Goal: Transaction & Acquisition: Purchase product/service

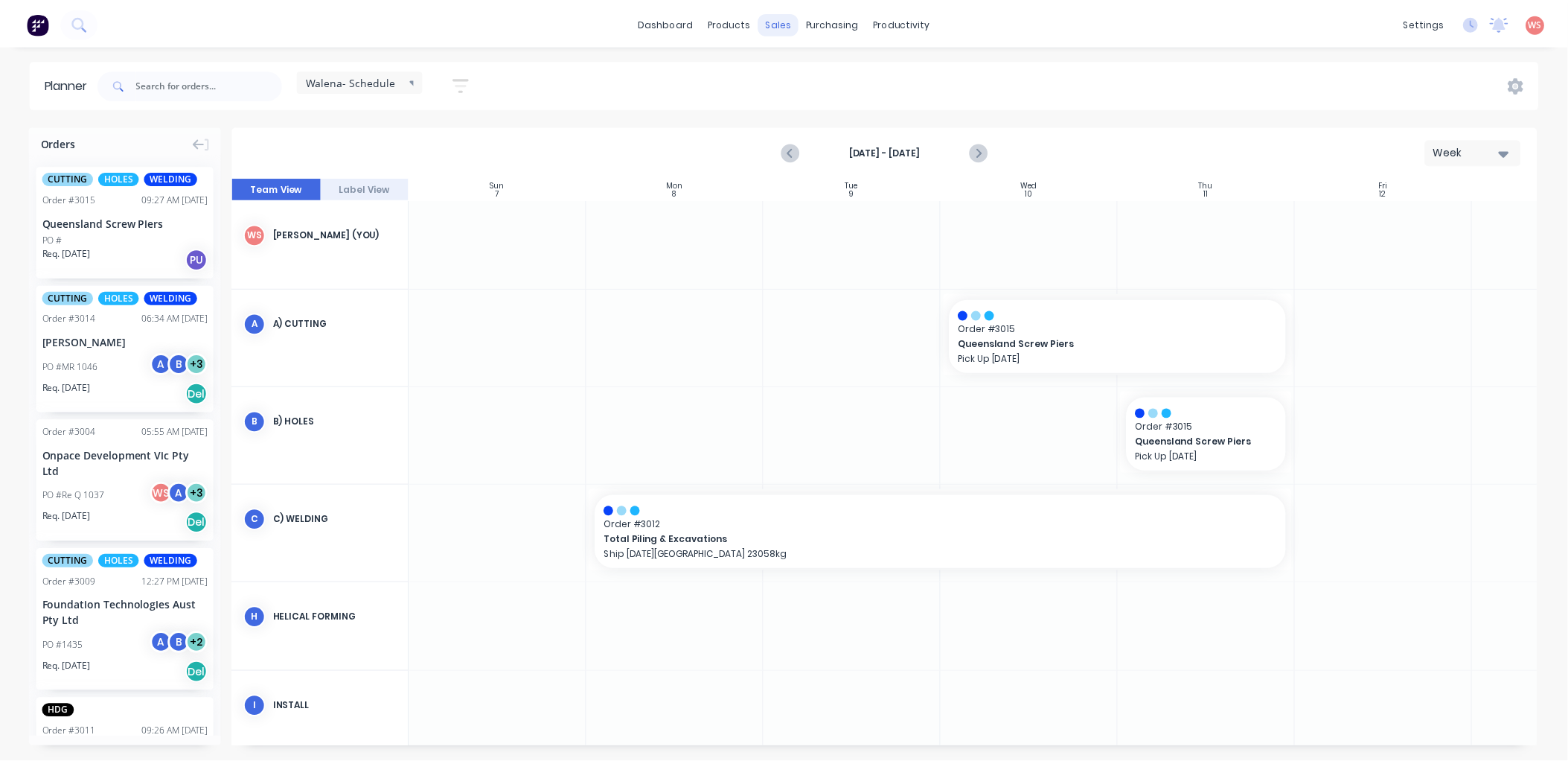
scroll to position [0, 1]
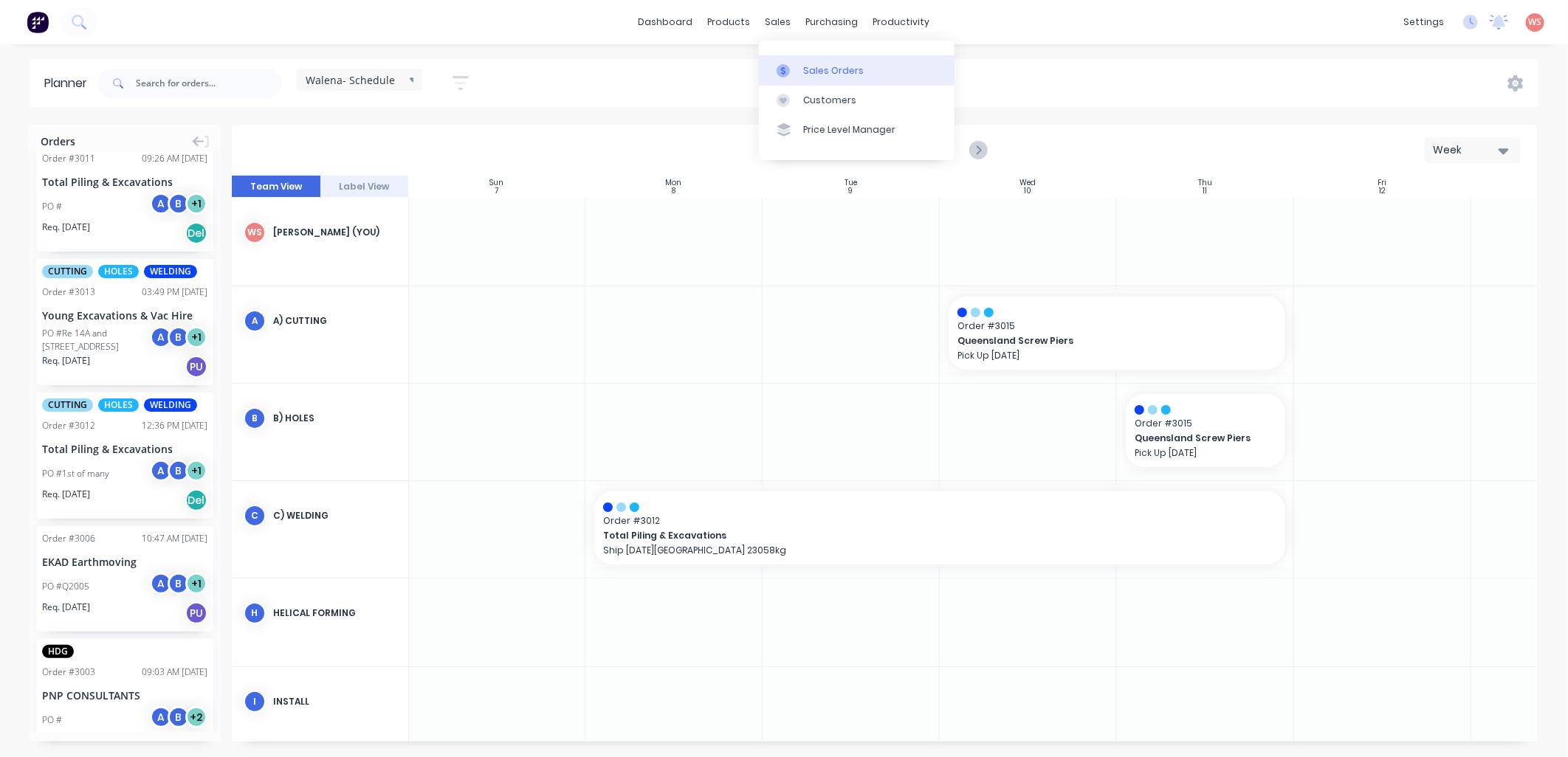
click at [812, 75] on div "Sales Orders" at bounding box center [833, 70] width 61 height 14
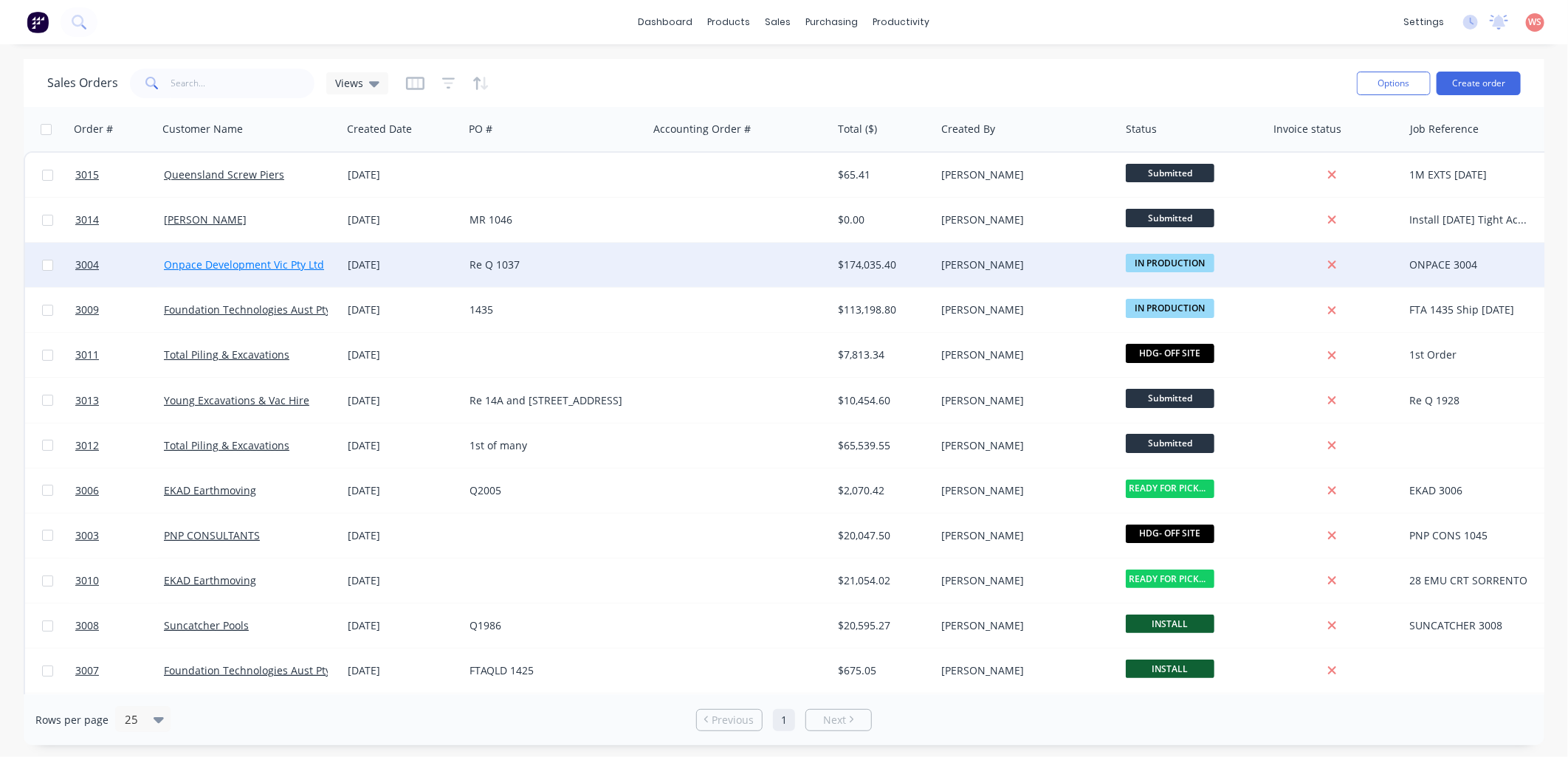
click at [198, 266] on link "Onpace Development Vic Pty Ltd" at bounding box center [243, 265] width 160 height 14
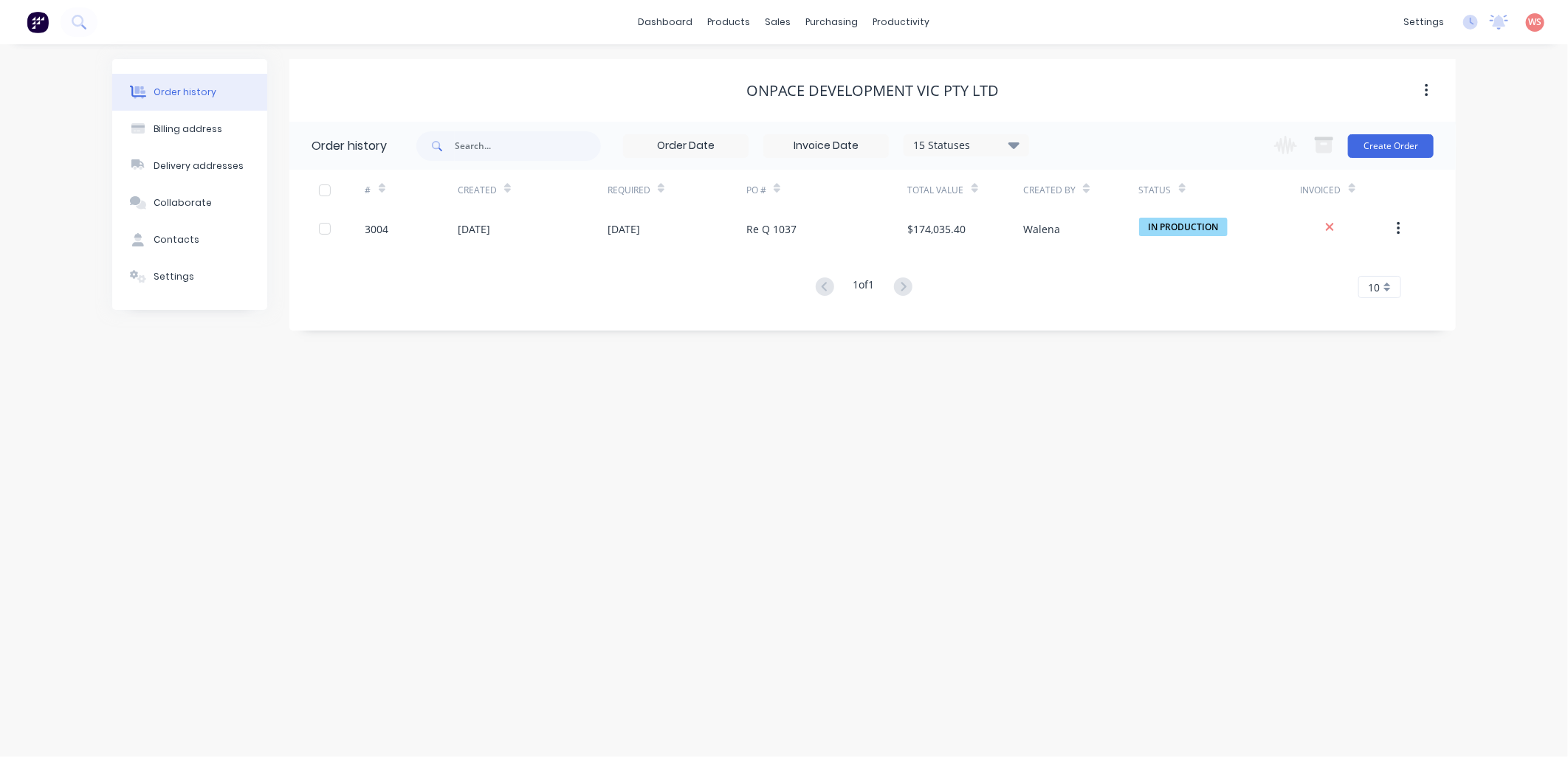
click at [1421, 89] on button "button" at bounding box center [1427, 90] width 34 height 26
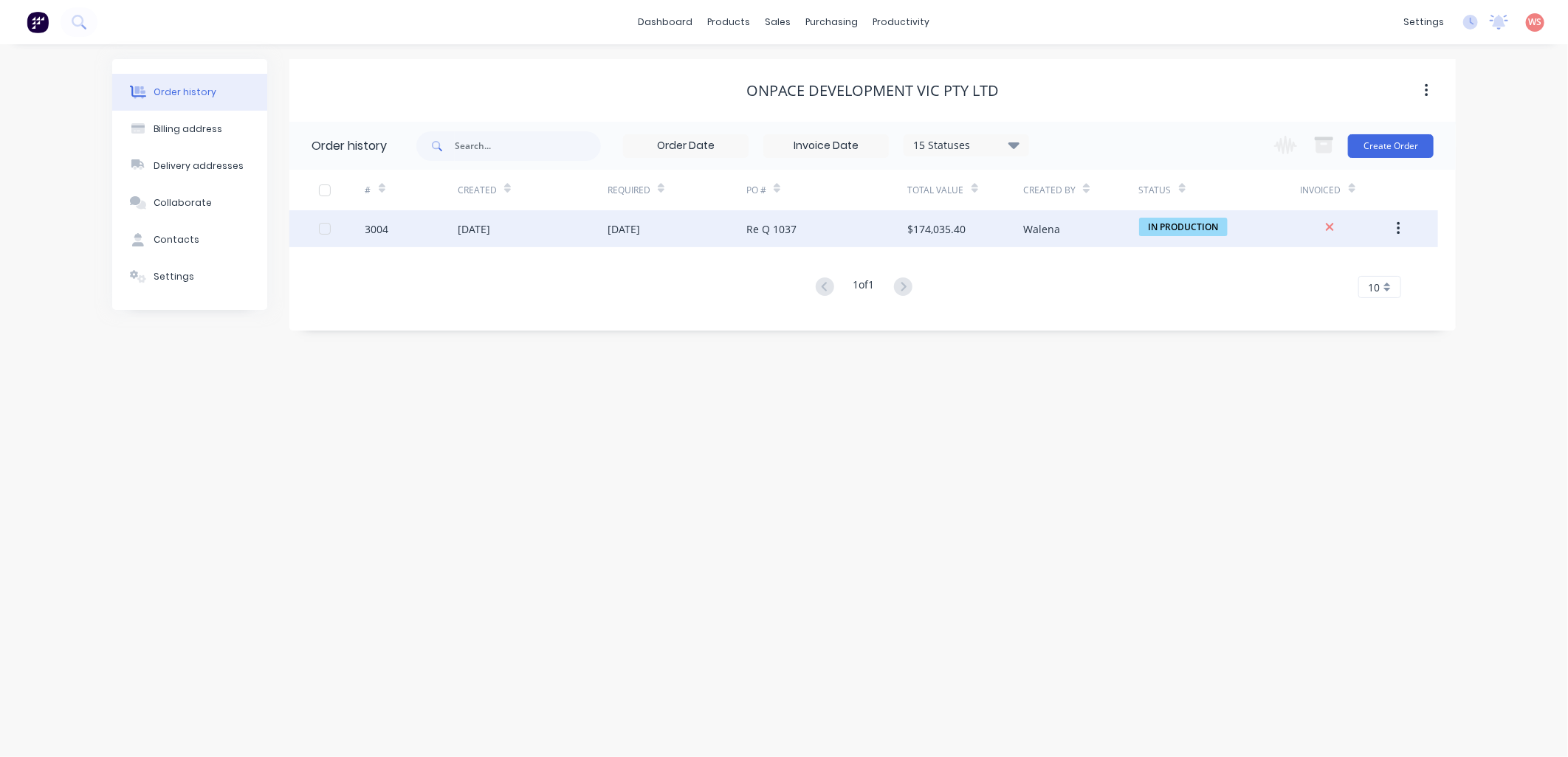
click at [490, 224] on div "[DATE]" at bounding box center [474, 229] width 33 height 15
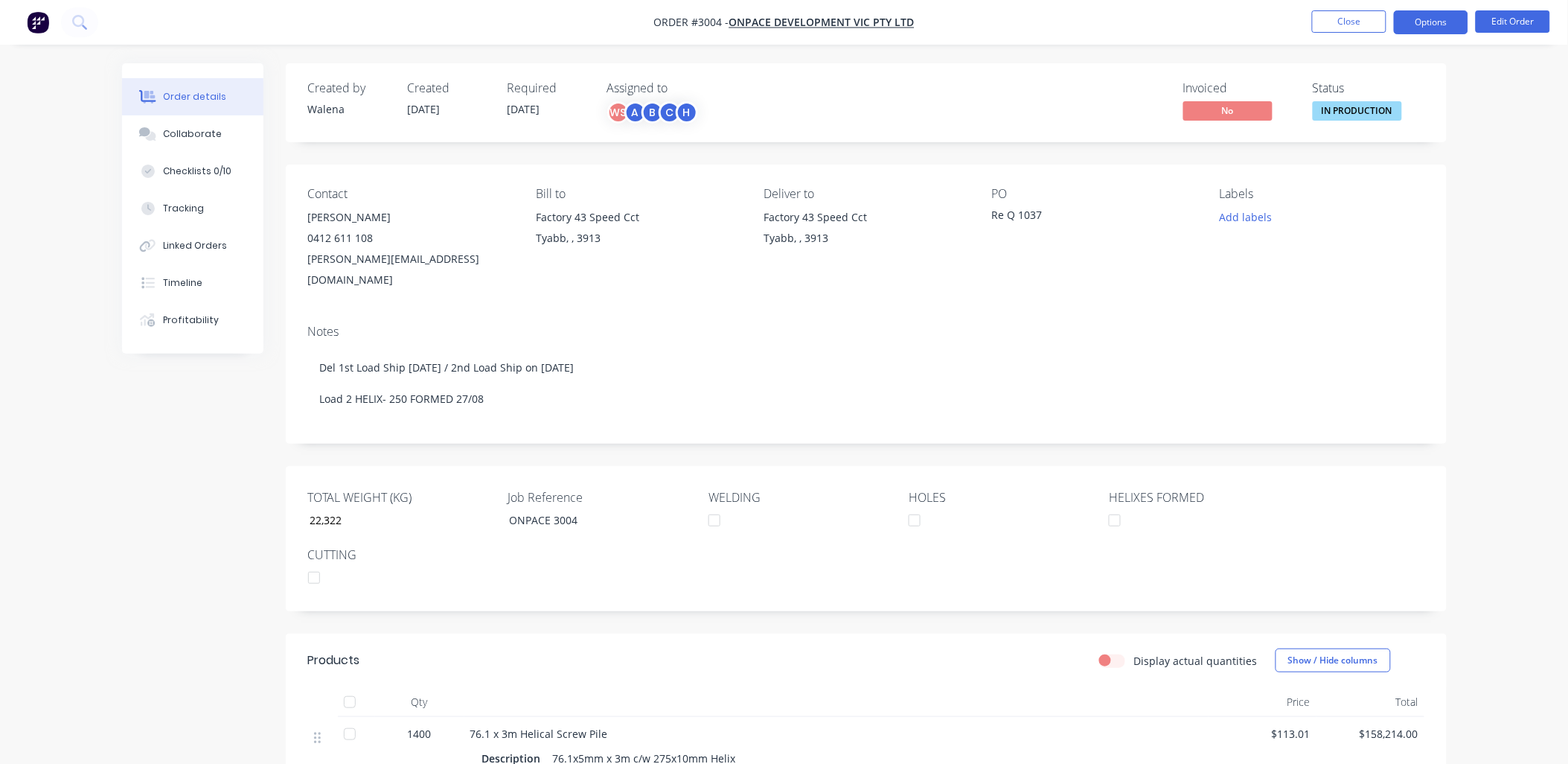
click at [1425, 17] on button "Options" at bounding box center [1431, 22] width 75 height 24
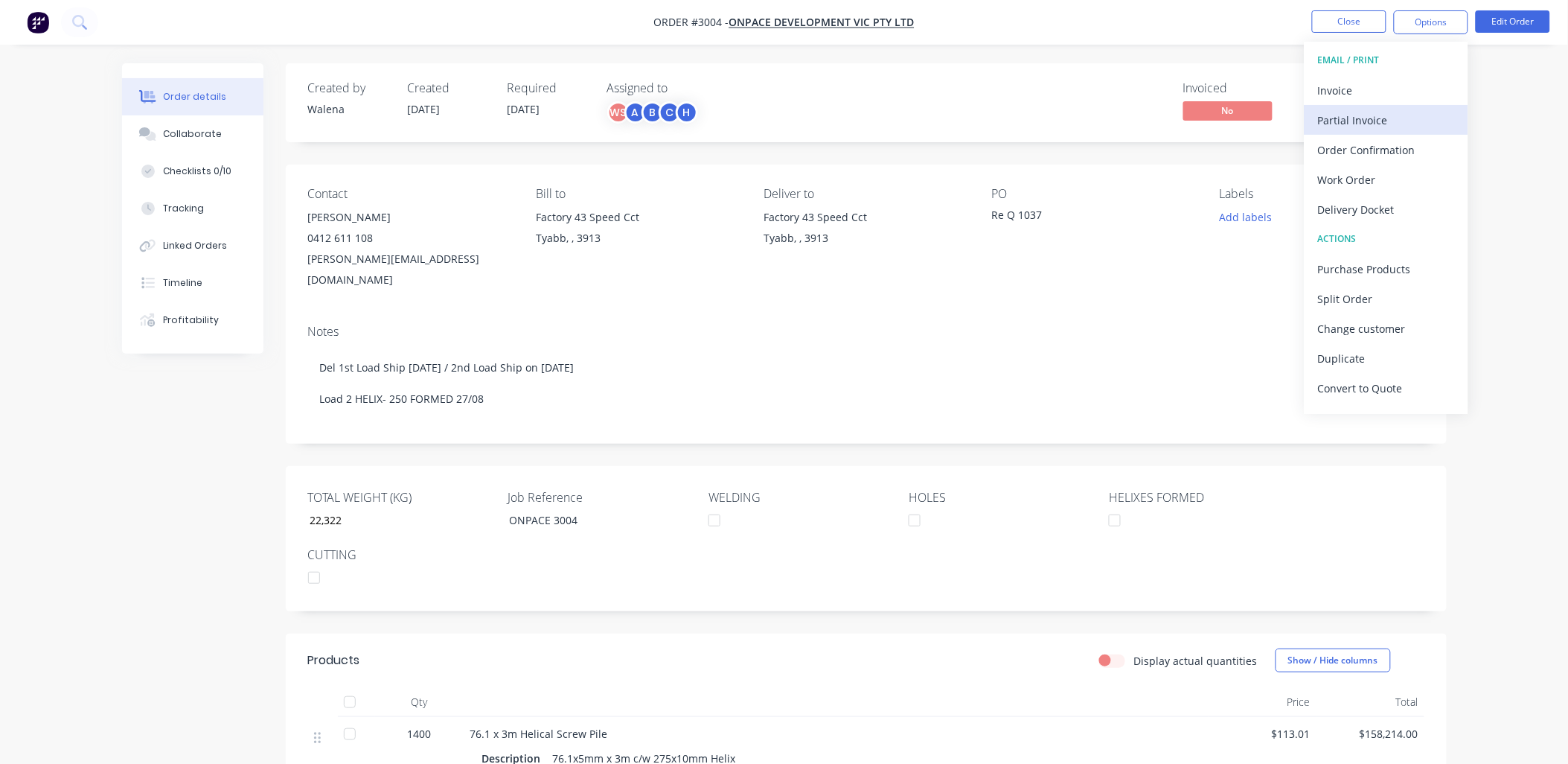
click at [1330, 127] on div "Partial Invoice" at bounding box center [1387, 120] width 137 height 22
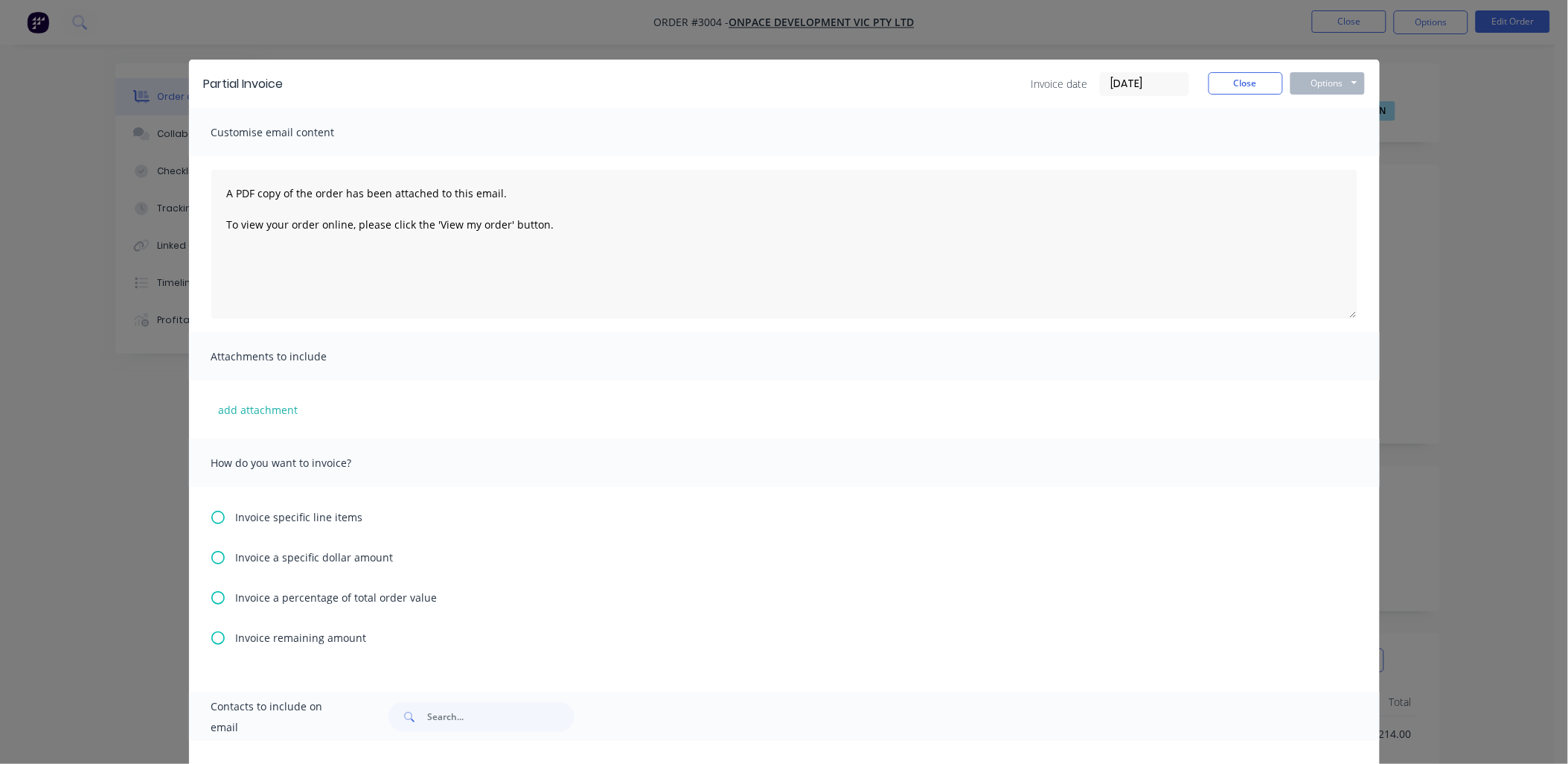
click at [211, 594] on icon at bounding box center [218, 598] width 14 height 14
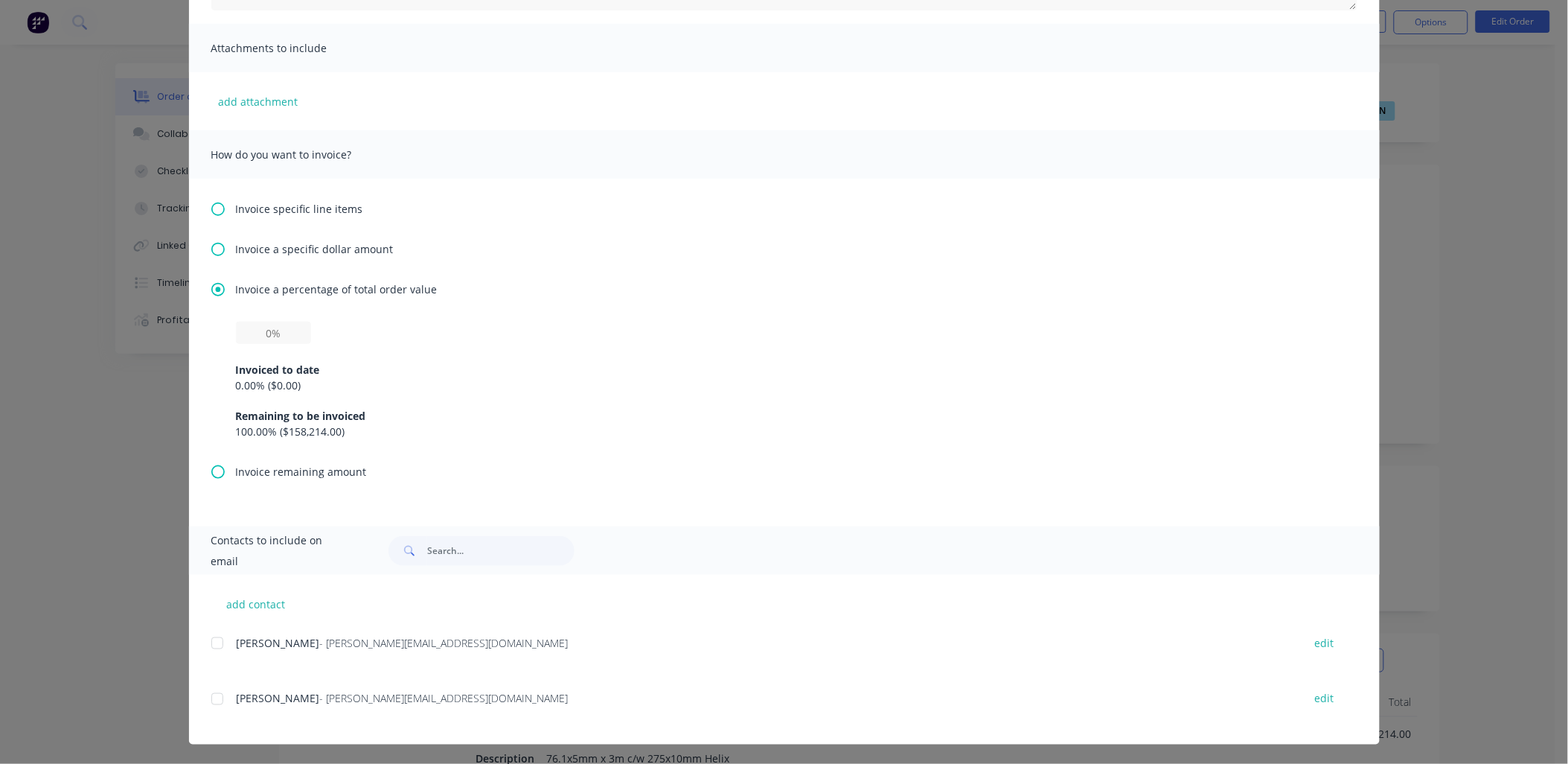
scroll to position [309, 0]
drag, startPoint x: 256, startPoint y: 336, endPoint x: 298, endPoint y: 329, distance: 42.6
click at [298, 330] on input "text" at bounding box center [273, 332] width 76 height 23
type input "50%"
click at [807, 430] on div "100.00 % ( $158,214.00 )" at bounding box center [784, 430] width 1097 height 15
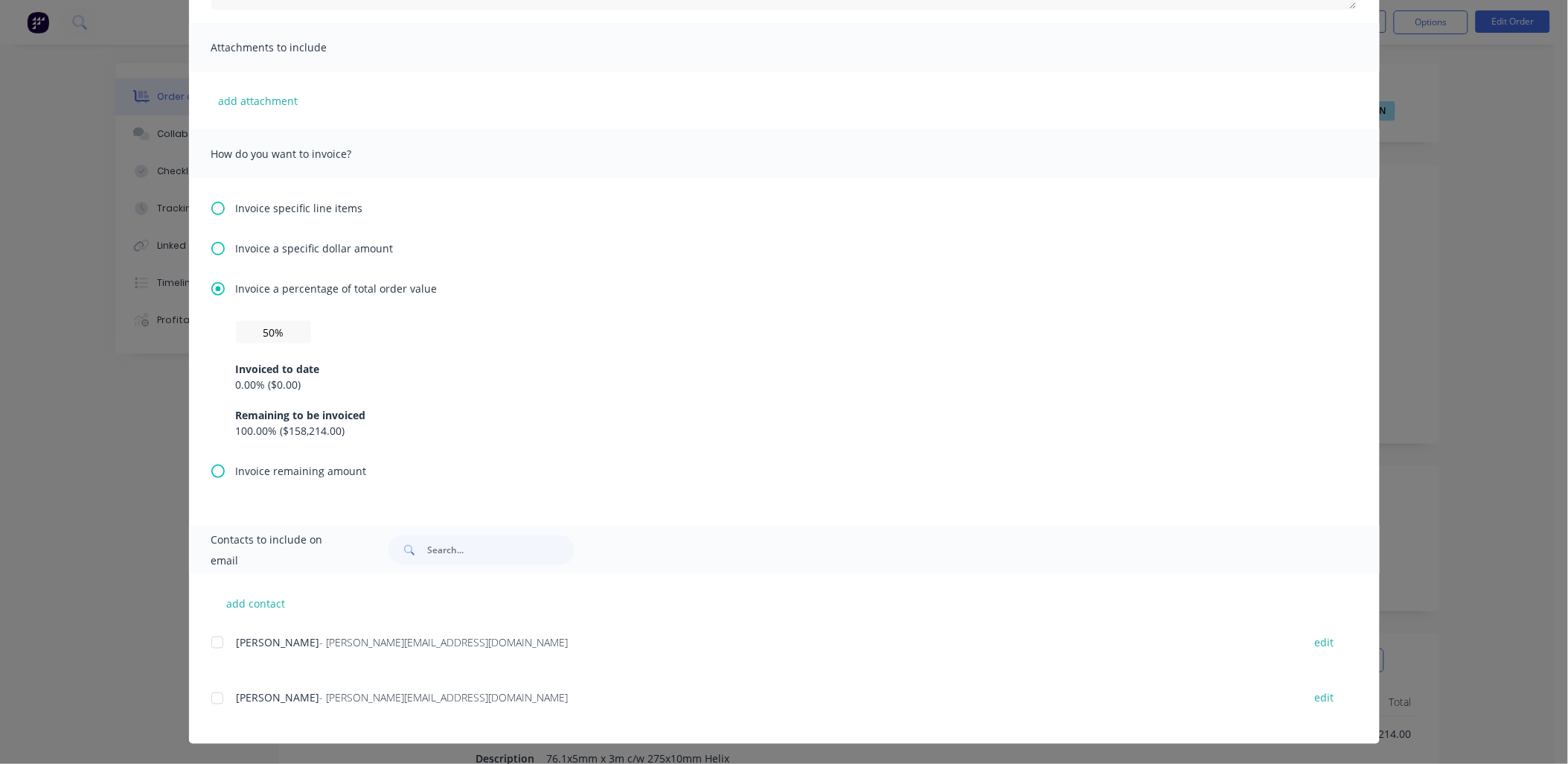
click at [210, 645] on div at bounding box center [217, 643] width 30 height 30
click at [217, 702] on div at bounding box center [217, 698] width 30 height 30
click at [287, 336] on input "50%" at bounding box center [273, 332] width 76 height 23
click at [211, 211] on icon at bounding box center [218, 208] width 14 height 14
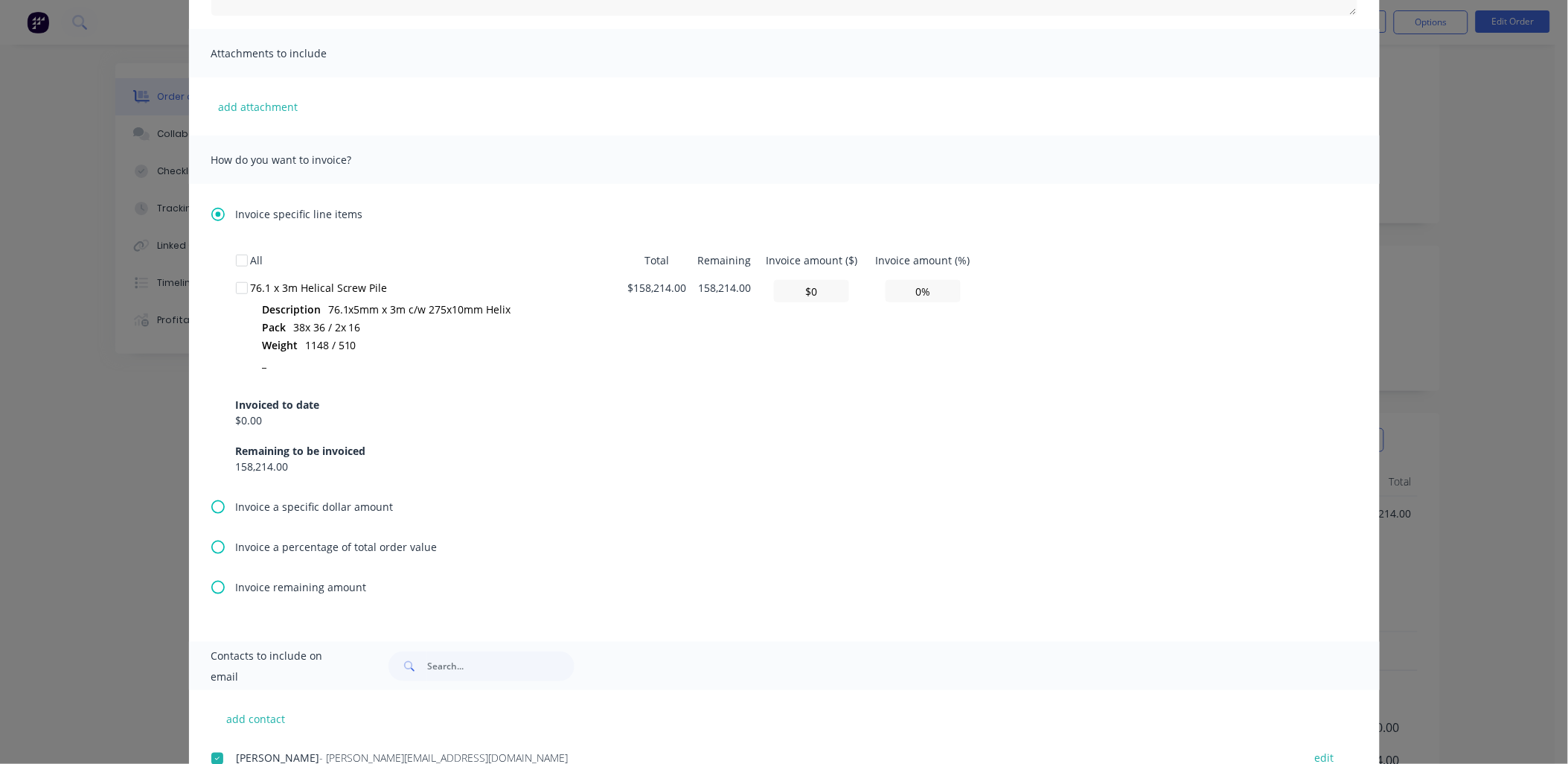
scroll to position [331, 0]
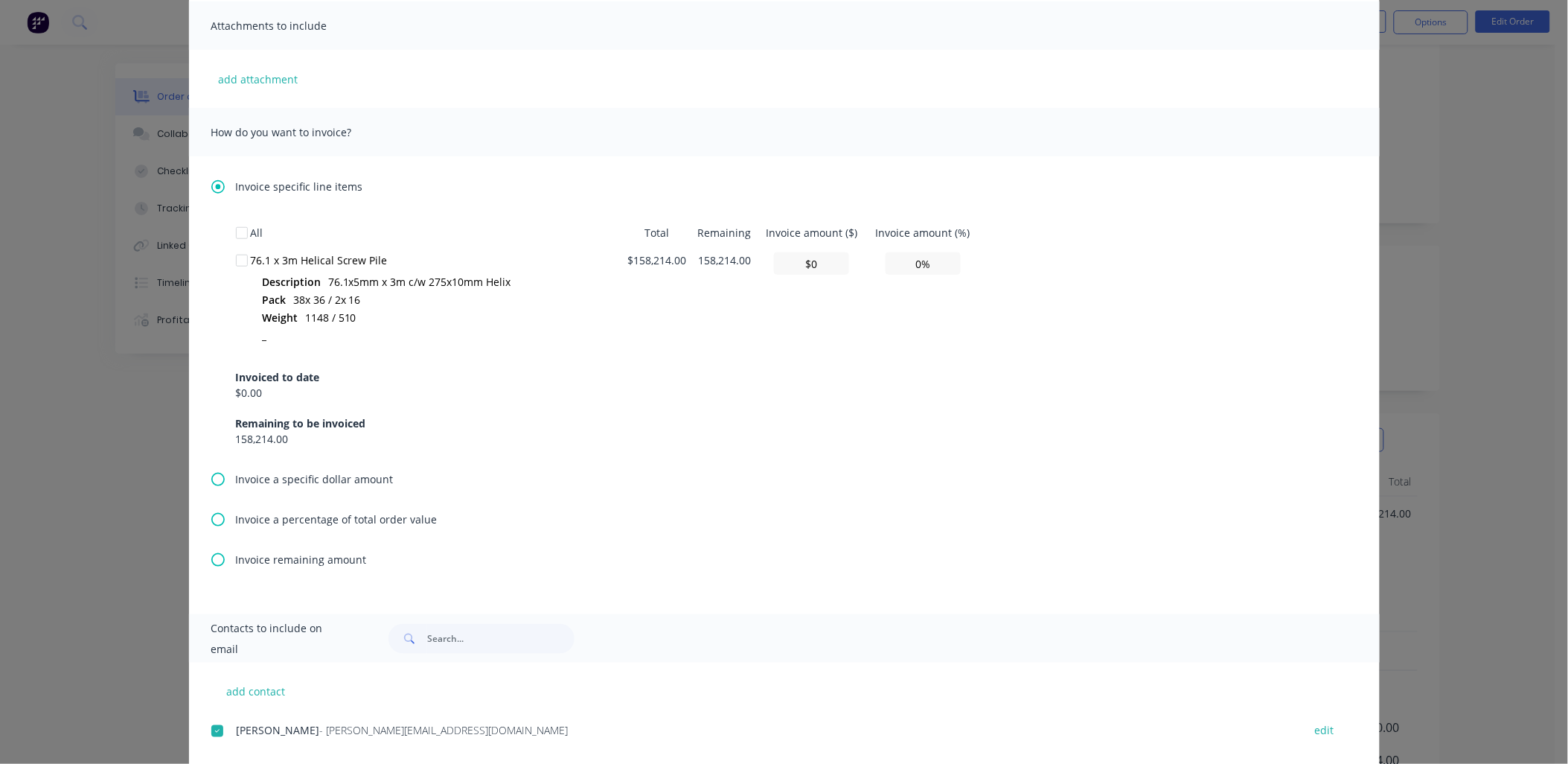
click at [212, 519] on icon at bounding box center [218, 520] width 14 height 14
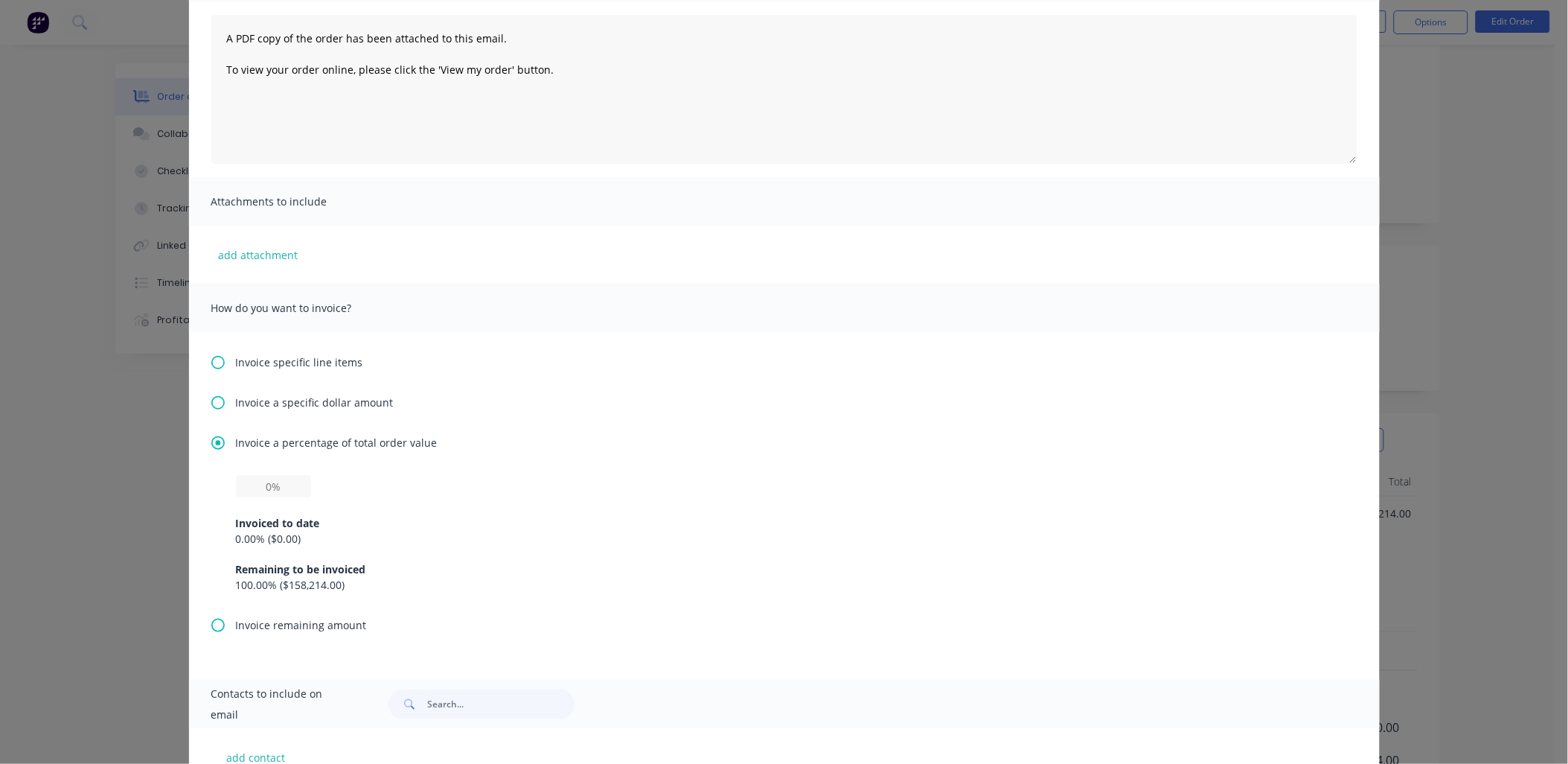
scroll to position [309, 0]
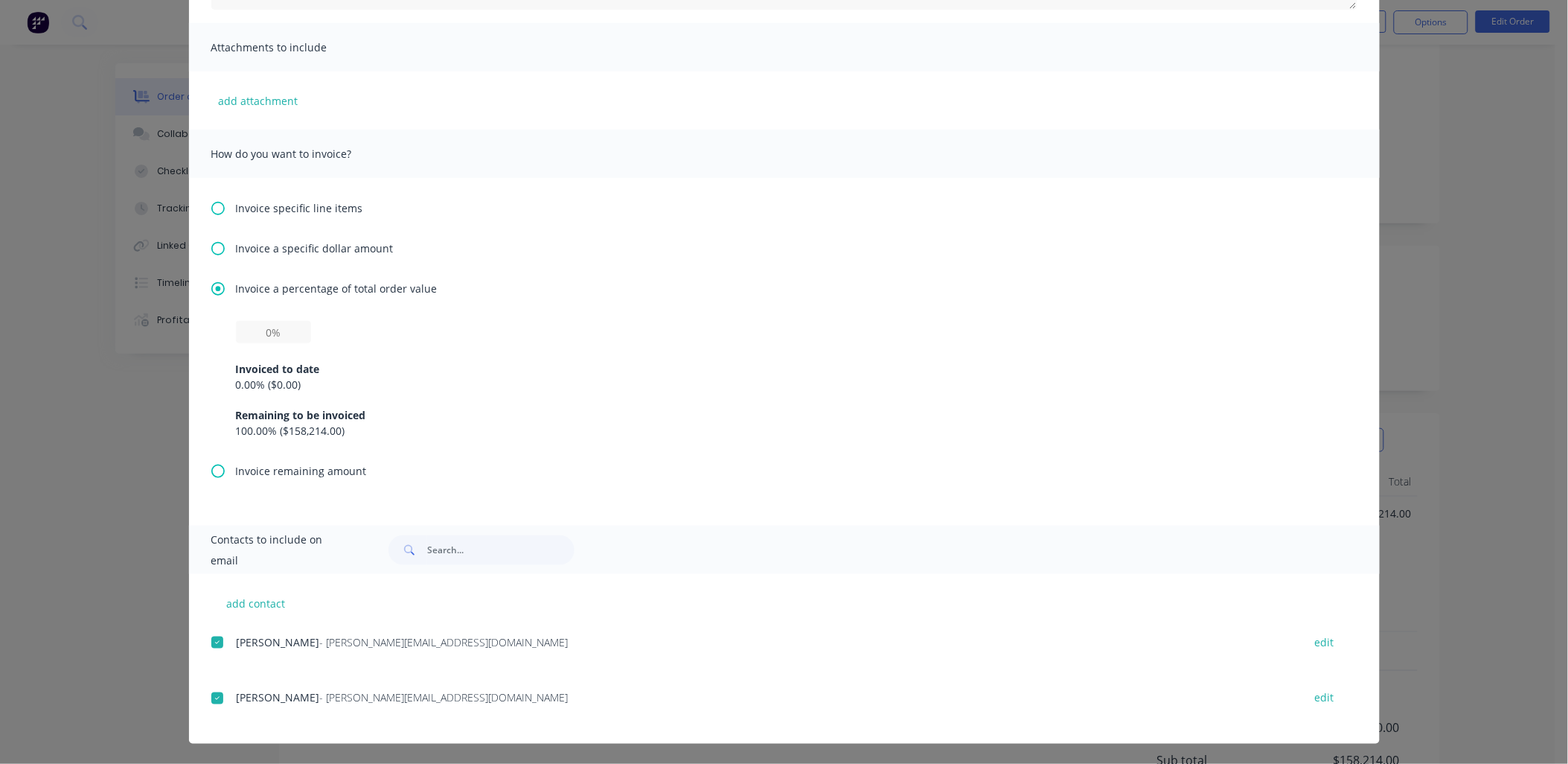
click at [324, 428] on div "100.00 % ( $158,214.00 )" at bounding box center [784, 430] width 1097 height 15
drag, startPoint x: 265, startPoint y: 325, endPoint x: 247, endPoint y: 327, distance: 18.1
click at [247, 327] on input "text" at bounding box center [273, 332] width 76 height 23
type input "50%"
click at [851, 364] on div "Invoiced to date" at bounding box center [784, 368] width 1097 height 15
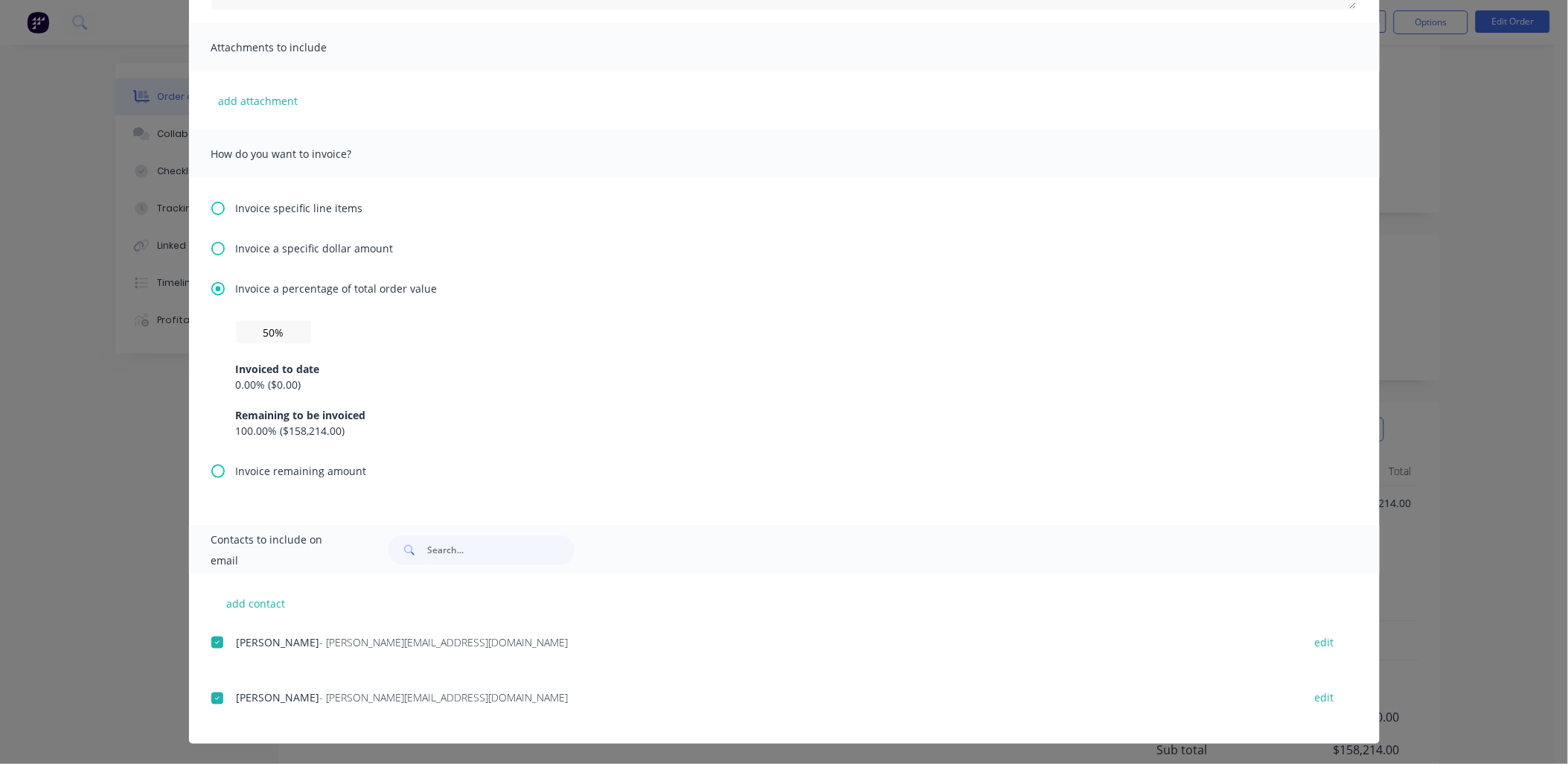
scroll to position [120, 0]
click at [865, 399] on div "Invoiced to date 0.00 % ( $0.00 ) Remaining to be invoiced 100.00 % ( $158,214.…" at bounding box center [784, 391] width 1097 height 96
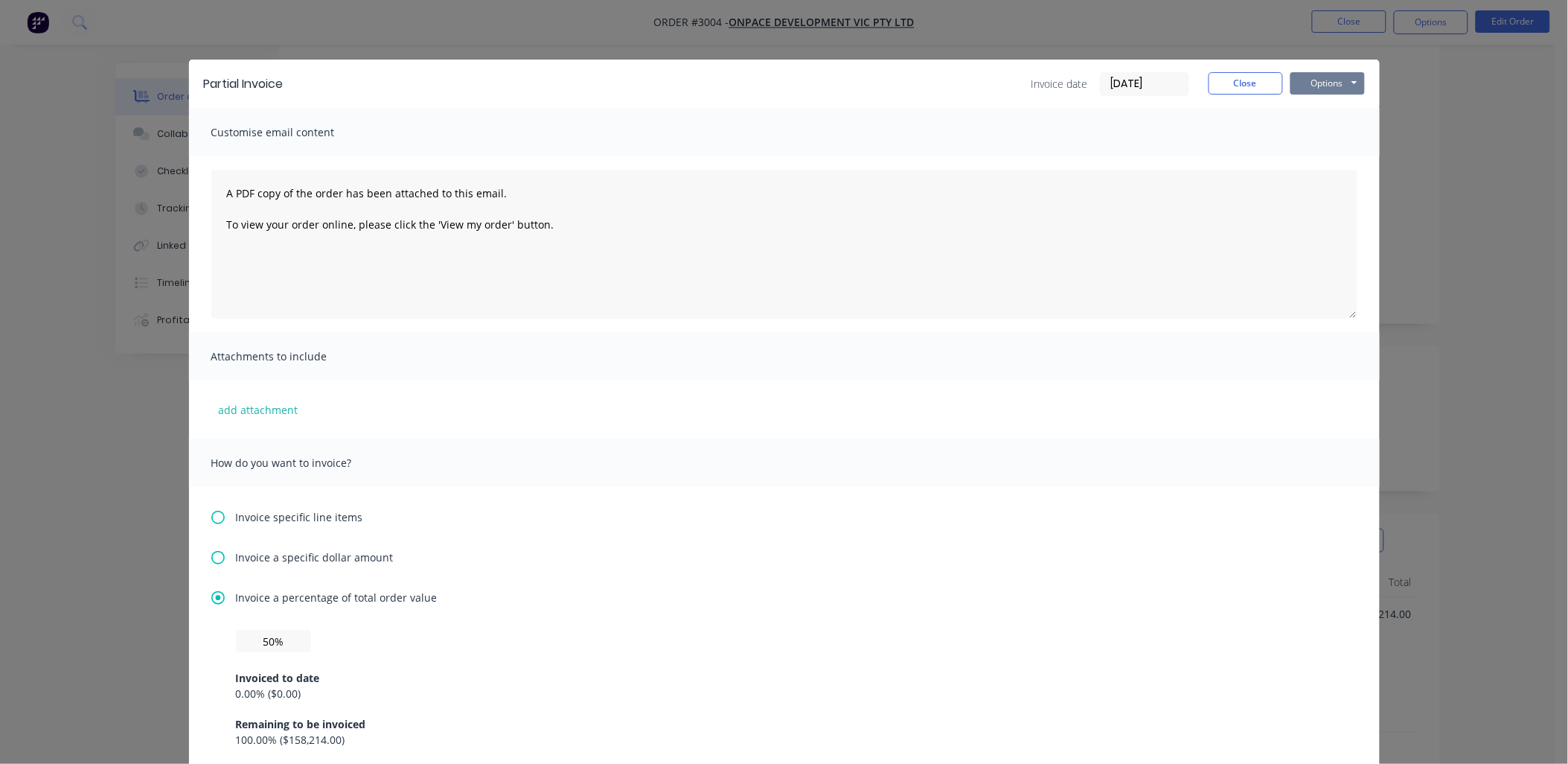
click at [1314, 86] on button "Options" at bounding box center [1328, 83] width 75 height 23
click at [1316, 110] on button "Preview" at bounding box center [1338, 109] width 96 height 25
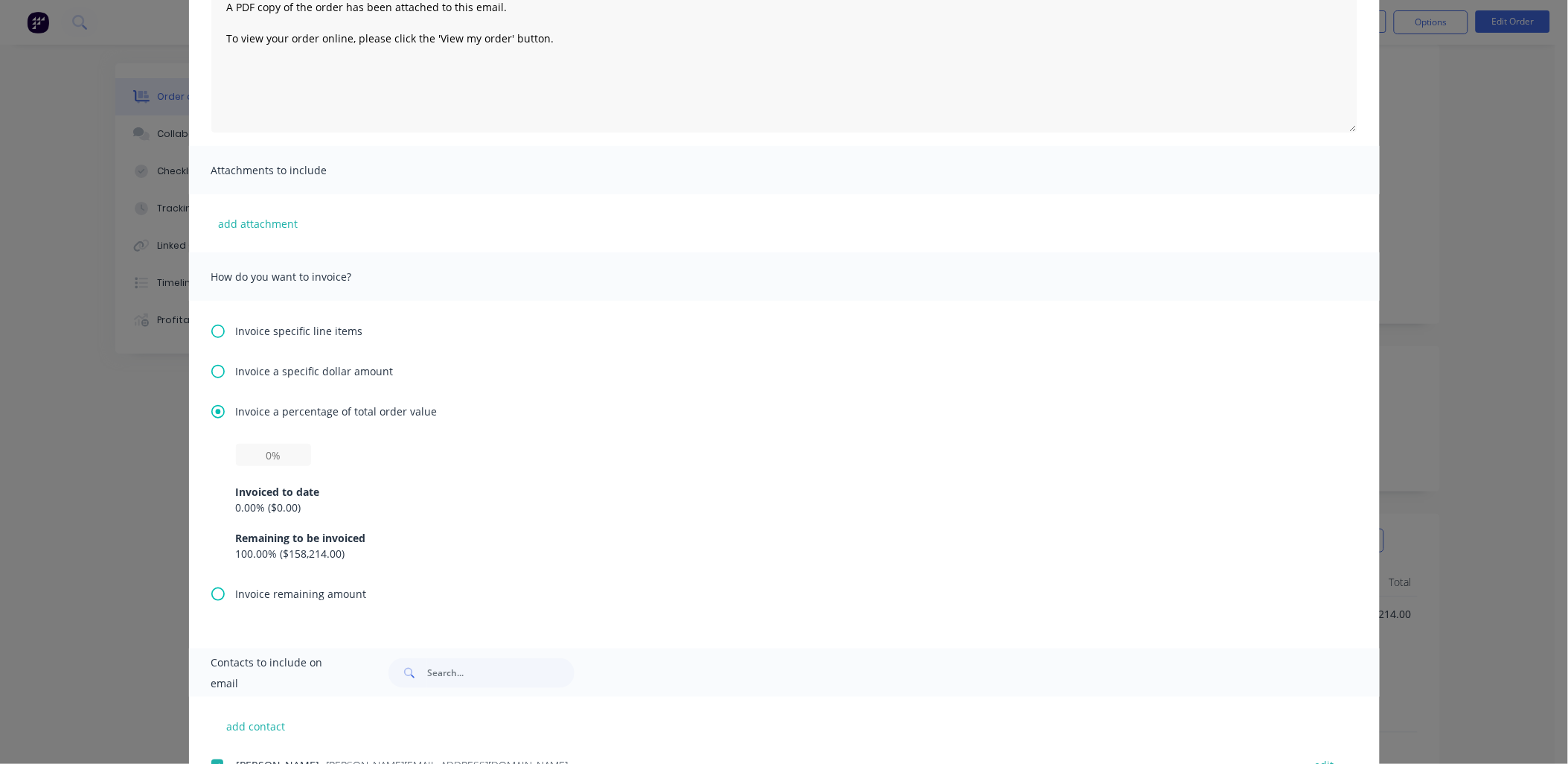
scroll to position [309, 0]
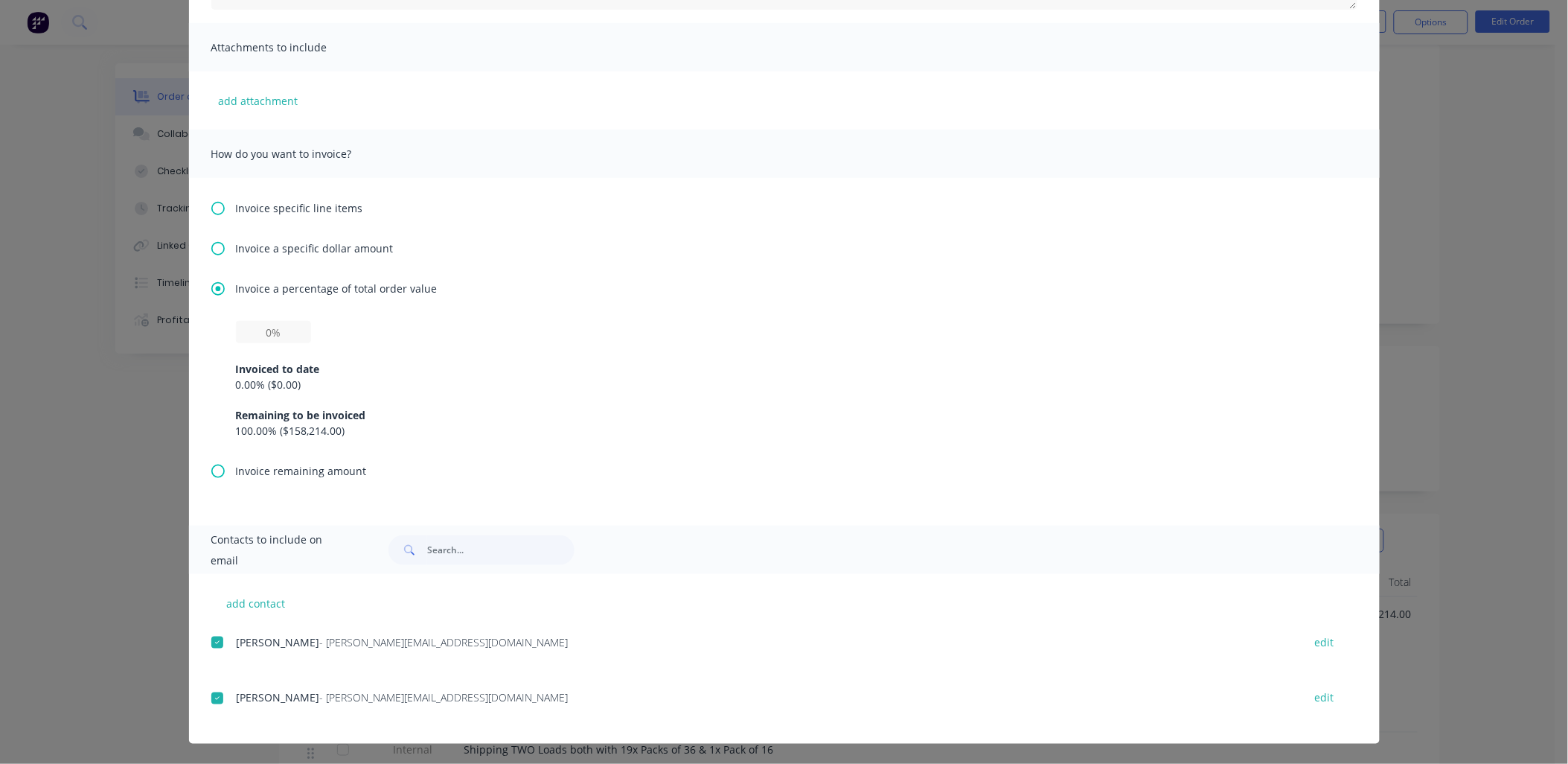
click at [261, 387] on div "0.00 % ( $0.00 )" at bounding box center [784, 384] width 1097 height 15
click at [212, 210] on icon at bounding box center [218, 208] width 14 height 14
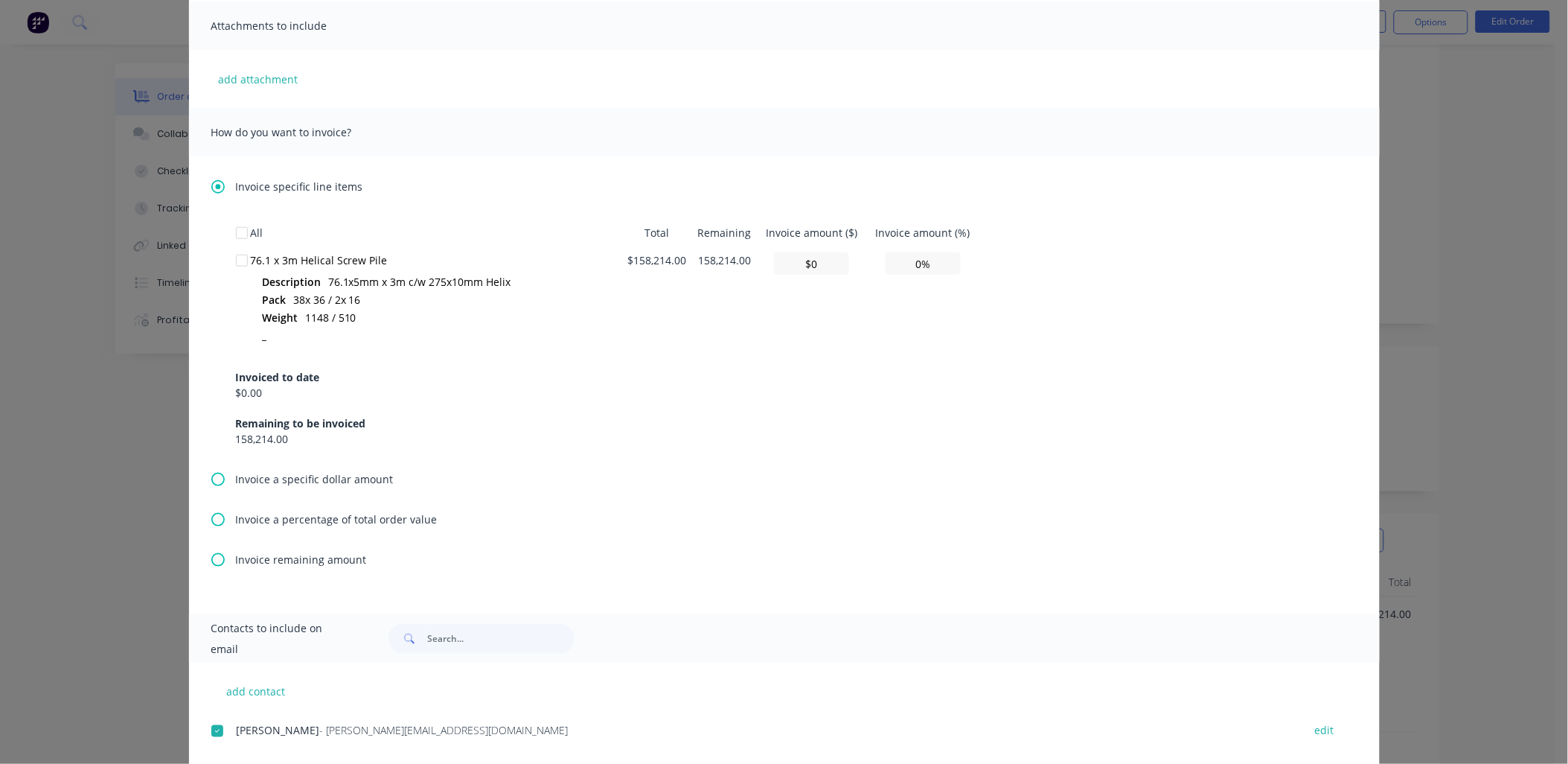
scroll to position [419, 0]
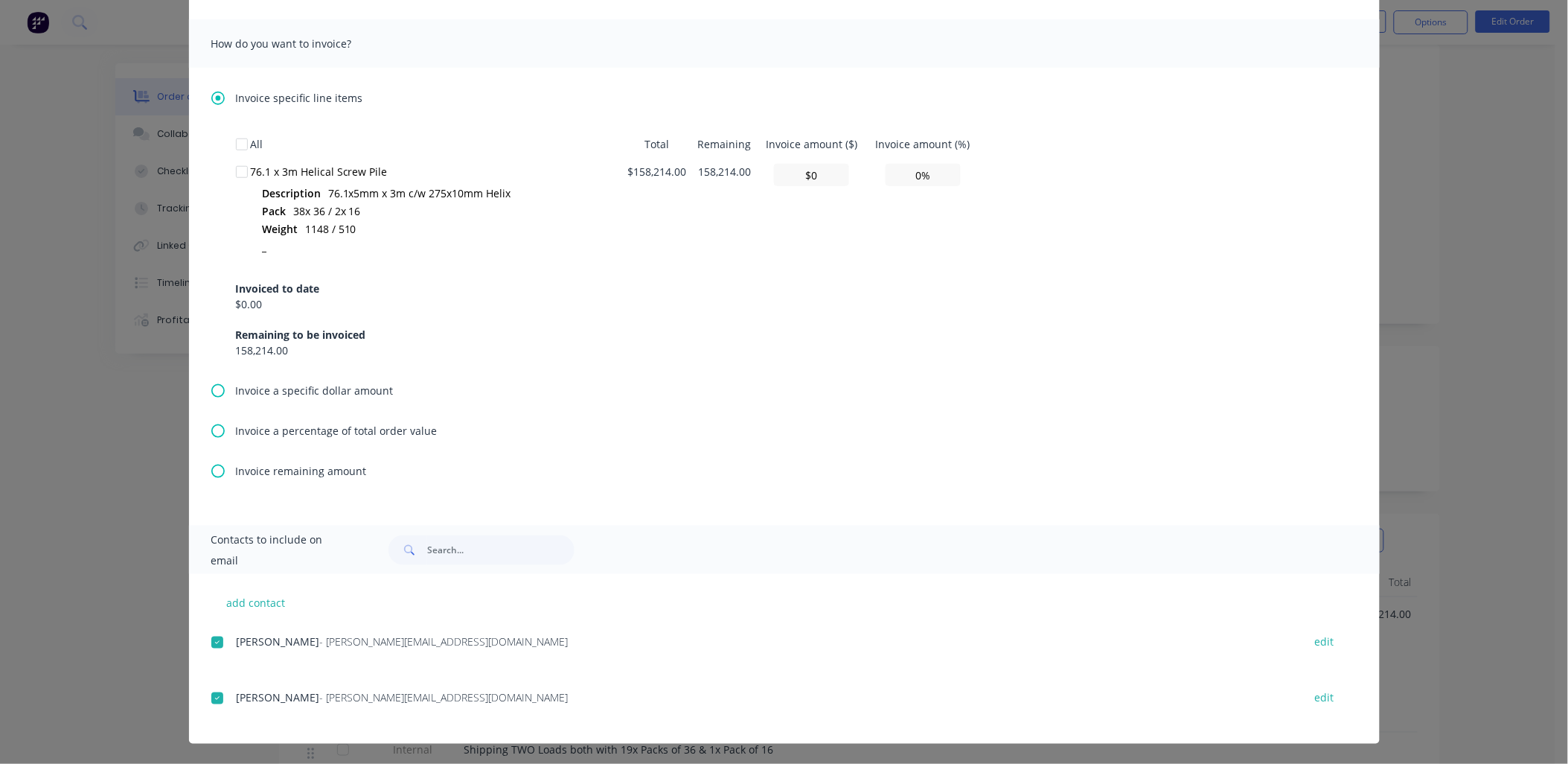
click at [212, 637] on div at bounding box center [217, 643] width 30 height 30
click at [209, 697] on div at bounding box center [217, 698] width 30 height 30
click at [606, 377] on div "All Total Remaining Invoice amount ($) Invoice amount (%) 76.1 x 3m Helical Scr…" at bounding box center [784, 256] width 1146 height 253
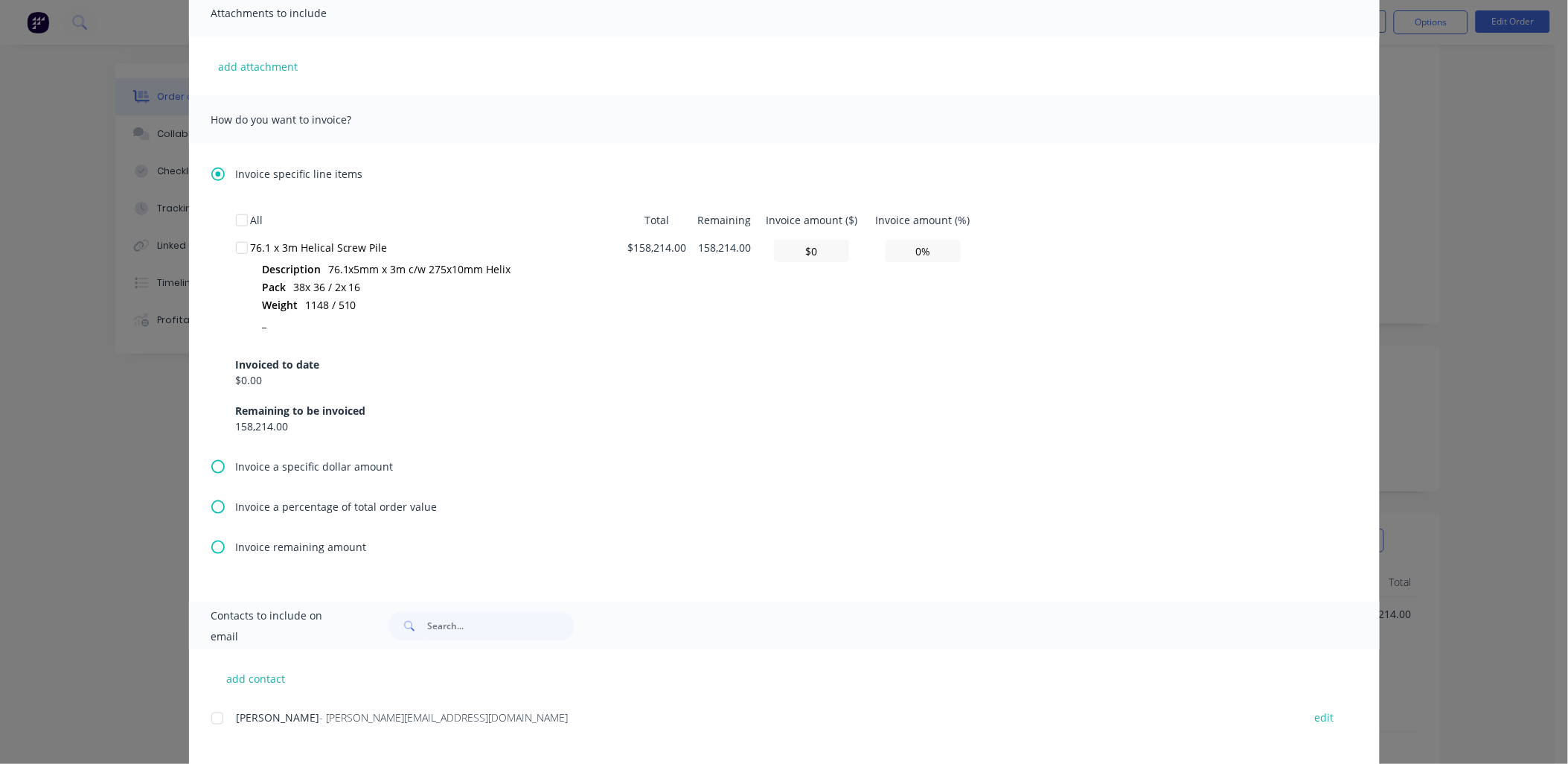
scroll to position [309, 0]
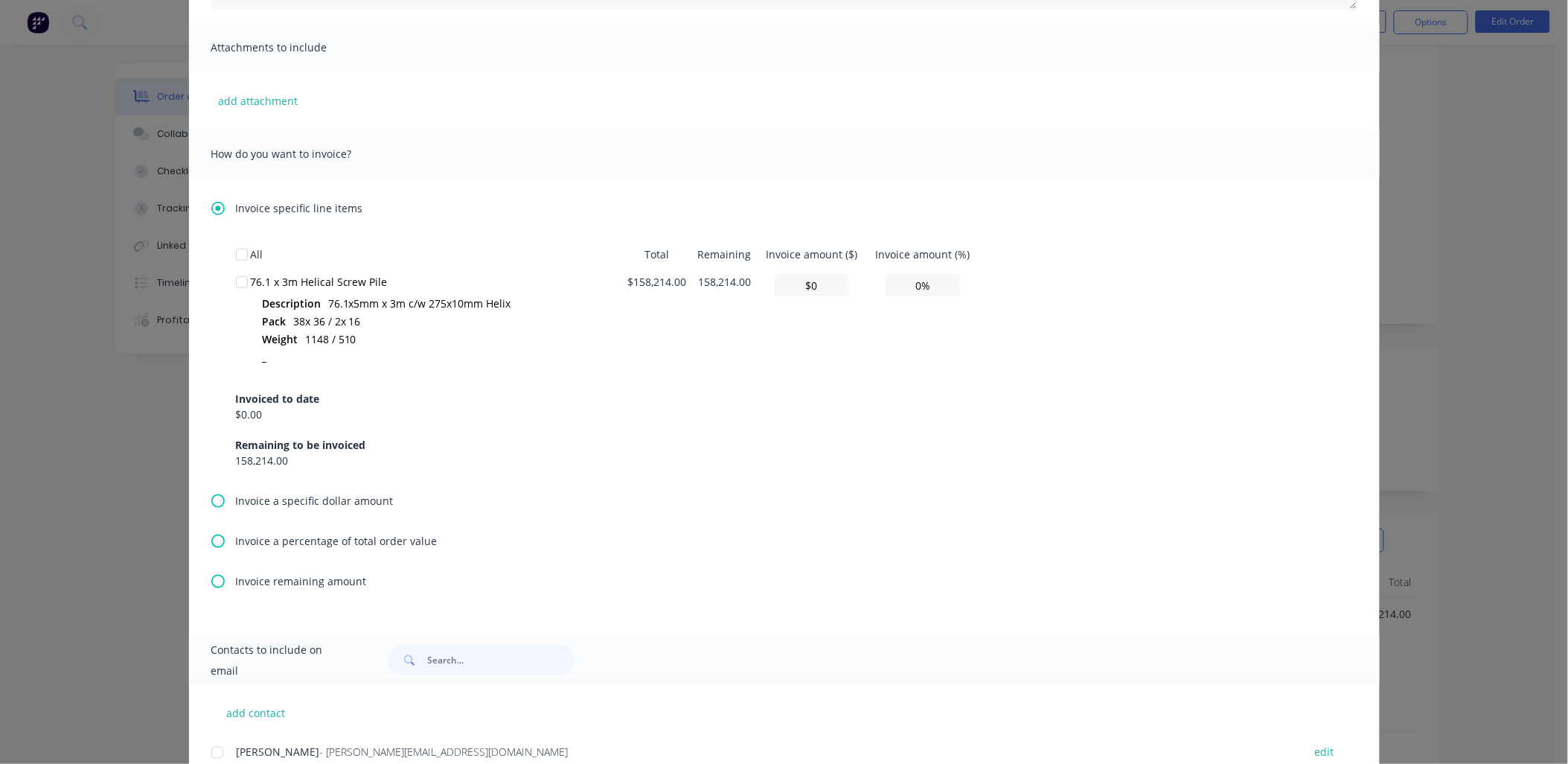
click at [235, 287] on div at bounding box center [241, 282] width 30 height 30
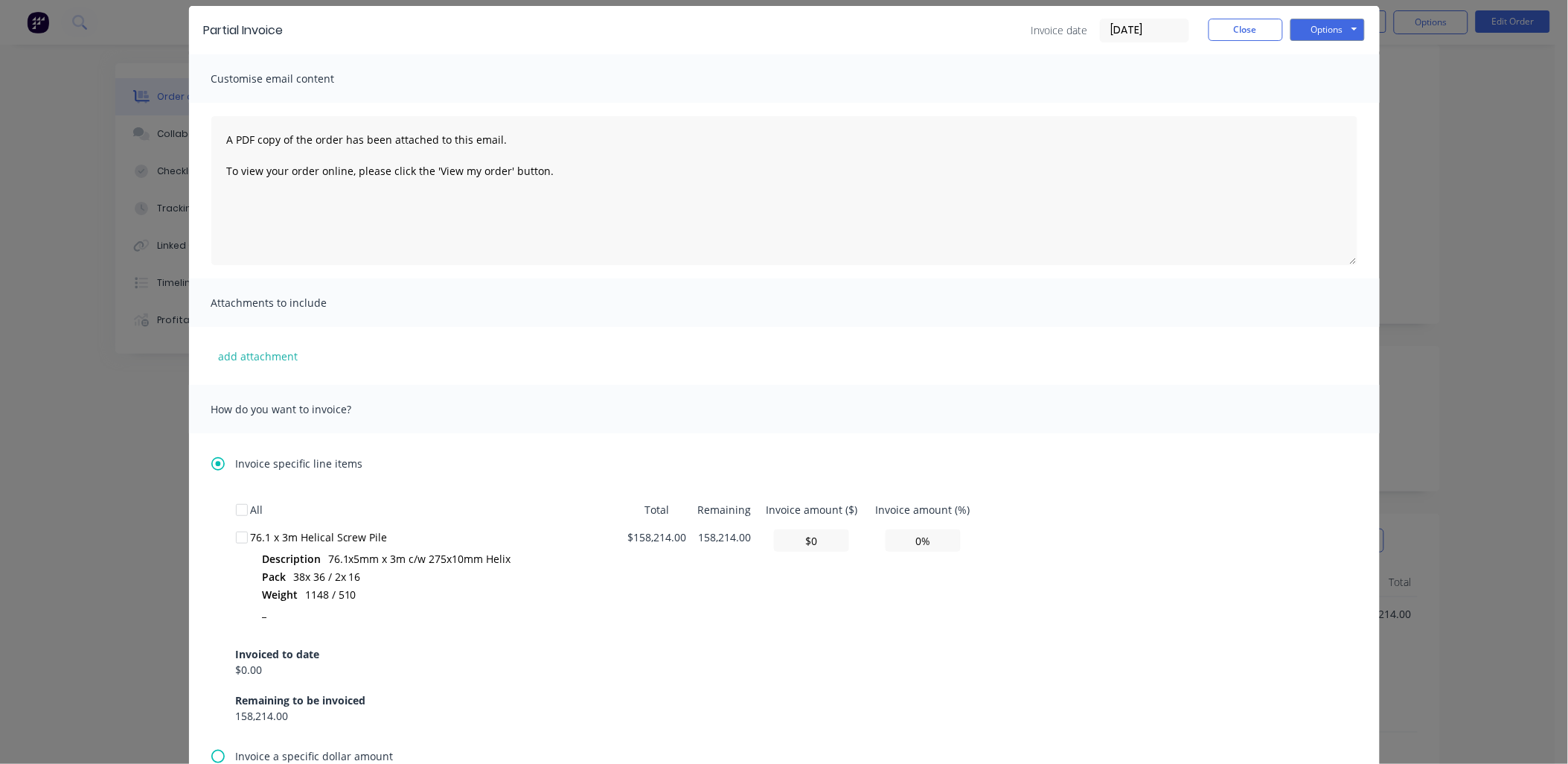
scroll to position [0, 0]
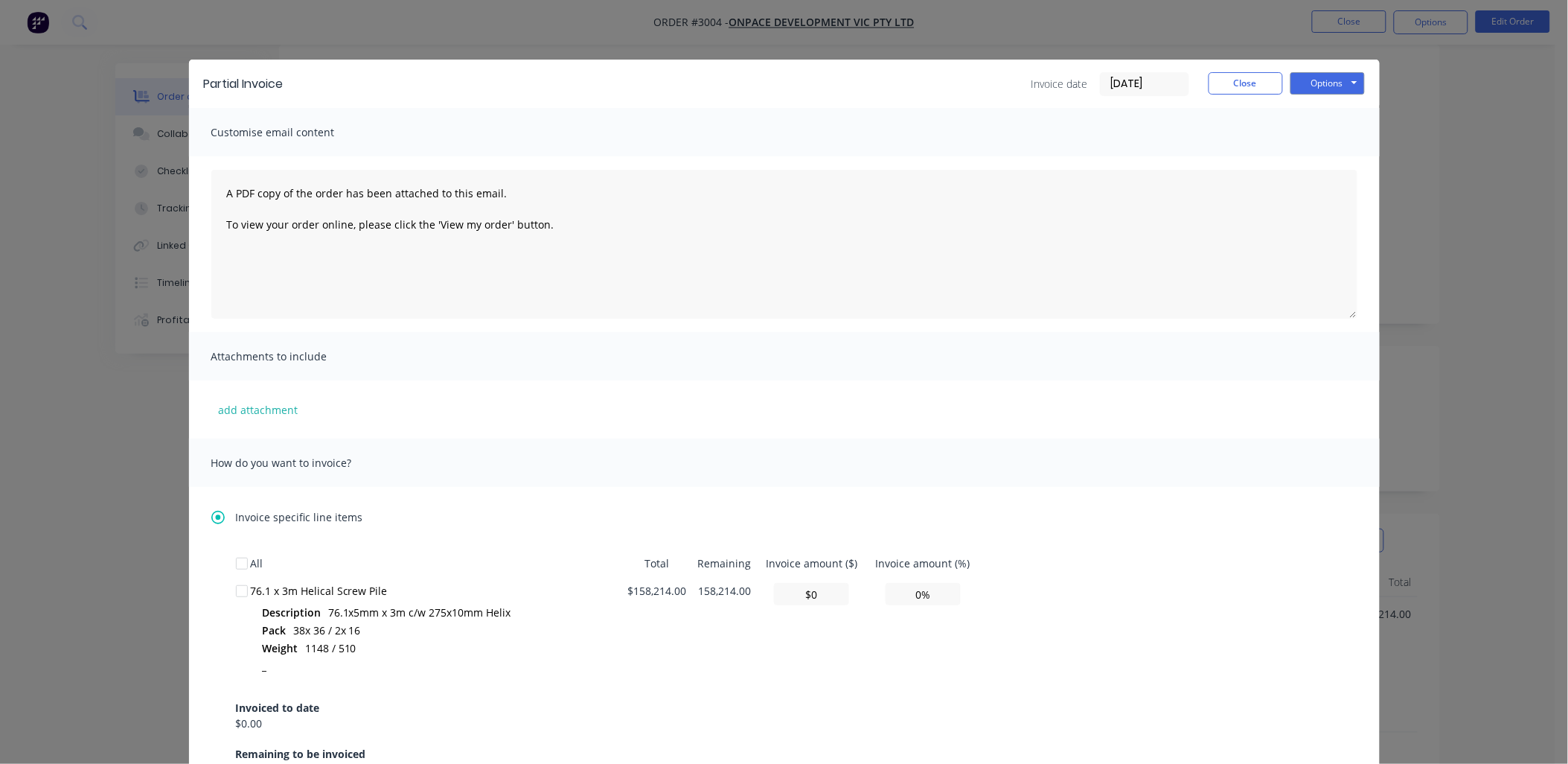
click at [0, 504] on html "Order #3004 - Onpace Development Vic Pty Ltd Close Options Edit Order Order det…" at bounding box center [784, 441] width 1568 height 1124
click at [48, 502] on div "Partial Invoice Invoice date [DATE] Close Options Preview Print Email Customise…" at bounding box center [784, 382] width 1568 height 764
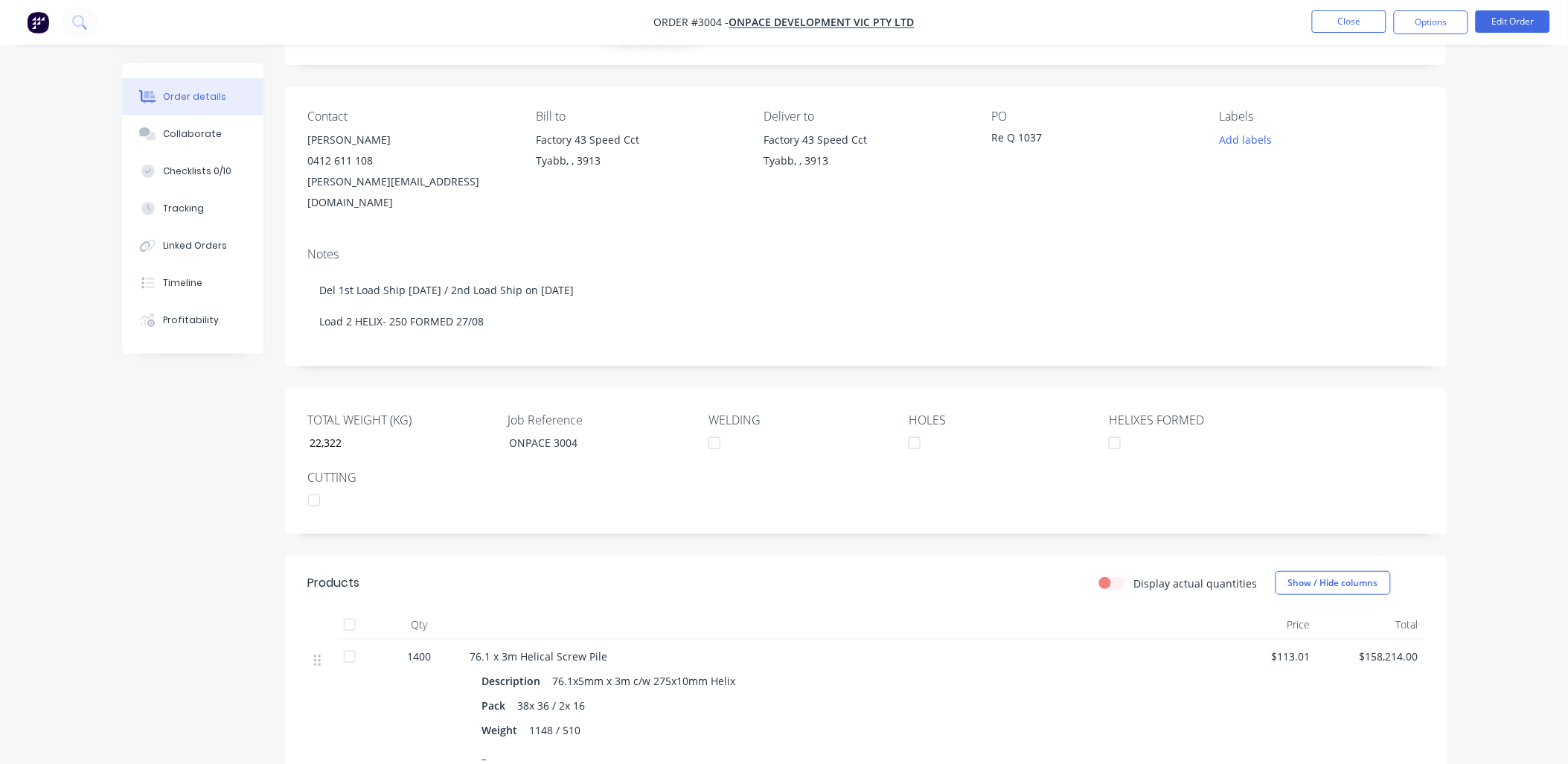
scroll to position [10, 0]
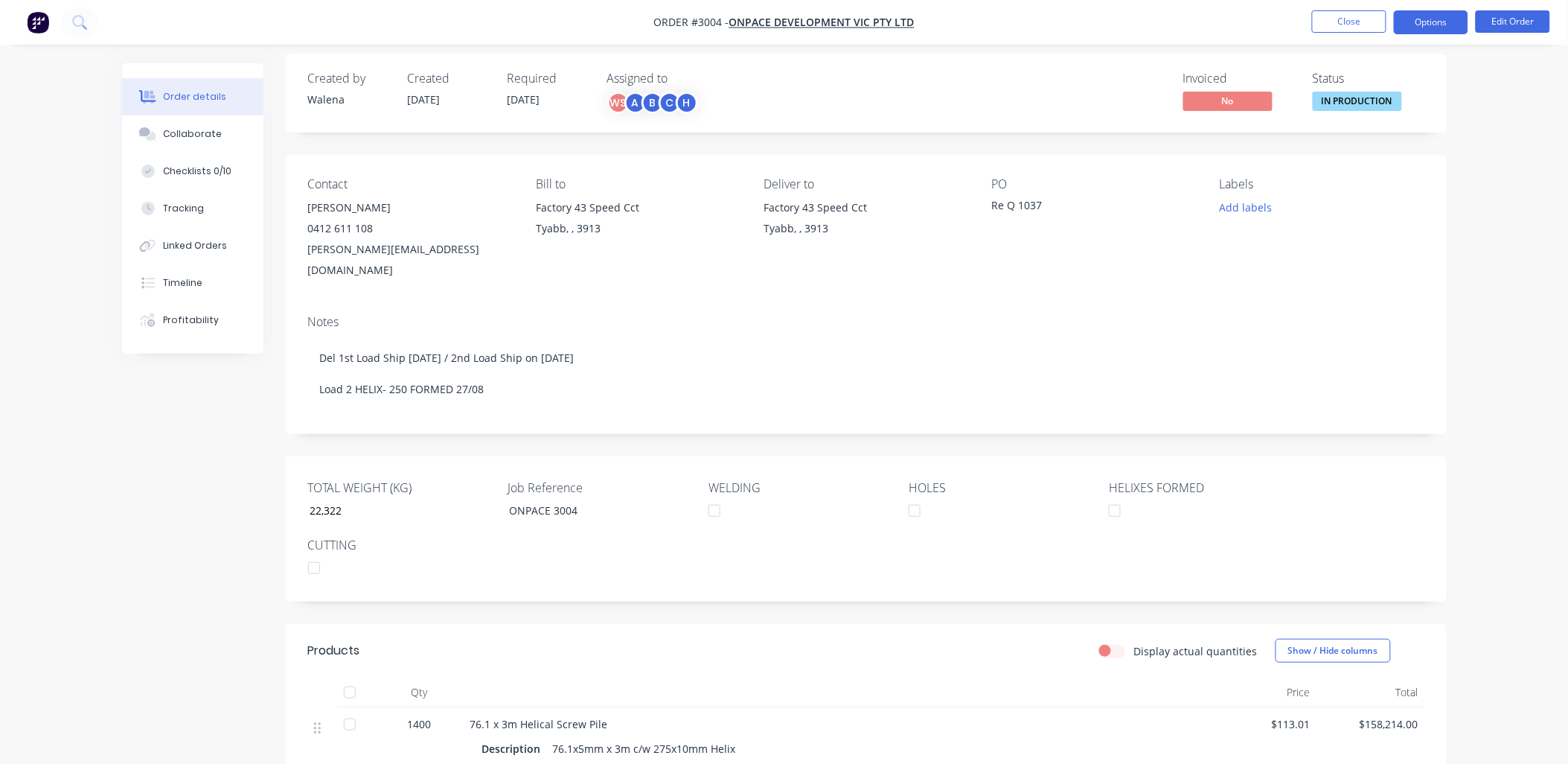
click at [1441, 17] on button "Options" at bounding box center [1431, 22] width 75 height 24
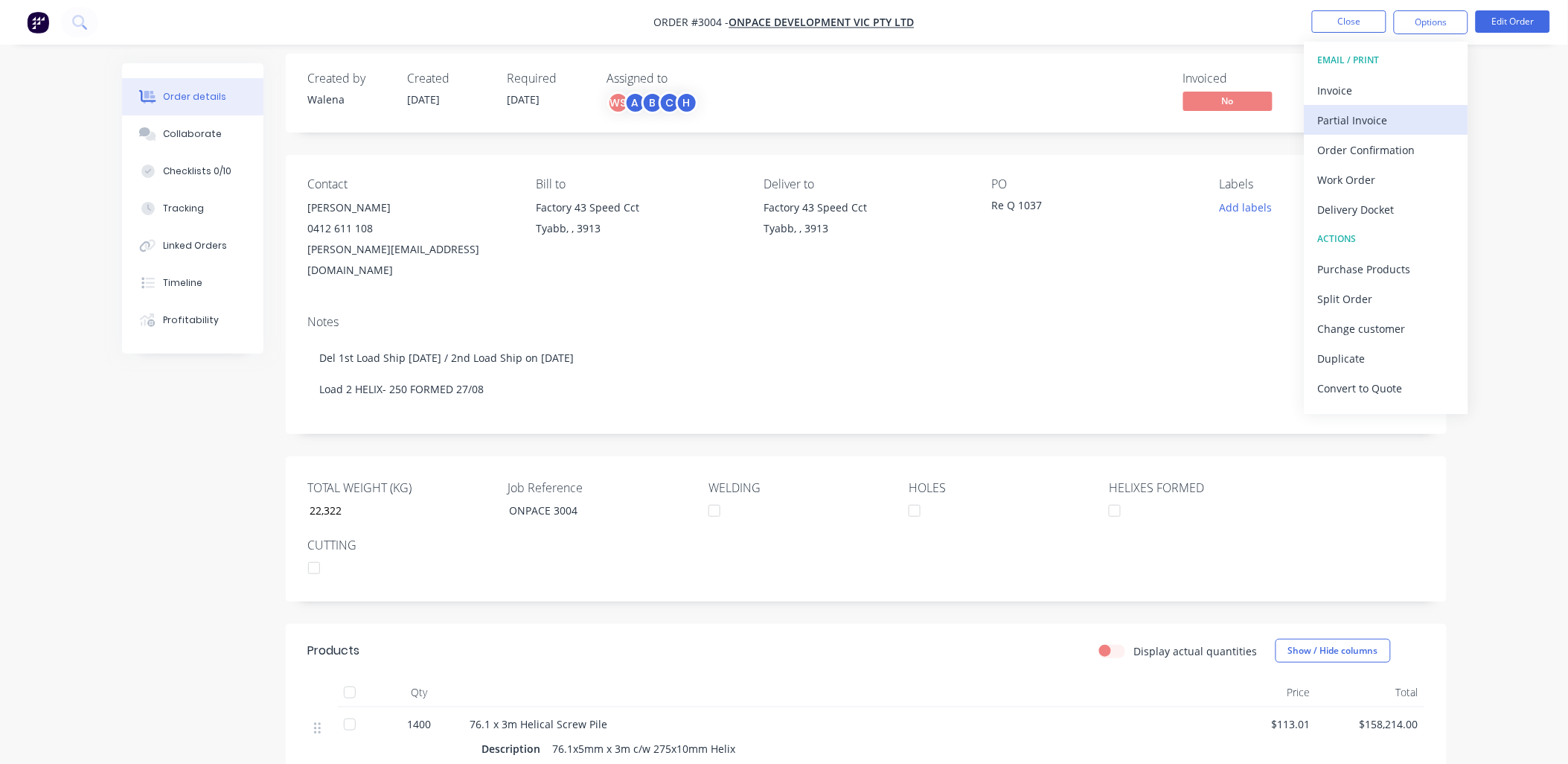
click at [1366, 125] on div "Partial Invoice" at bounding box center [1387, 120] width 137 height 22
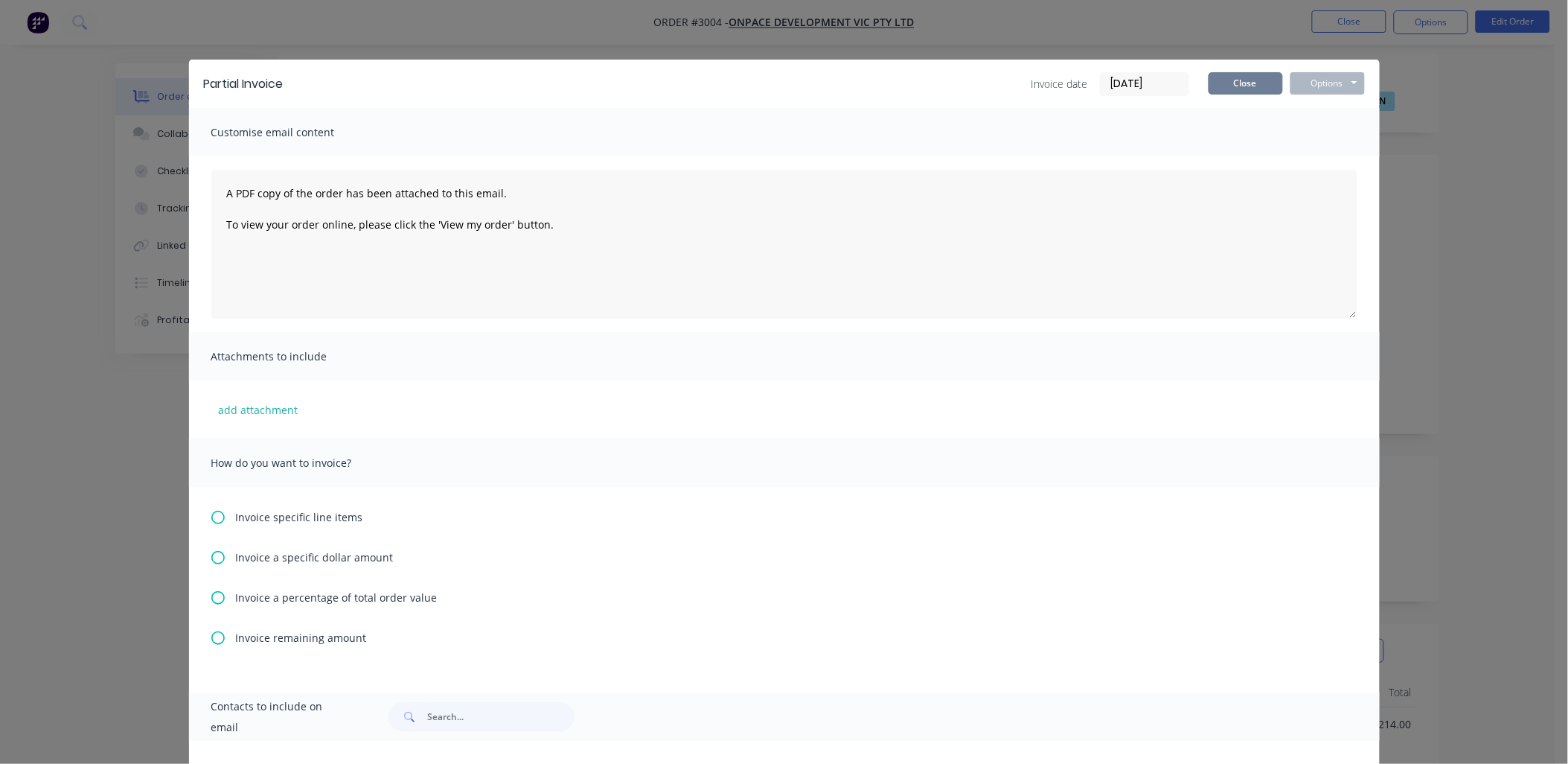
click at [1234, 84] on button "Close" at bounding box center [1246, 83] width 75 height 23
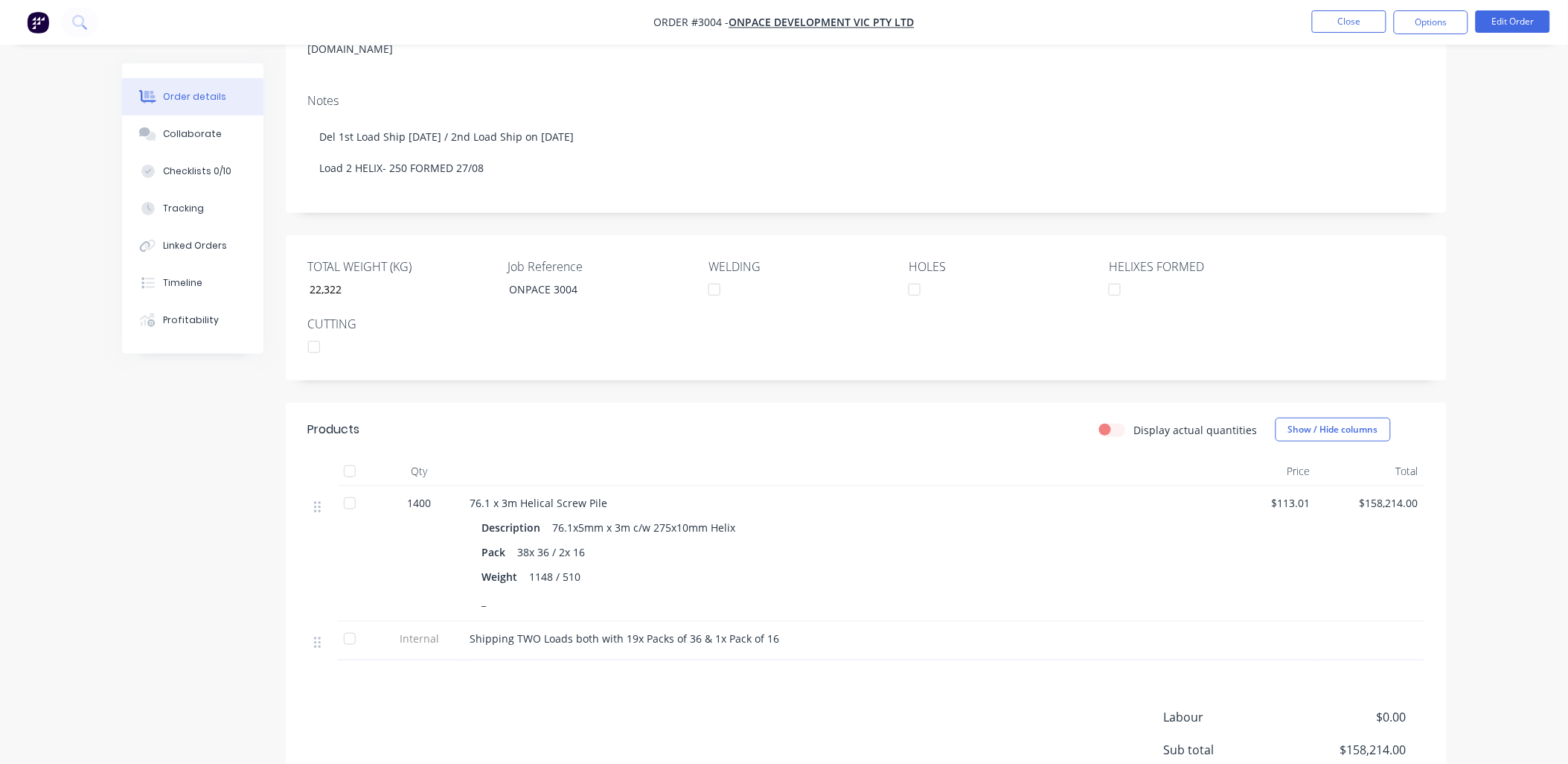
scroll to position [0, 0]
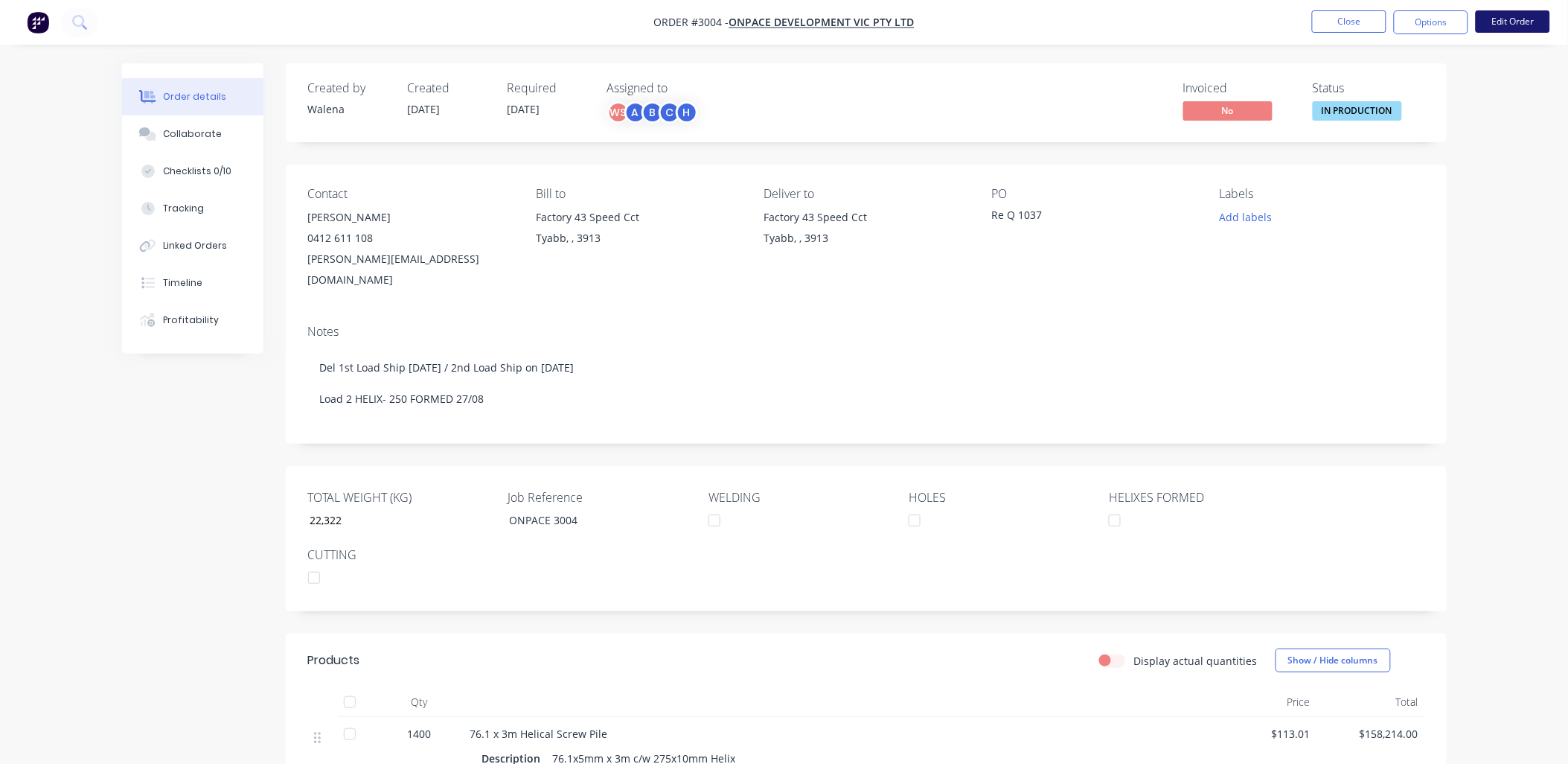
click at [1506, 19] on button "Edit Order" at bounding box center [1513, 21] width 75 height 23
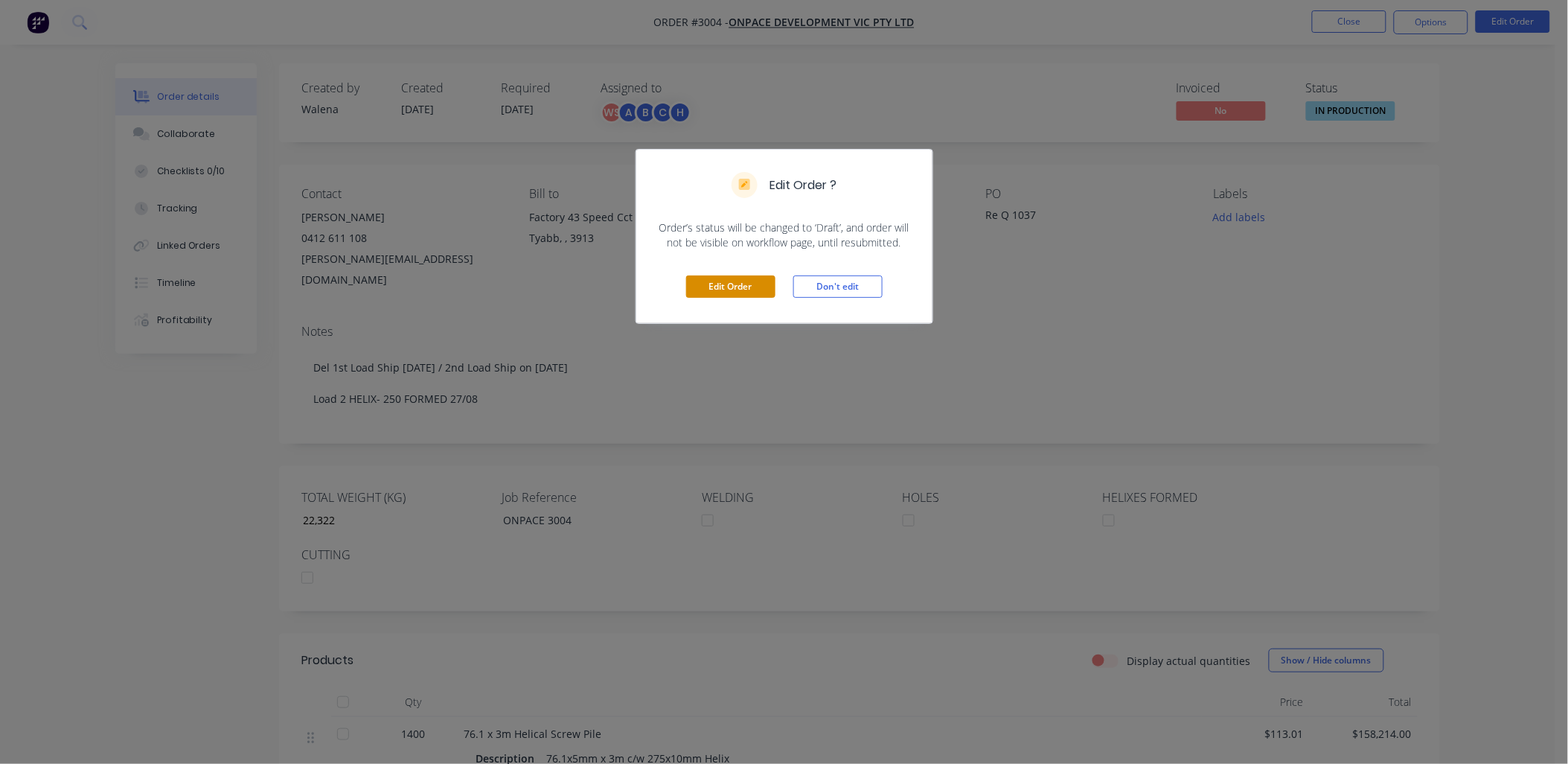
click at [710, 287] on button "Edit Order" at bounding box center [731, 286] width 89 height 23
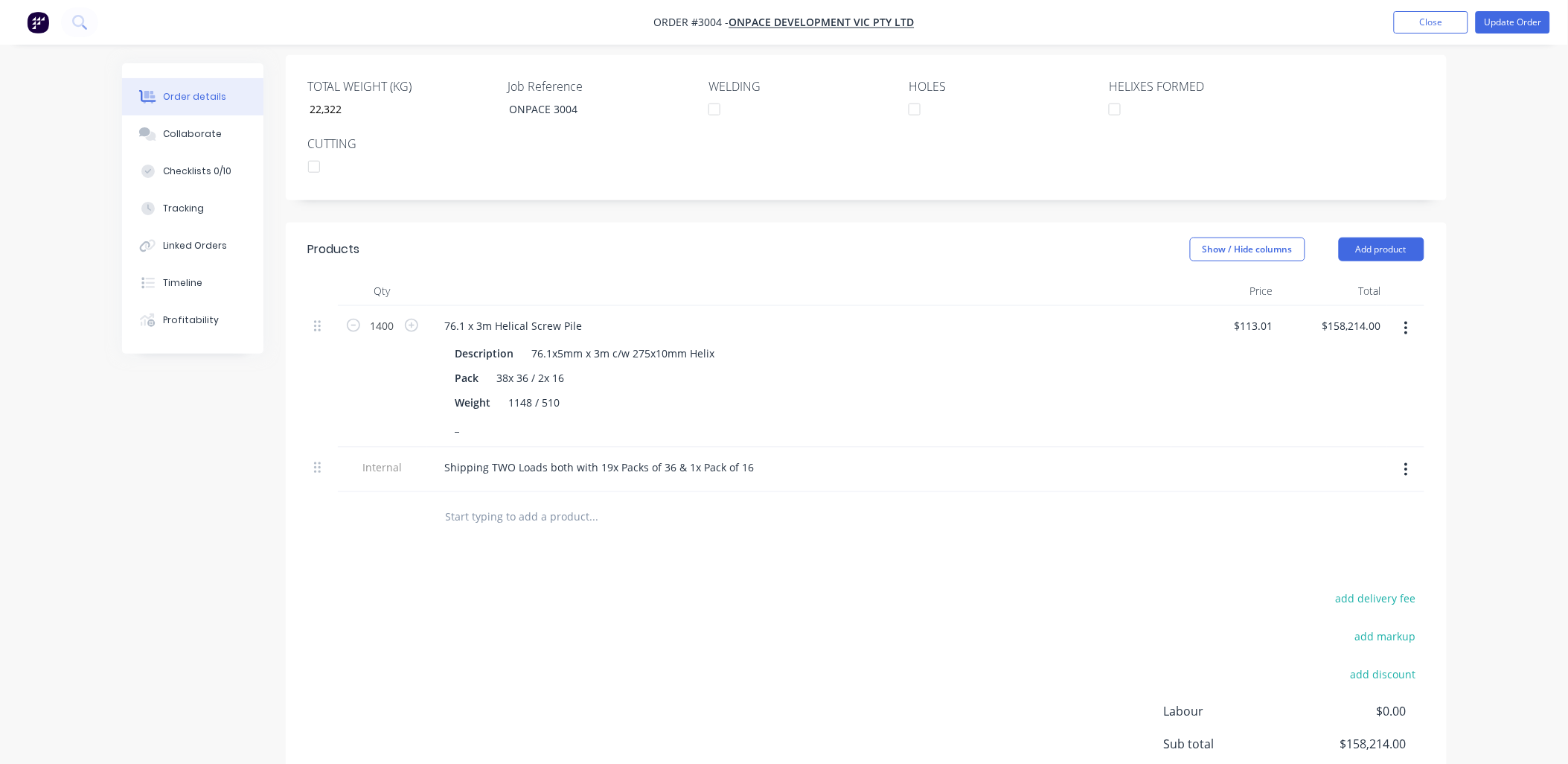
scroll to position [441, 0]
click at [1407, 315] on icon "button" at bounding box center [1406, 322] width 3 height 14
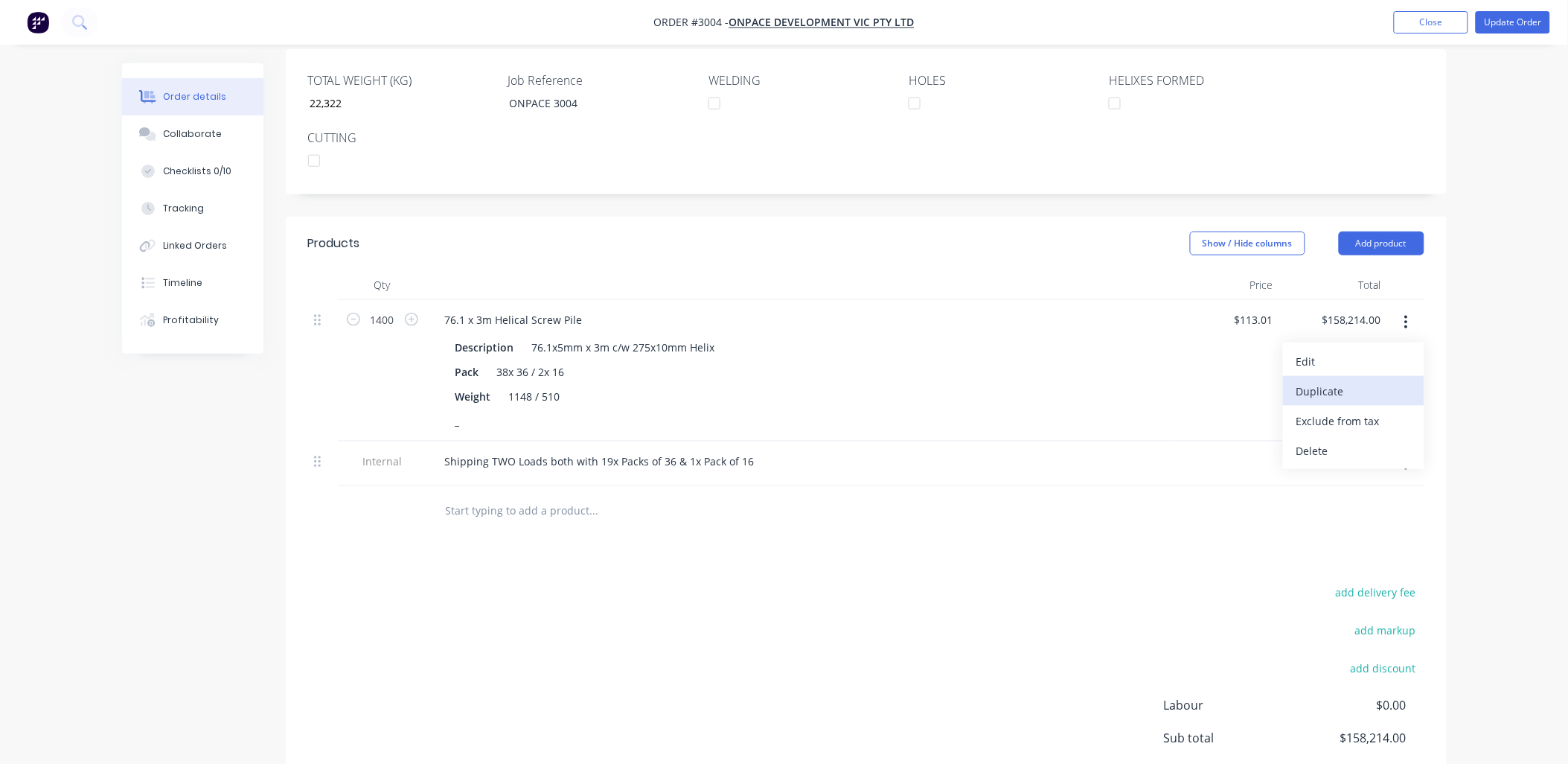
click at [1350, 377] on button "Duplicate" at bounding box center [1353, 391] width 141 height 30
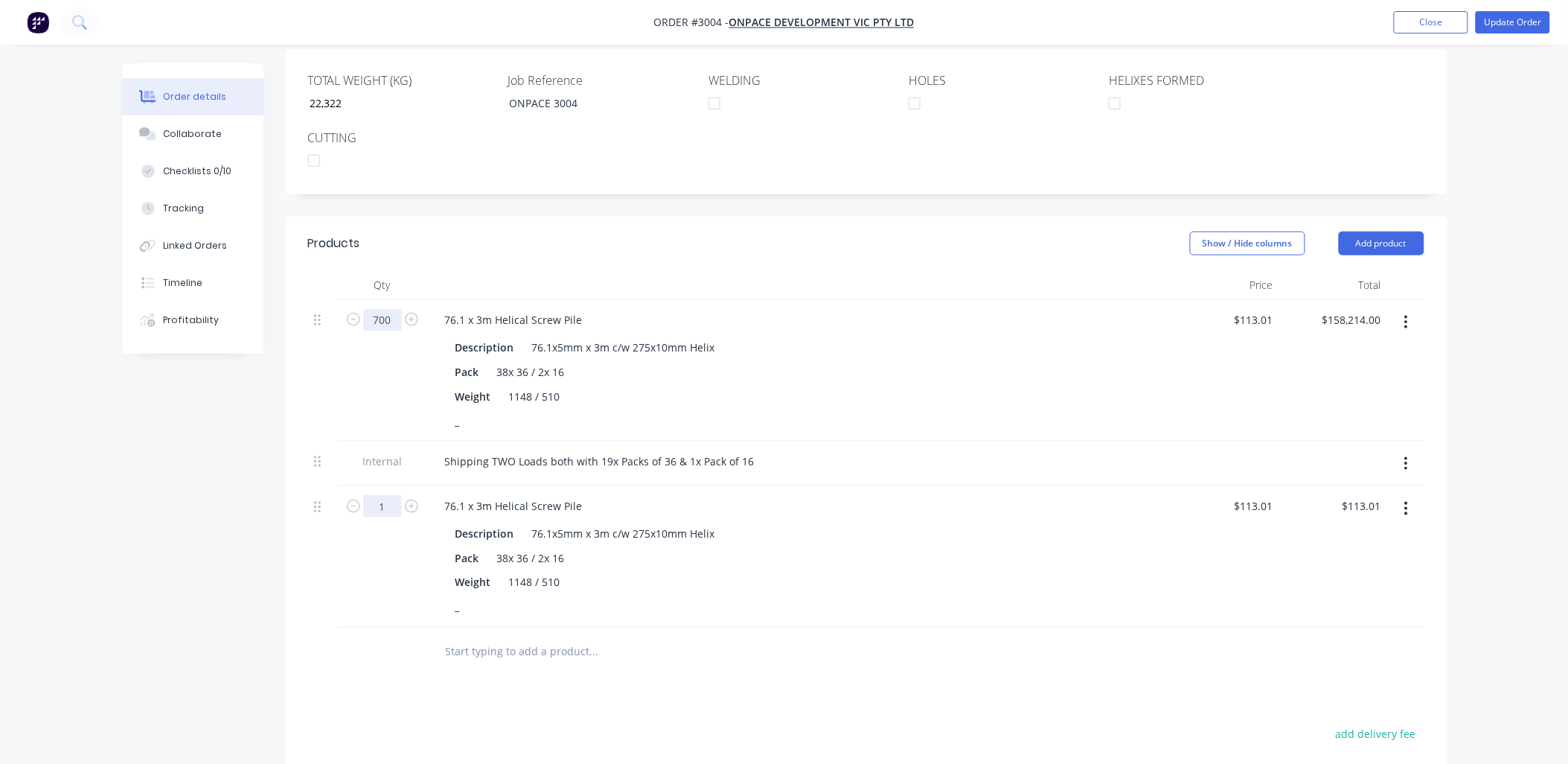
type input "700"
type input "$79,107.00"
click at [388, 332] on input "1" at bounding box center [383, 320] width 38 height 23
type input "4"
type input "700"
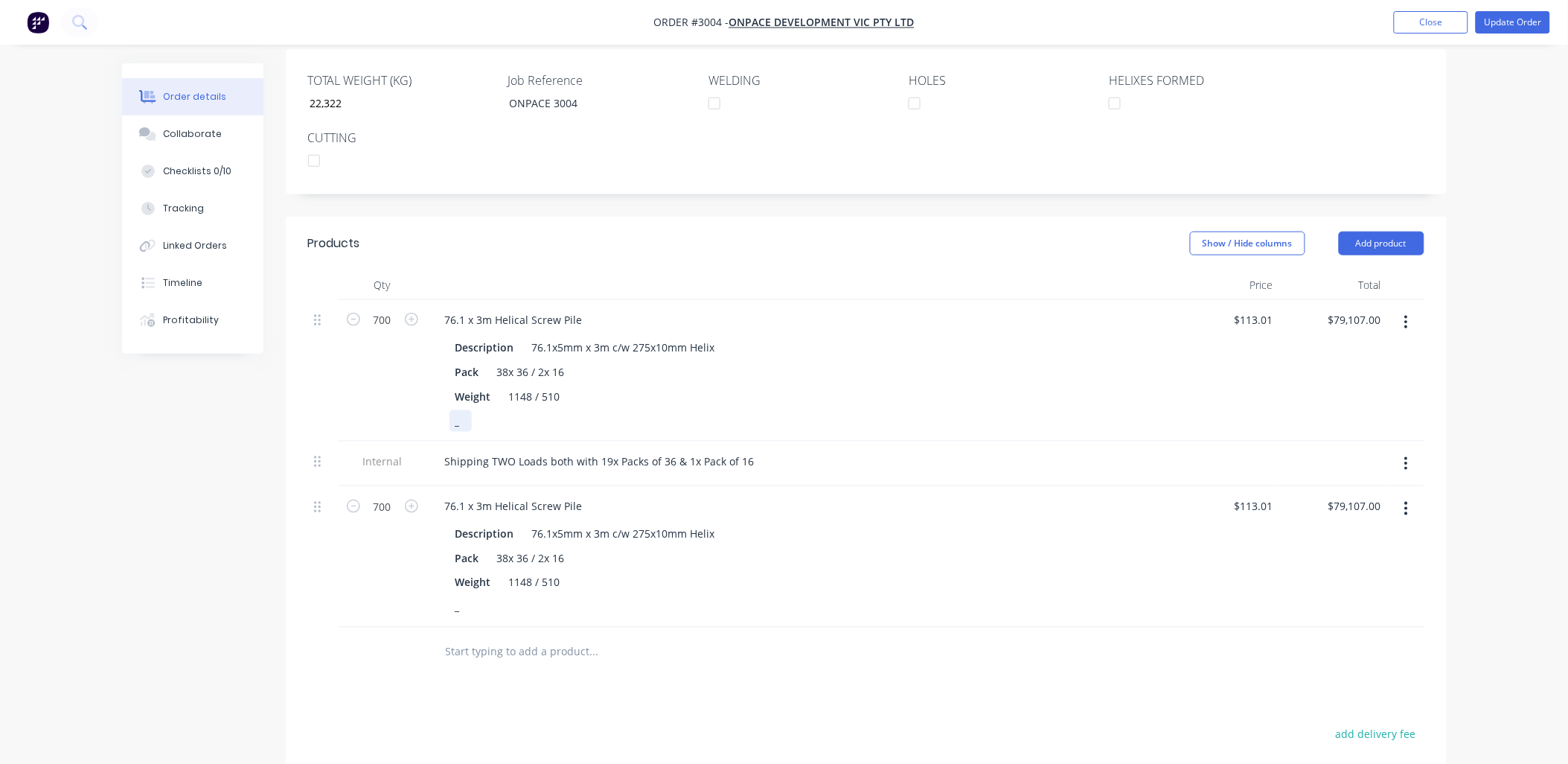
type input "$79,107.00"
click at [469, 410] on div "_" at bounding box center [460, 421] width 23 height 22
drag, startPoint x: 466, startPoint y: 381, endPoint x: 441, endPoint y: 378, distance: 25.2
click at [441, 378] on div "Description 76.1x5mm x 3m c/w 275x10mm Helix Pack 38x 36 / 2x 16 Weight 1148 / …" at bounding box center [799, 383] width 733 height 98
drag, startPoint x: 507, startPoint y: 383, endPoint x: 582, endPoint y: 375, distance: 75.4
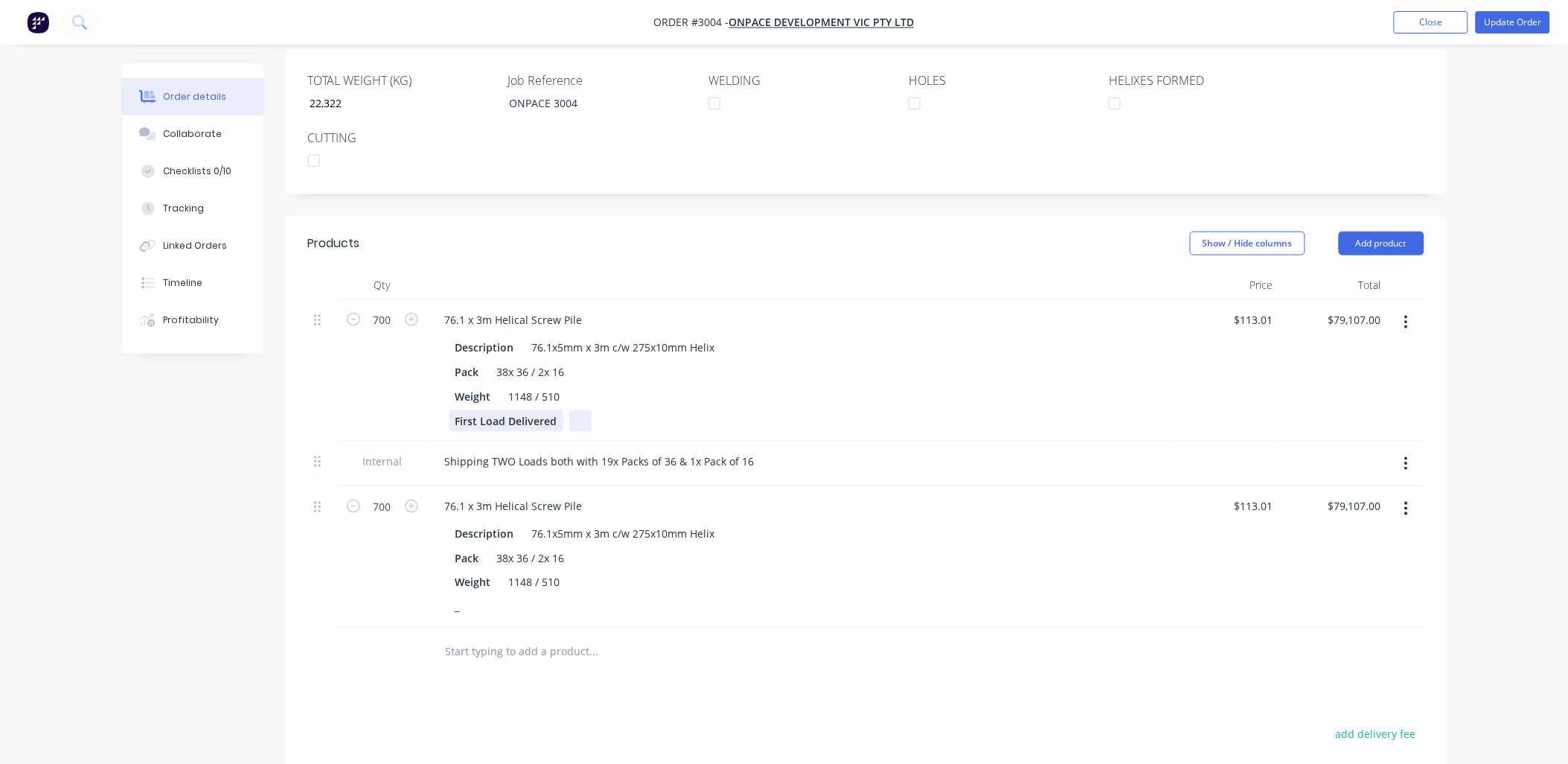
click at [575, 410] on div "First Load Delivered" at bounding box center [795, 421] width 693 height 22
click at [507, 636] on input "text" at bounding box center [594, 651] width 298 height 30
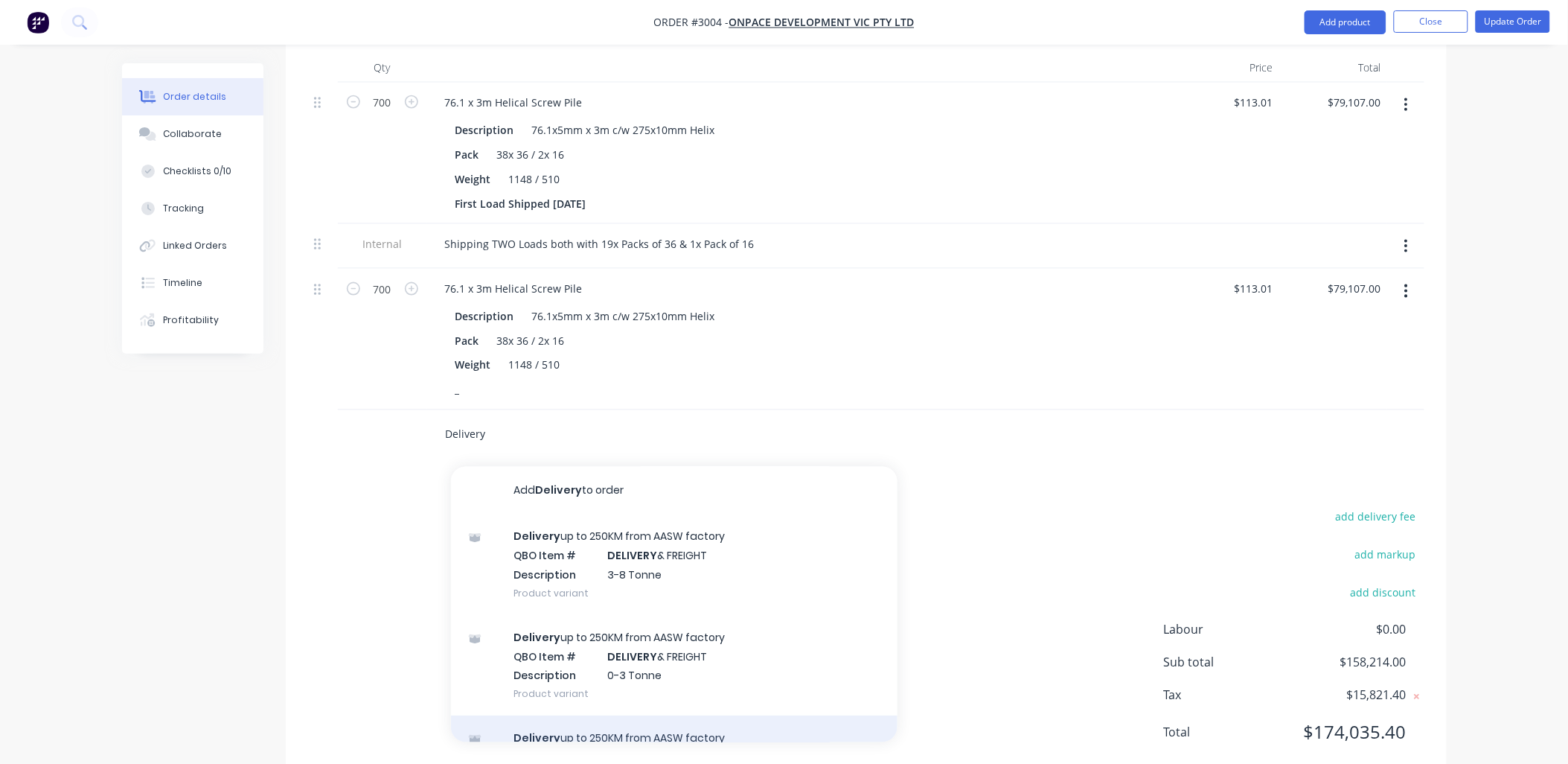
scroll to position [548, 0]
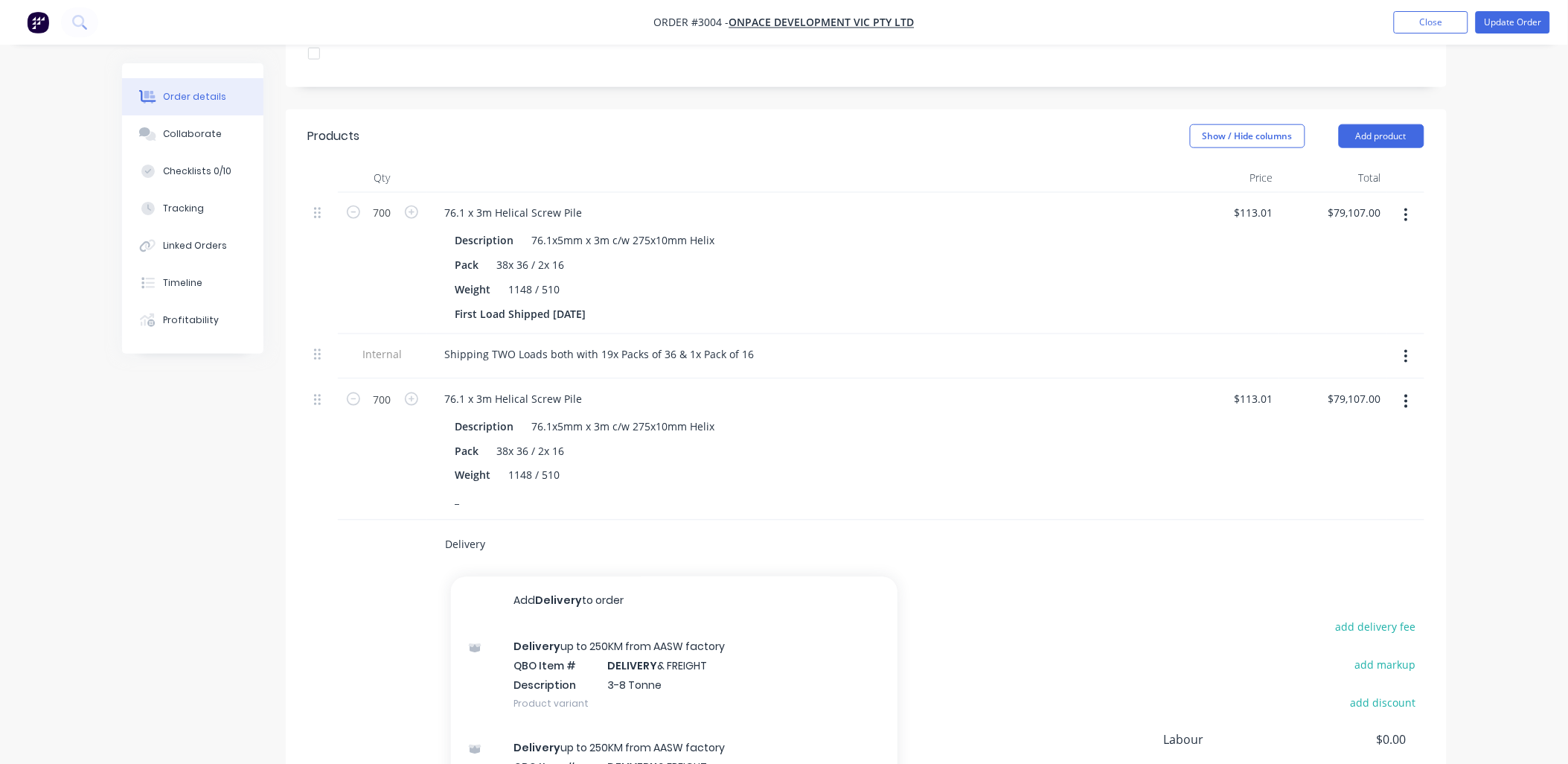
drag, startPoint x: 496, startPoint y: 510, endPoint x: 425, endPoint y: 500, distance: 71.7
click at [425, 521] on div "Delivery Add Delivery to order Delivery up to 250KM from AASW factory QBO Item …" at bounding box center [866, 544] width 1116 height 48
drag, startPoint x: 499, startPoint y: 497, endPoint x: 425, endPoint y: 511, distance: 75.3
click at [423, 521] on div "Freight Add Freight to order Delivery up to 250KM from AASW factory QBO Item # …" at bounding box center [866, 544] width 1116 height 48
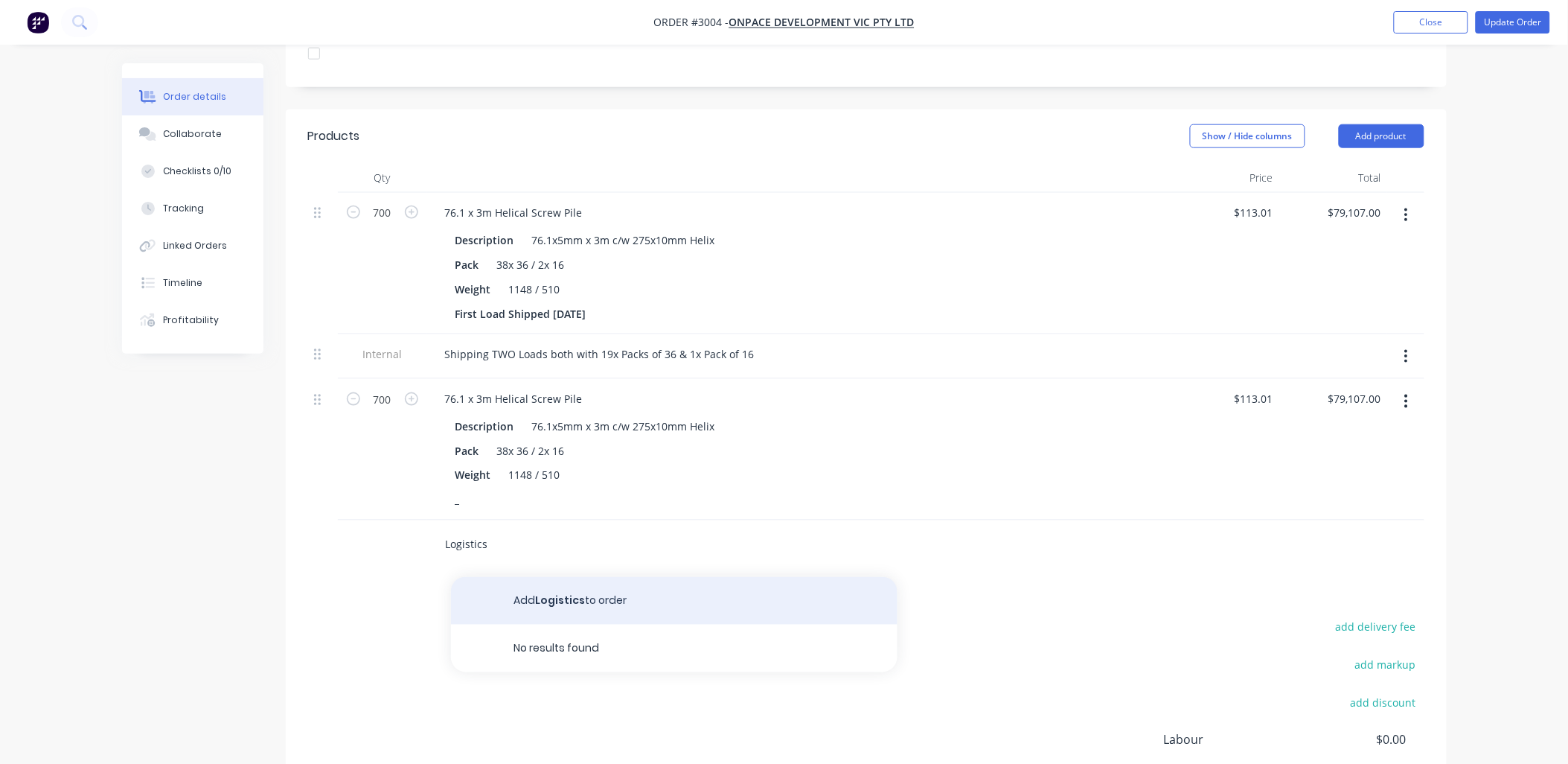
type input "Logistics"
click at [592, 577] on button "Add Logistics to order" at bounding box center [674, 601] width 446 height 47
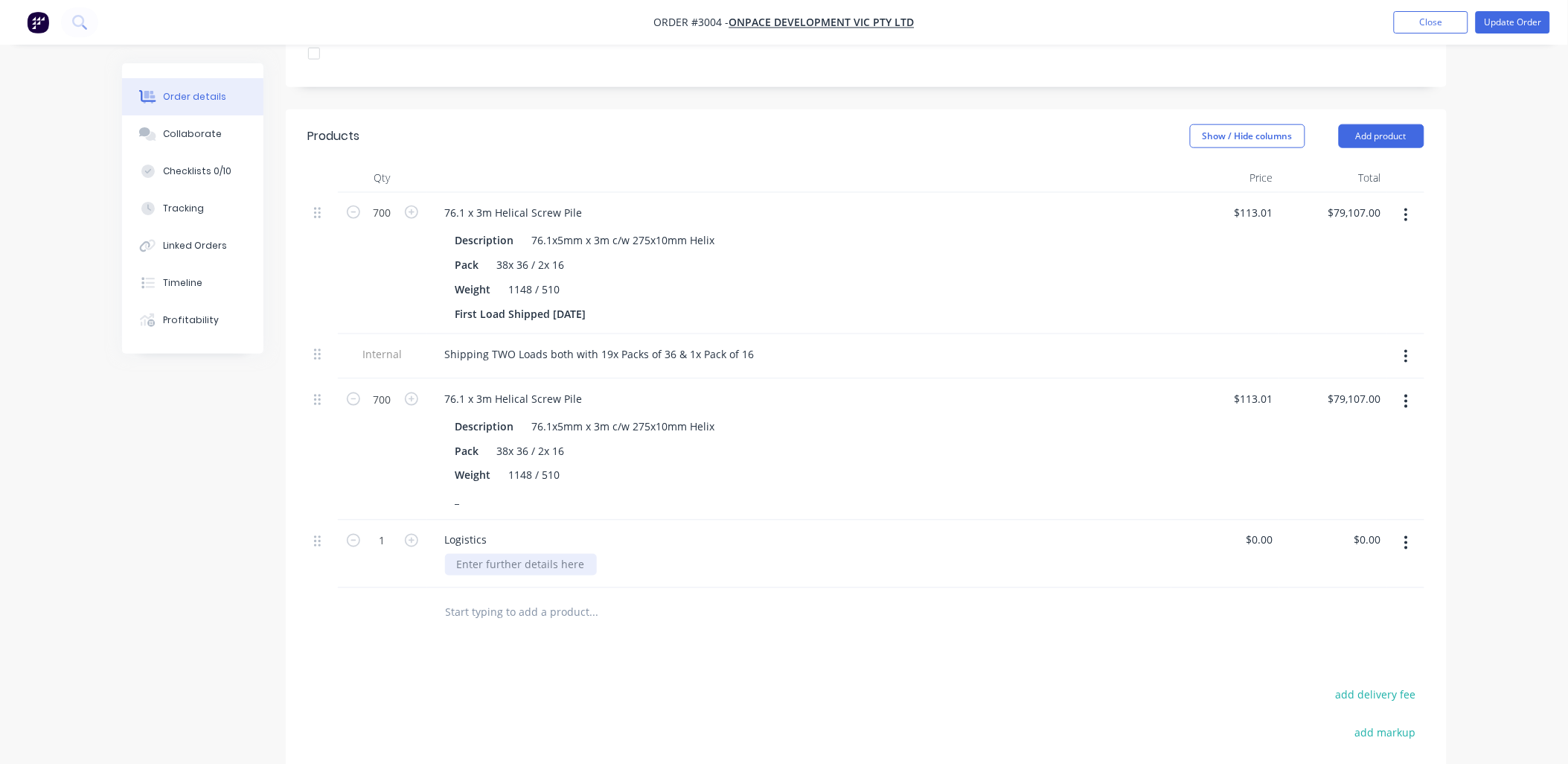
click at [510, 554] on div at bounding box center [521, 565] width 152 height 22
click at [659, 554] on div "NC Included Re Full Load" at bounding box center [805, 565] width 721 height 22
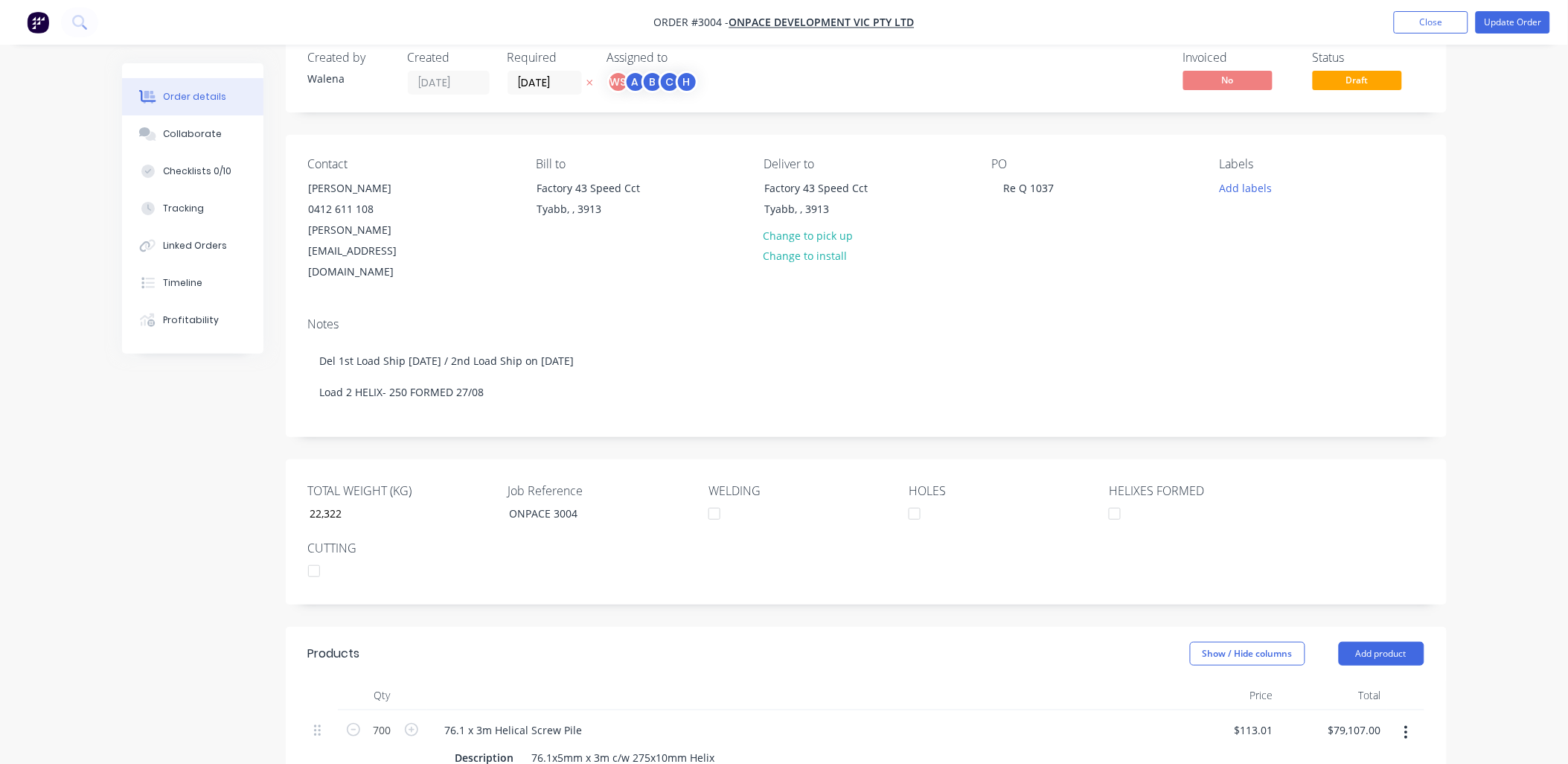
scroll to position [0, 0]
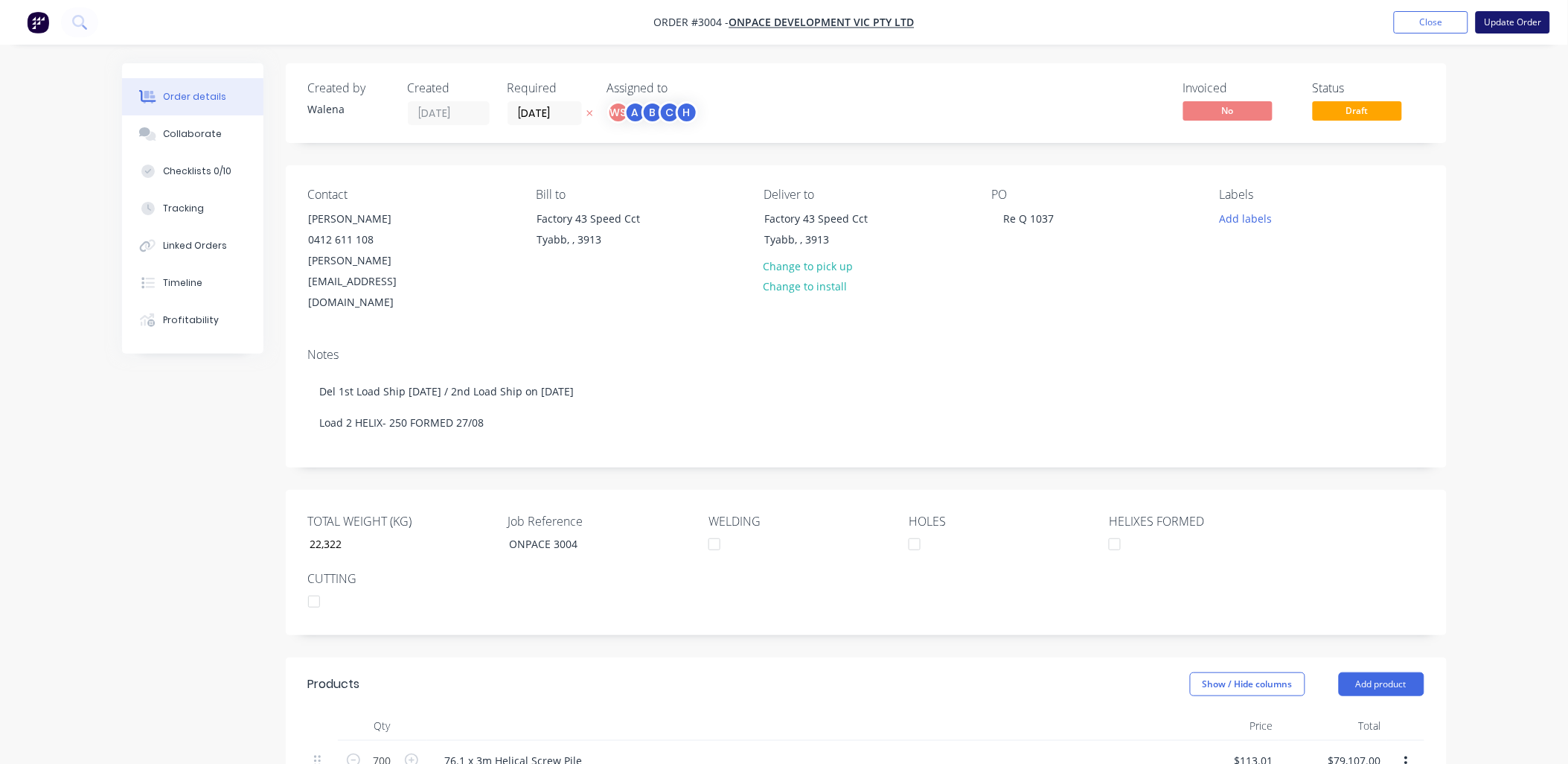
click at [1537, 23] on button "Update Order" at bounding box center [1513, 22] width 75 height 23
type input "22,322"
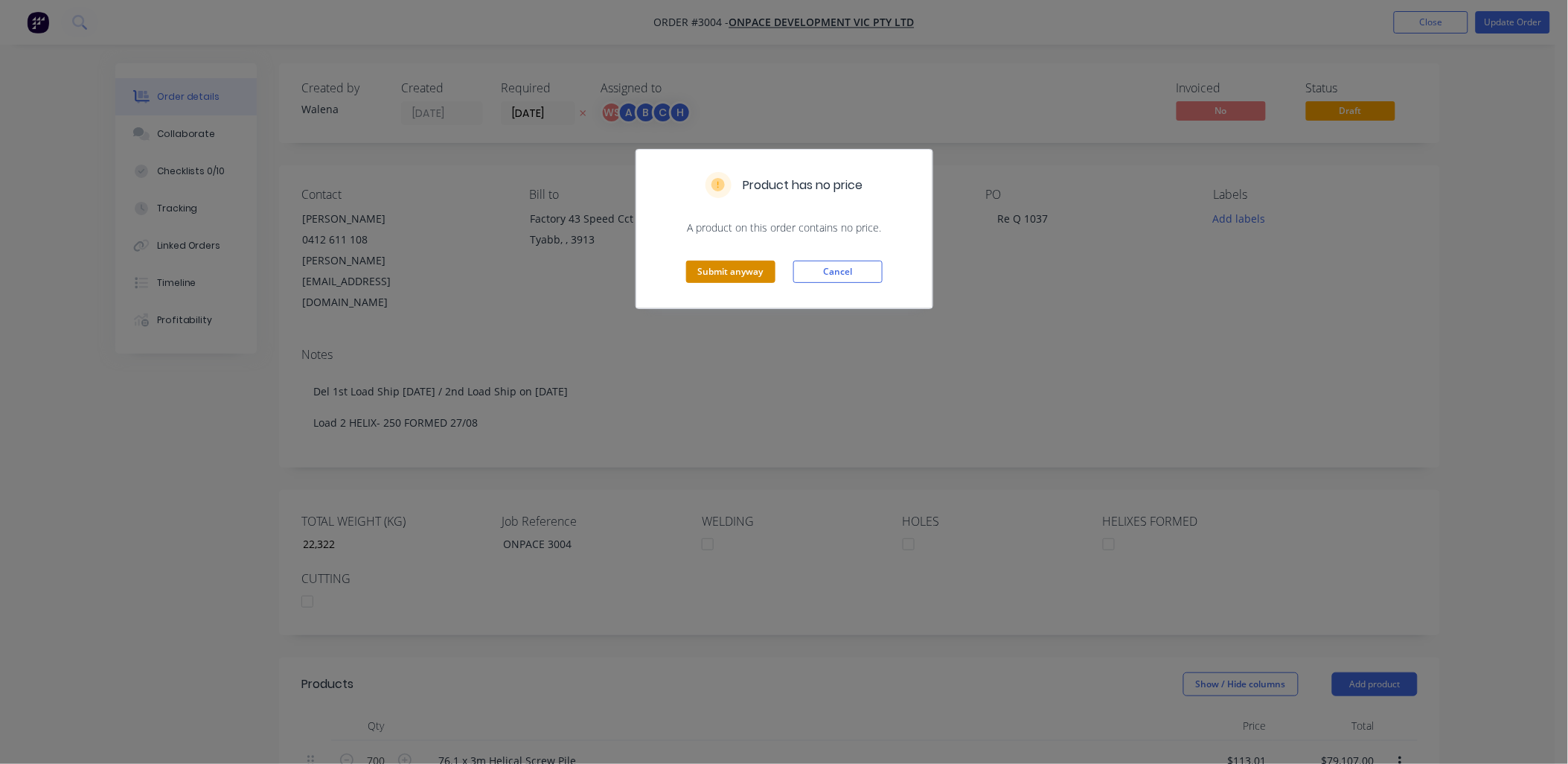
click at [755, 271] on button "Submit anyway" at bounding box center [731, 272] width 89 height 23
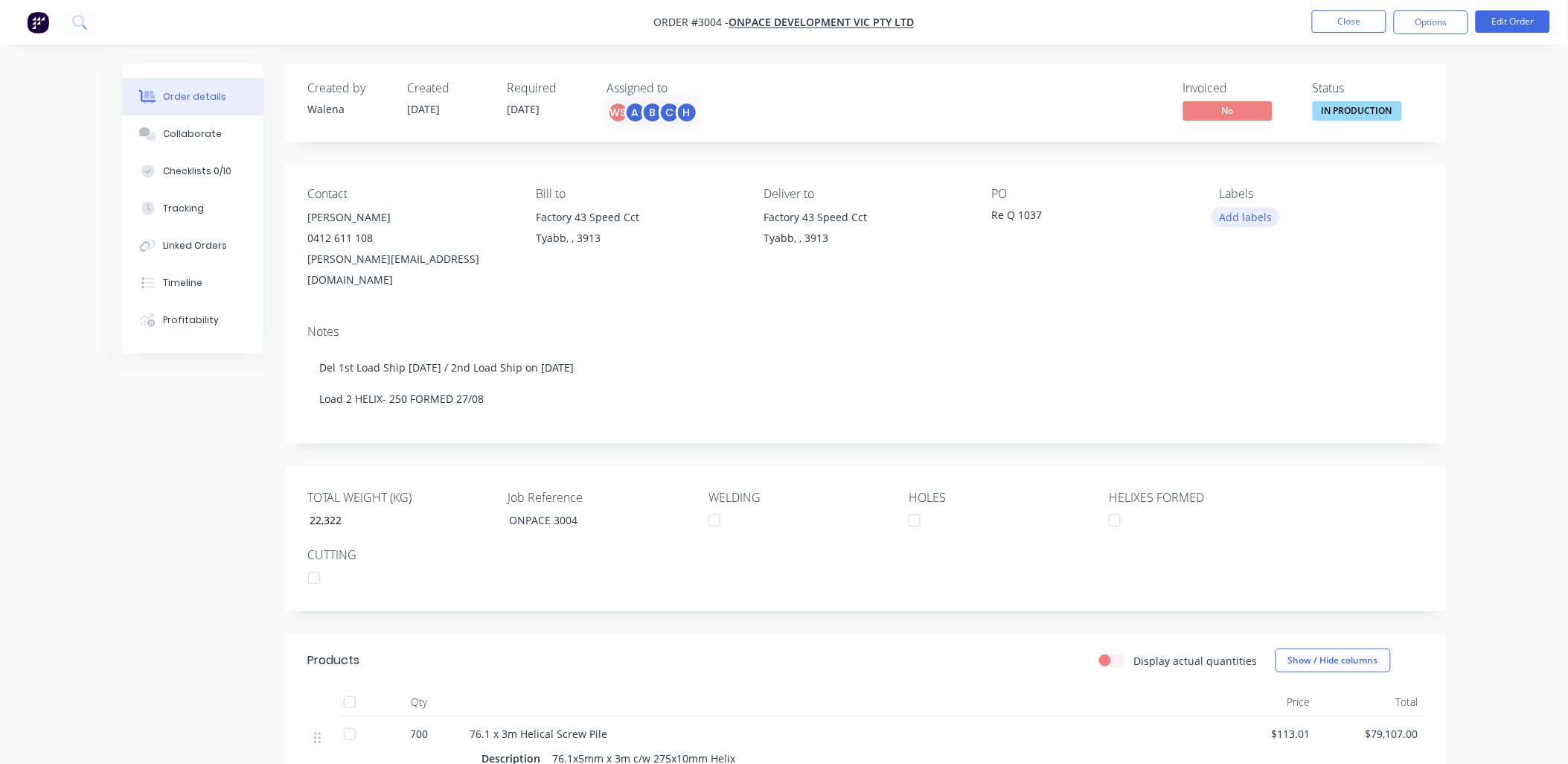
click at [1258, 217] on button "Add labels" at bounding box center [1245, 217] width 68 height 20
click at [1246, 353] on div at bounding box center [1247, 351] width 30 height 30
click at [1249, 401] on div at bounding box center [1247, 403] width 30 height 30
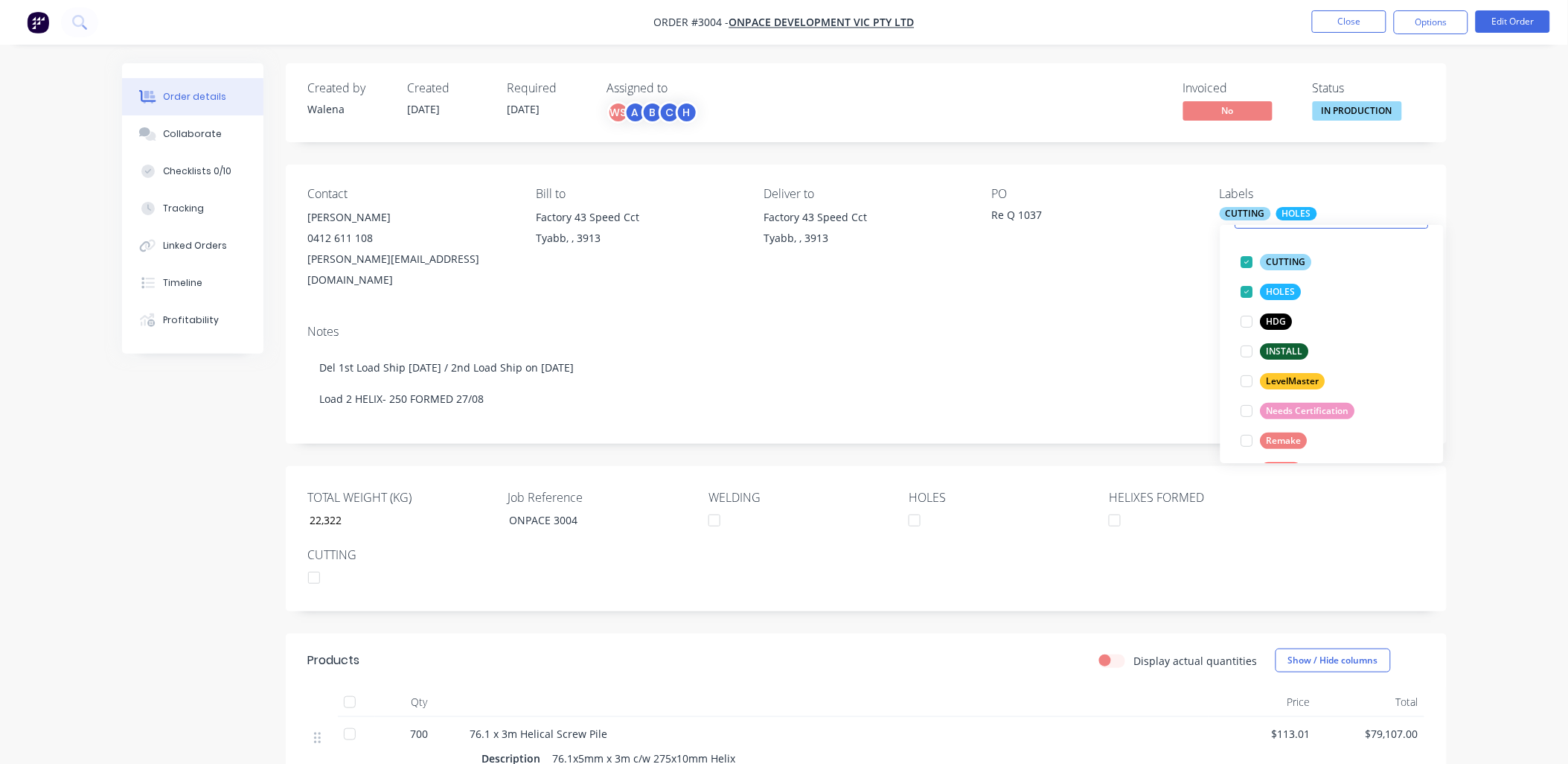
scroll to position [149, 0]
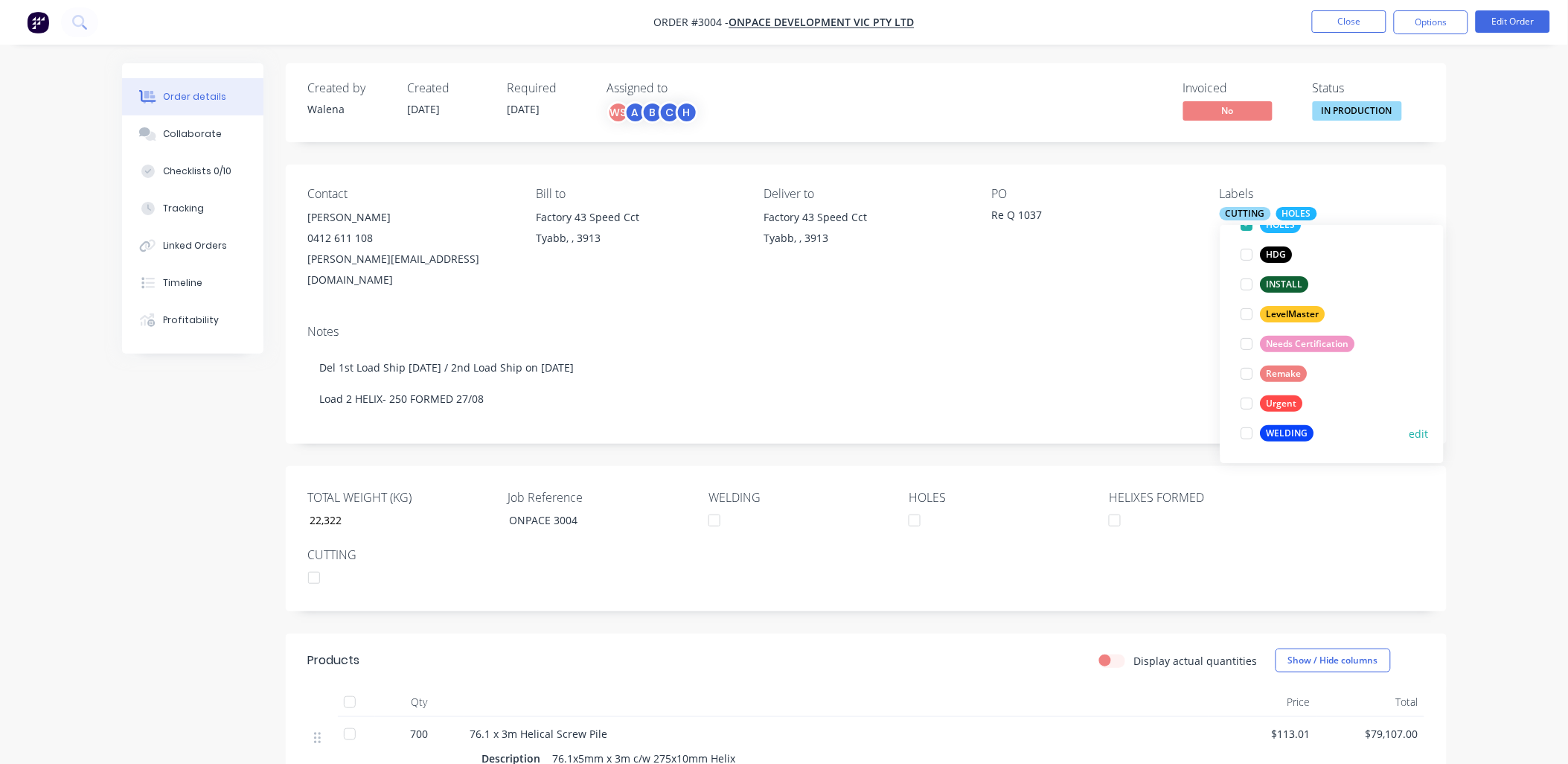
click at [1244, 434] on div at bounding box center [1247, 433] width 30 height 30
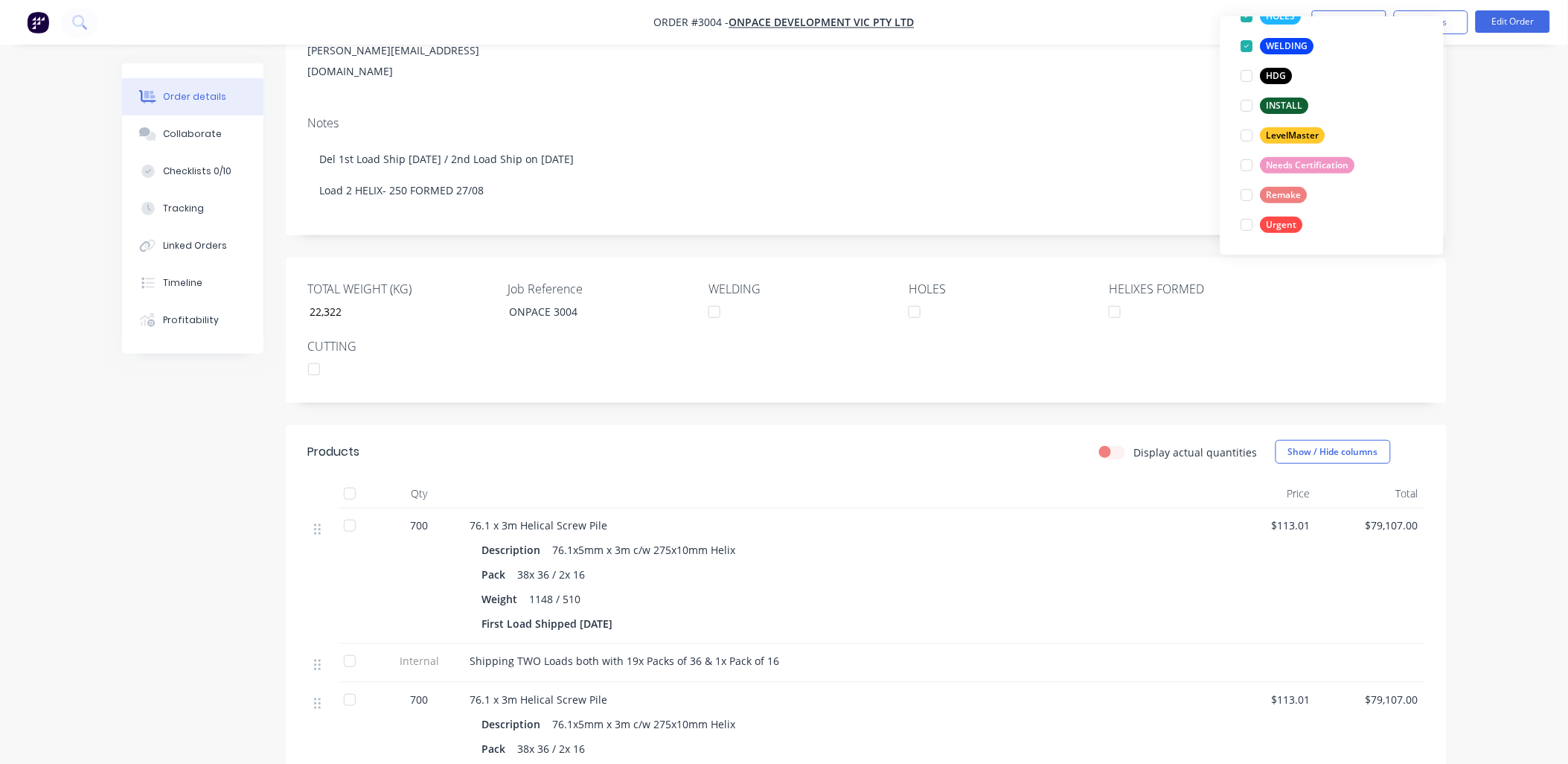
scroll to position [0, 0]
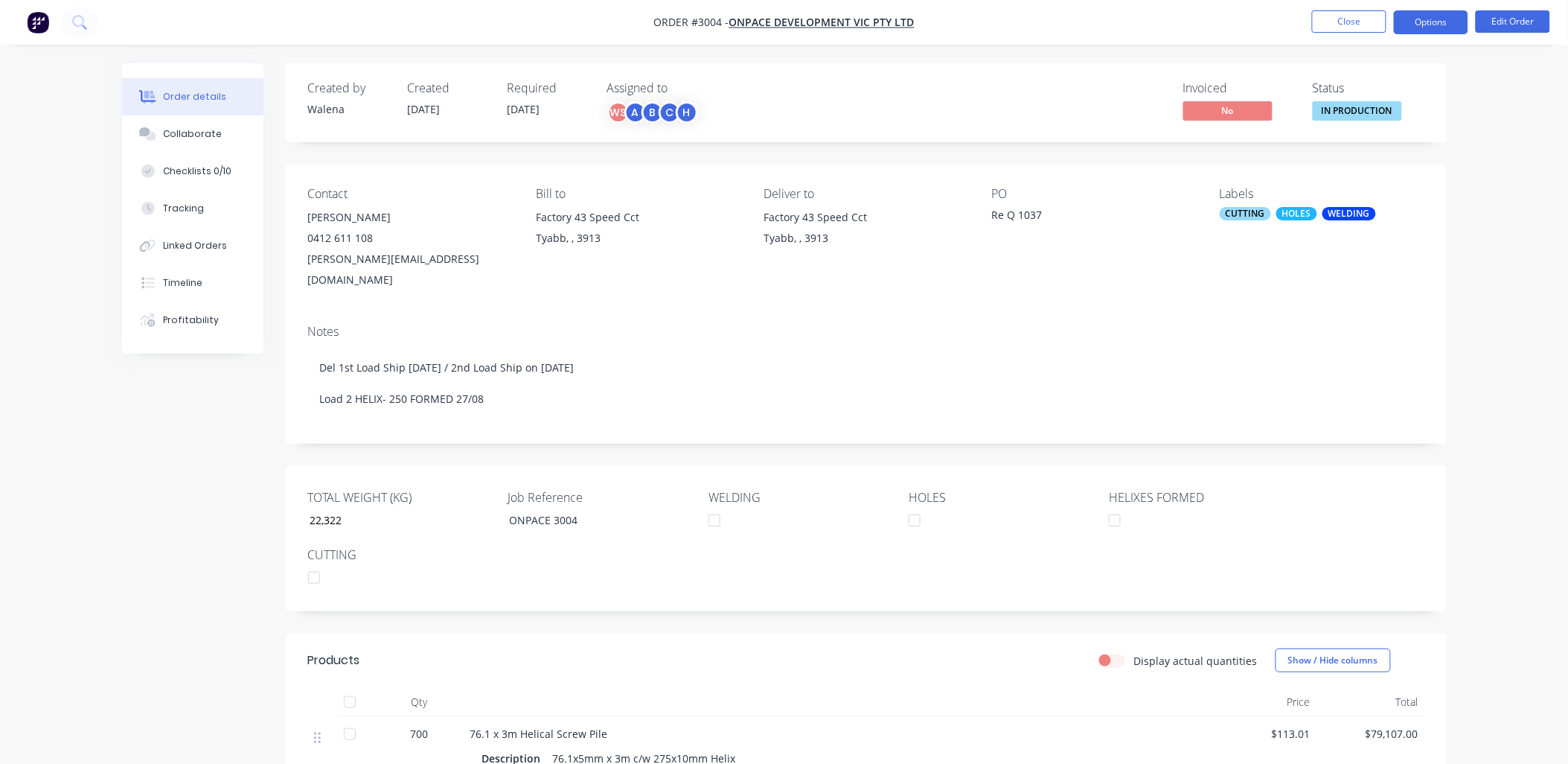
click at [1441, 23] on button "Options" at bounding box center [1431, 22] width 75 height 24
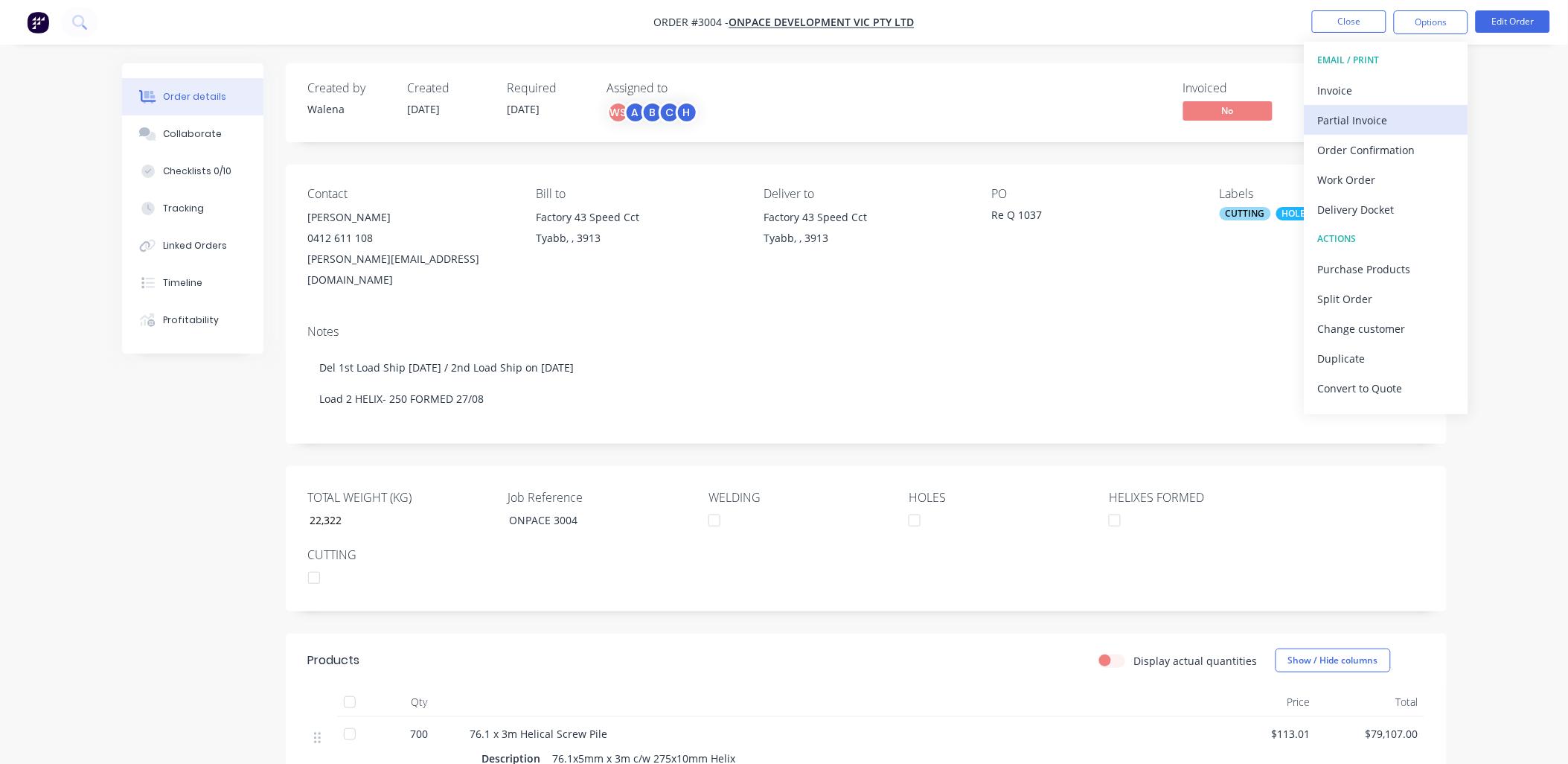
click at [1396, 119] on div "Partial Invoice" at bounding box center [1387, 120] width 137 height 22
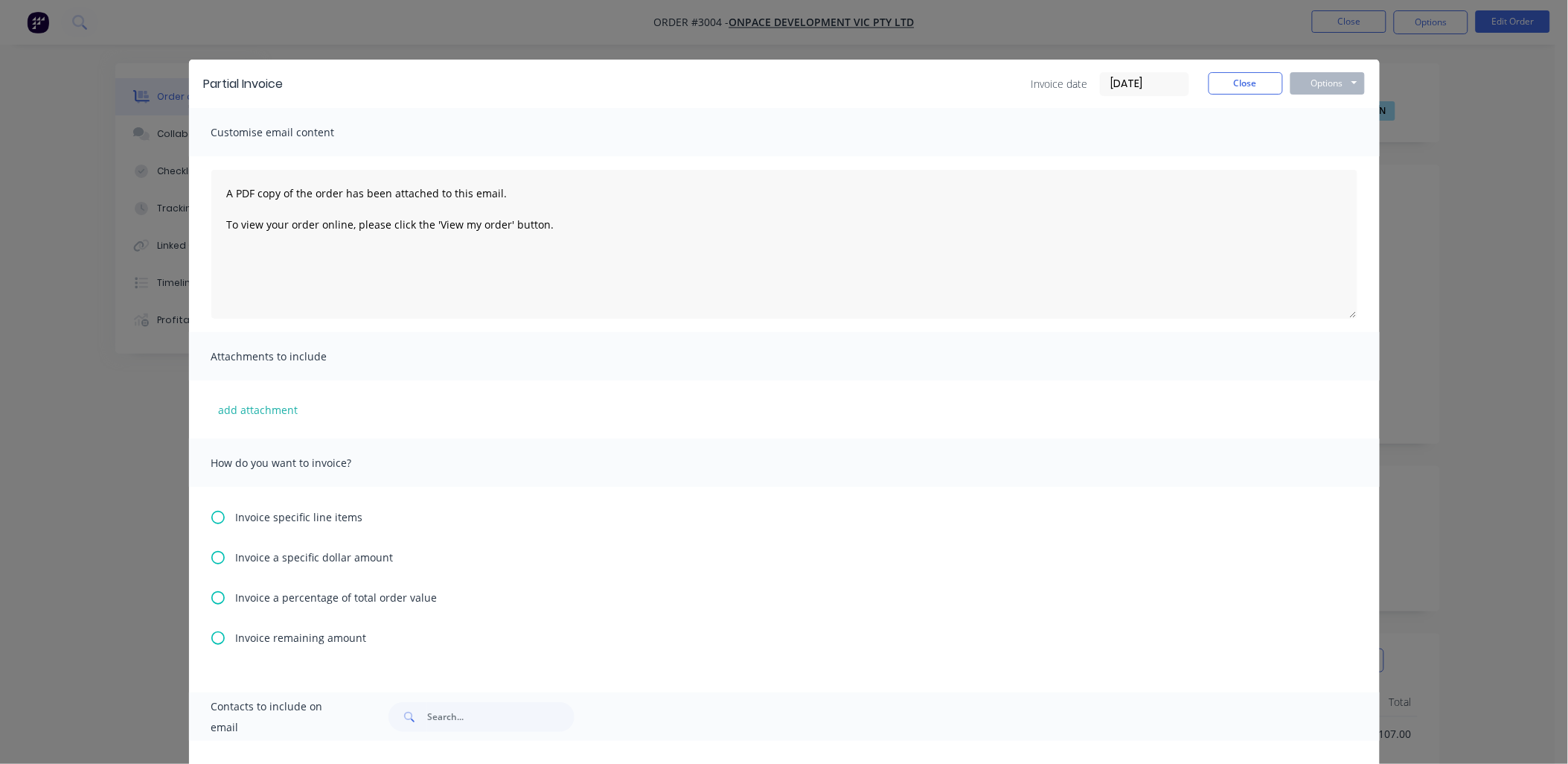
click at [211, 516] on icon at bounding box center [218, 517] width 14 height 14
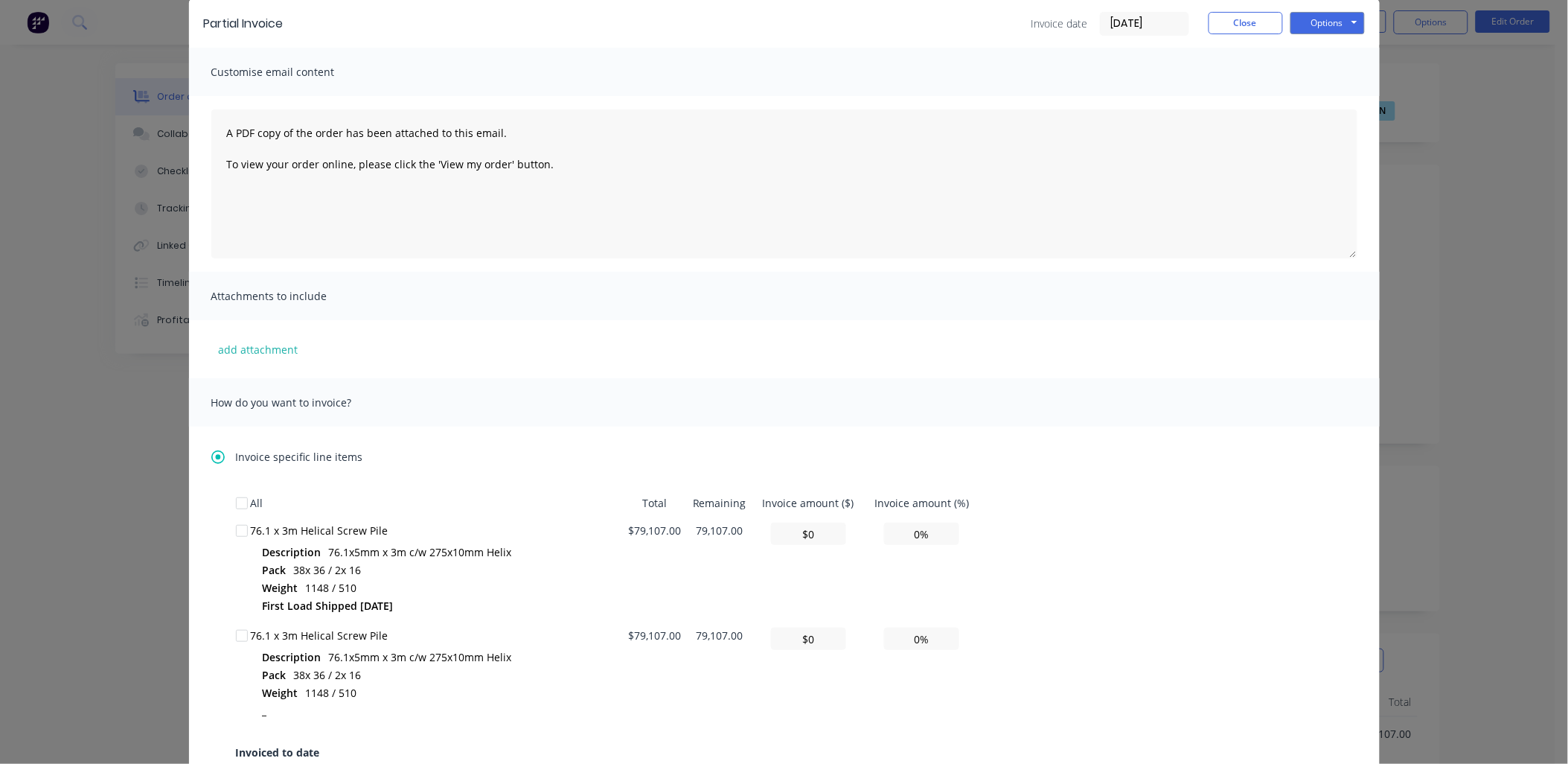
scroll to position [109, 0]
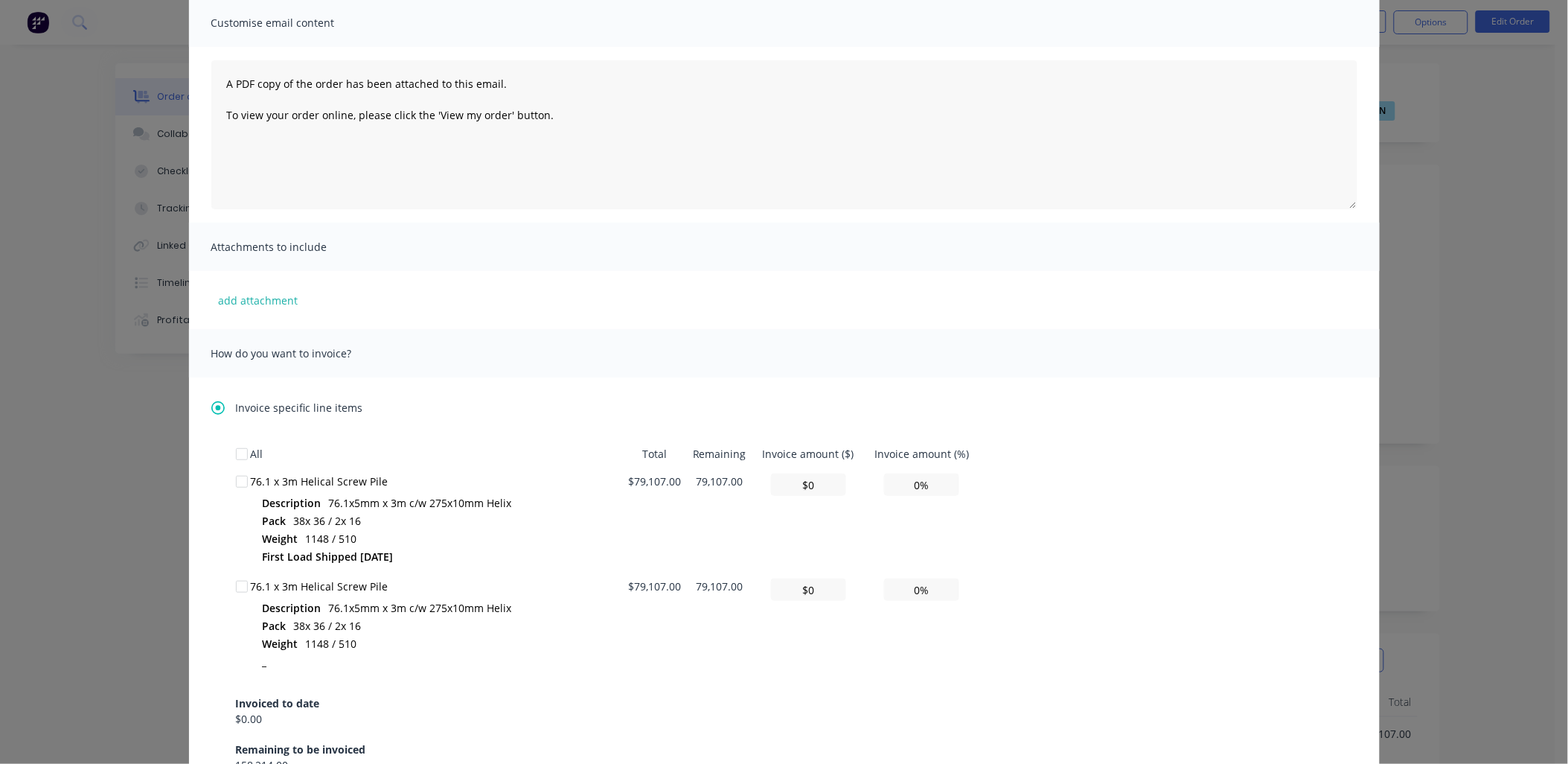
click at [235, 482] on div at bounding box center [241, 481] width 30 height 30
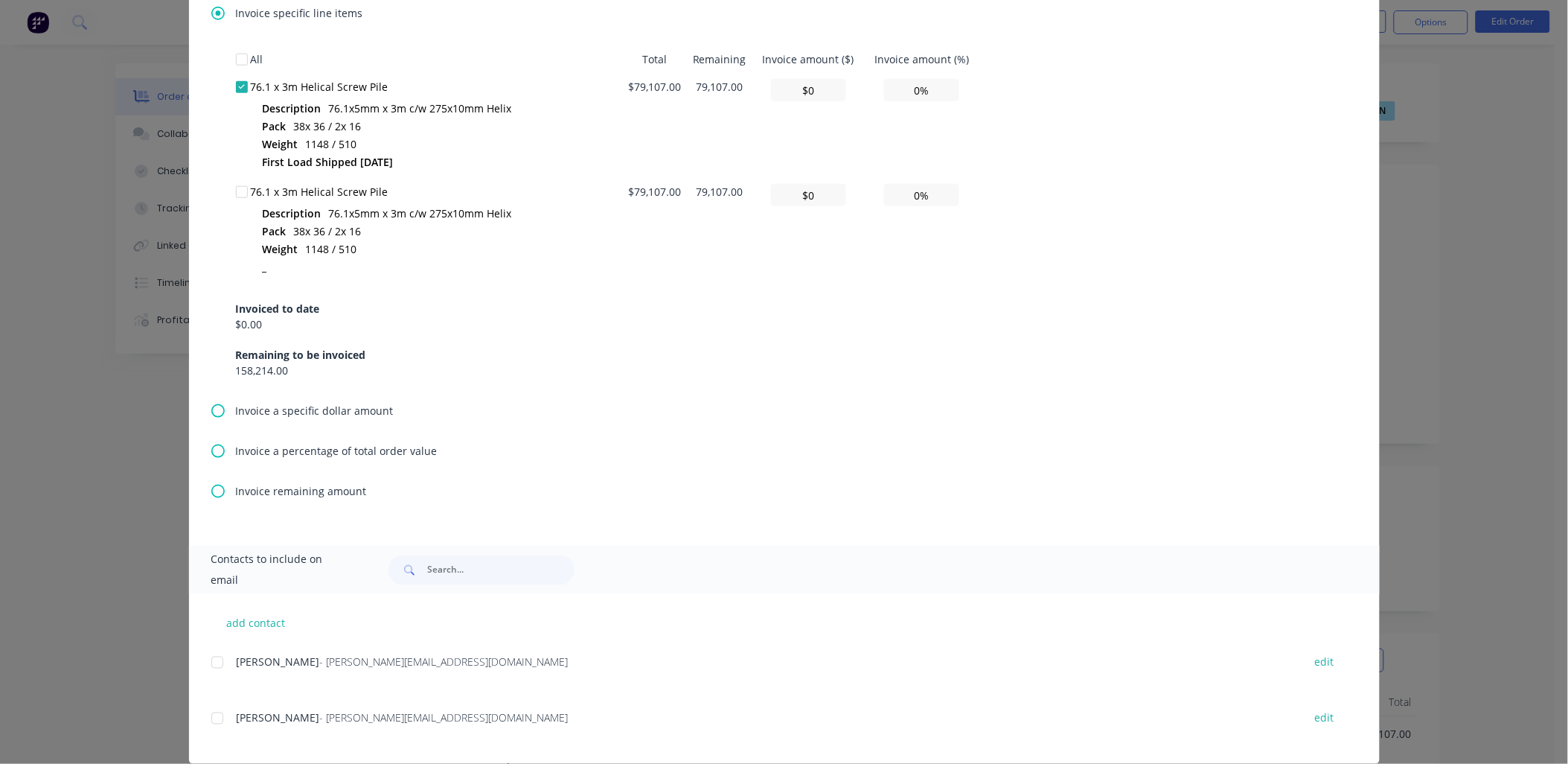
scroll to position [523, 0]
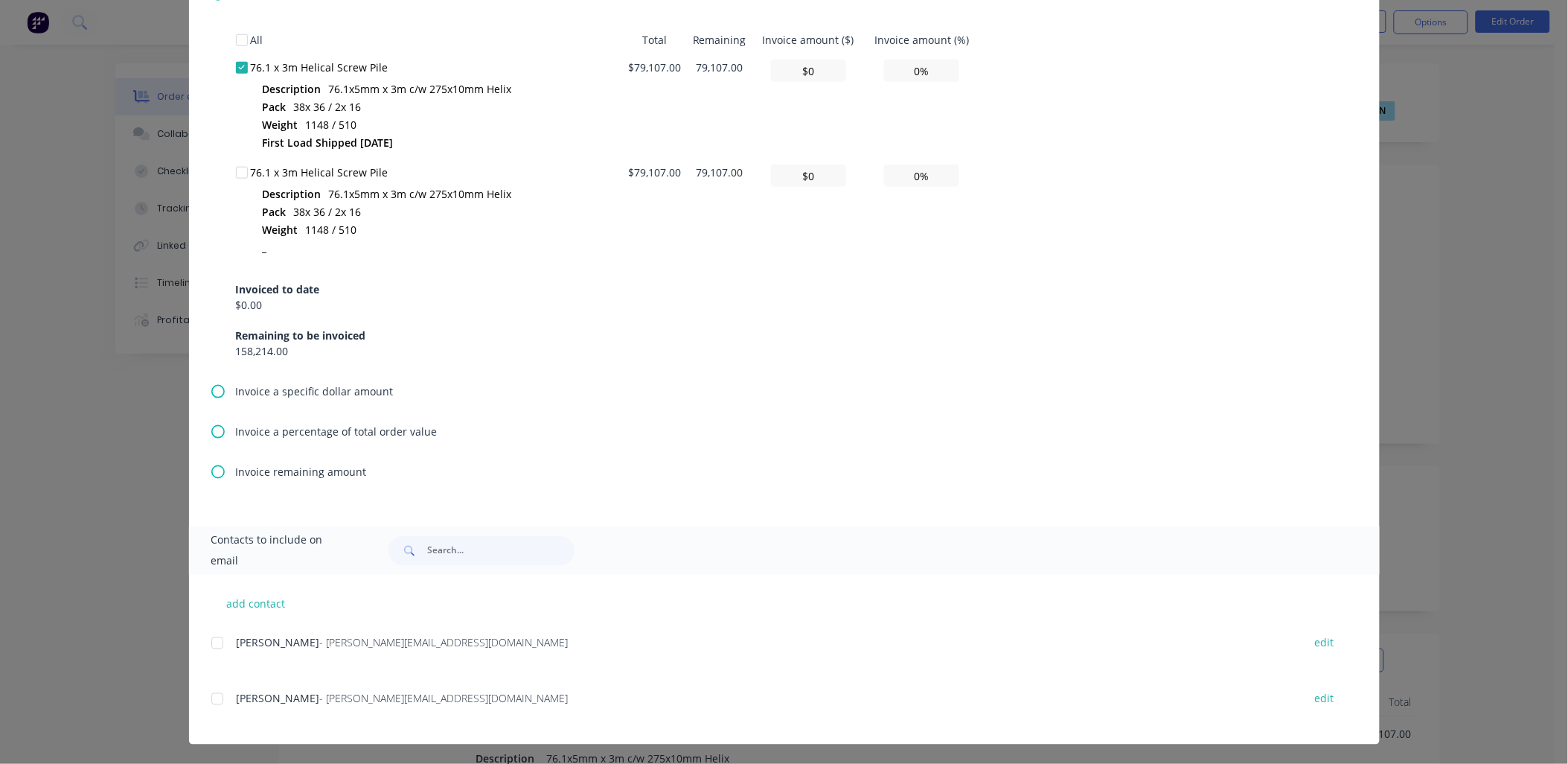
click at [206, 645] on div at bounding box center [217, 643] width 30 height 30
click at [210, 700] on div at bounding box center [217, 699] width 30 height 30
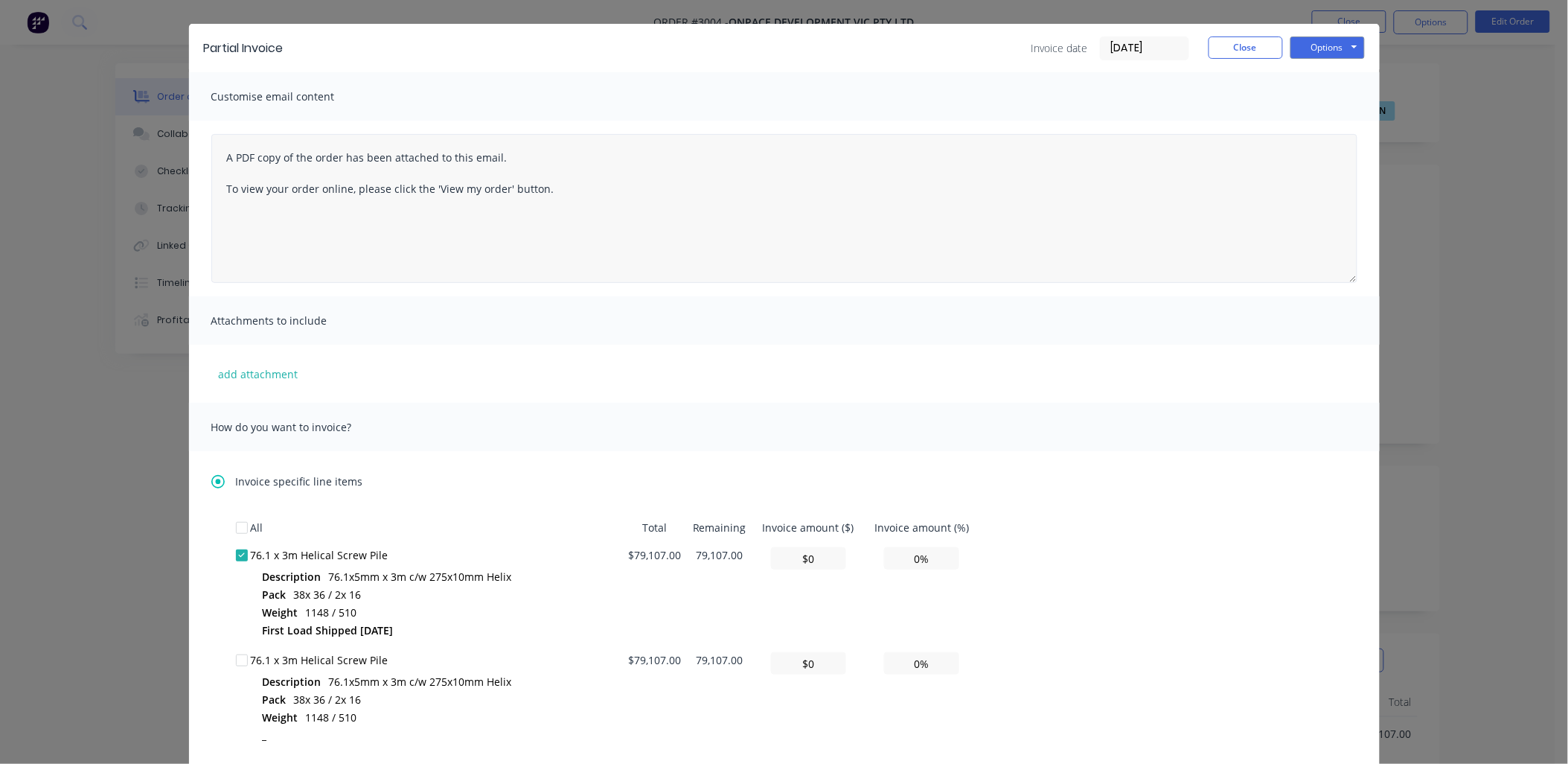
scroll to position [0, 0]
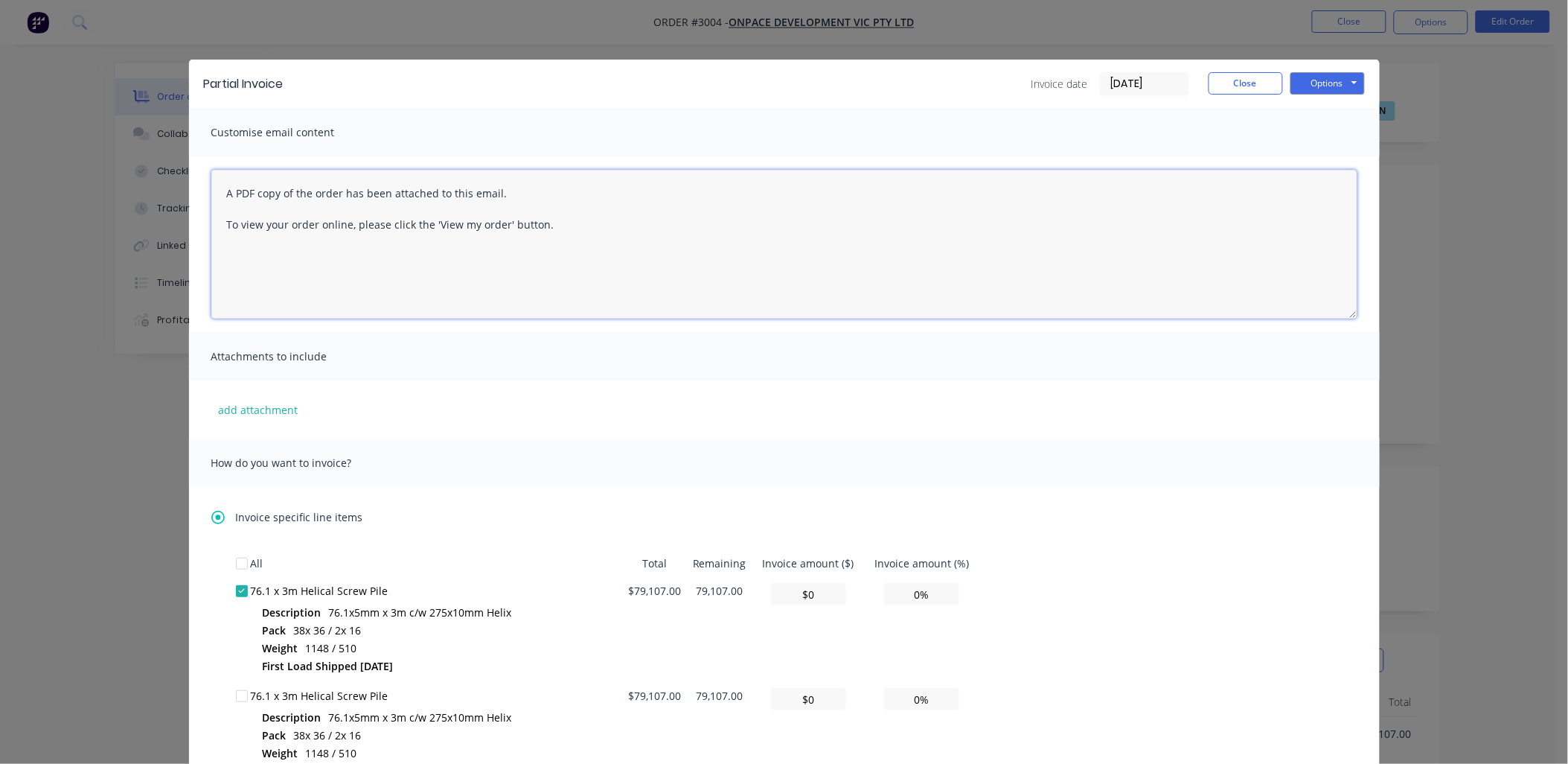
click at [218, 195] on textarea "A PDF copy of the order has been attached to this email. To view your order onl…" at bounding box center [784, 243] width 1146 height 149
paste textarea "Dear [PERSON_NAME] and [PERSON_NAME], Please find attached invoice being for pr…"
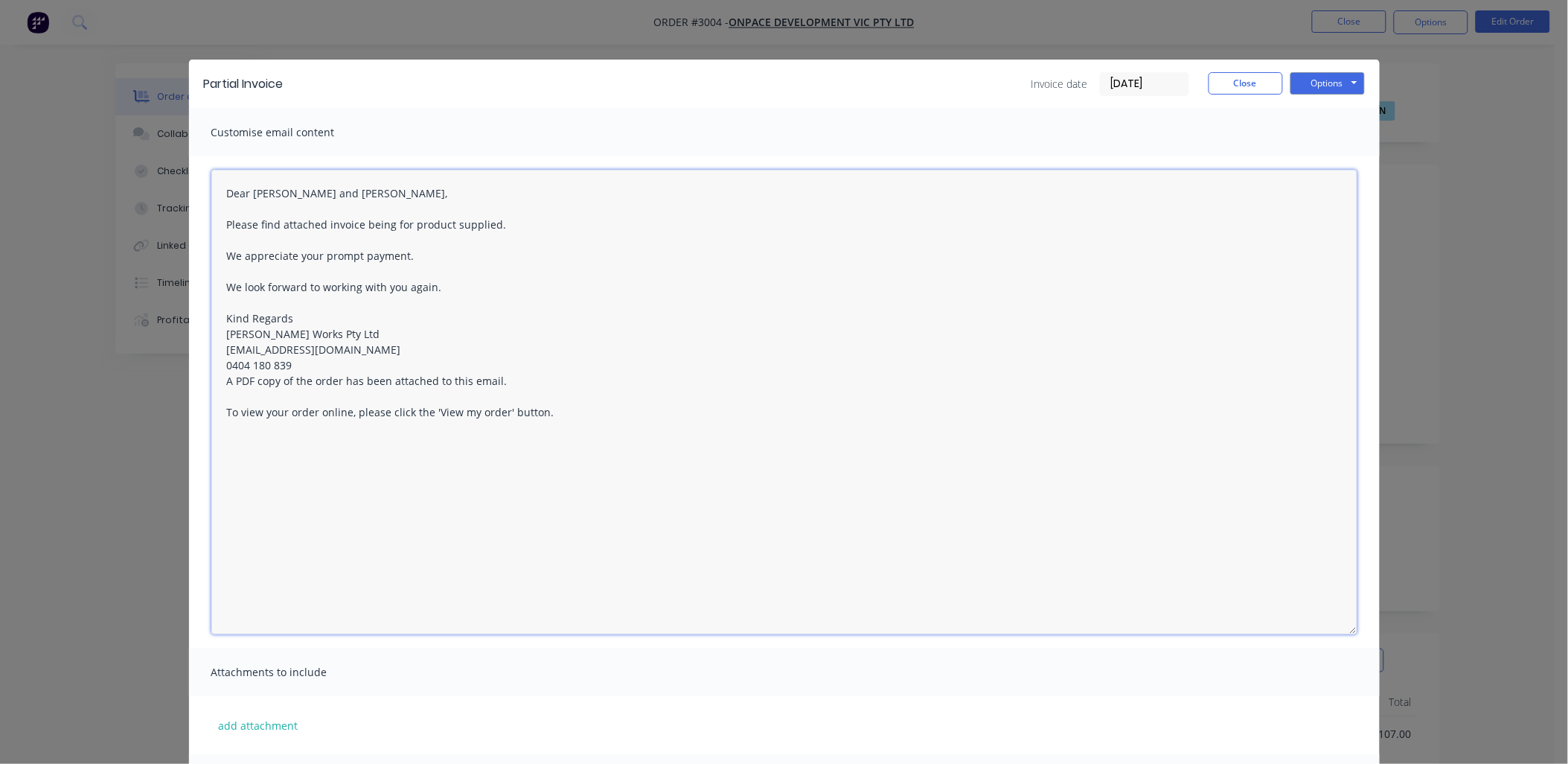
drag, startPoint x: 1344, startPoint y: 311, endPoint x: 799, endPoint y: 258, distance: 547.6
click at [1300, 623] on textarea "Dear [PERSON_NAME] and [PERSON_NAME], Please find attached invoice being for pr…" at bounding box center [784, 402] width 1146 height 465
drag, startPoint x: 311, startPoint y: 191, endPoint x: 250, endPoint y: 189, distance: 61.0
click at [250, 190] on textarea "Dear [PERSON_NAME] and [PERSON_NAME], Please find attached invoice being for pr…" at bounding box center [784, 399] width 1146 height 460
click at [310, 384] on textarea "Dear [PERSON_NAME] and [PERSON_NAME], Please find attached invoice being for pr…" at bounding box center [784, 399] width 1146 height 460
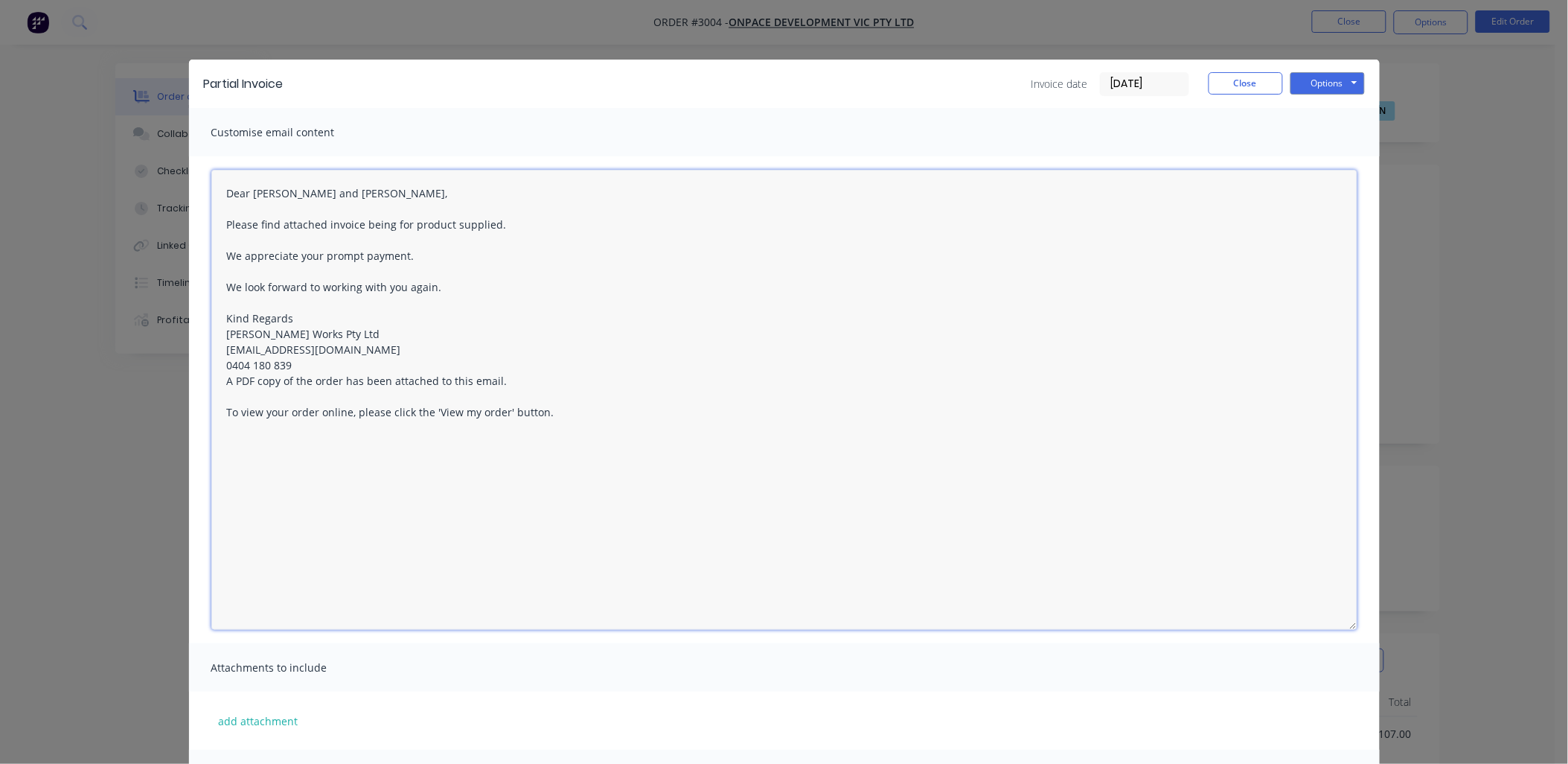
type textarea "Dear [PERSON_NAME] and [PERSON_NAME], Please find attached invoice being for pr…"
drag, startPoint x: 554, startPoint y: 440, endPoint x: 155, endPoint y: 167, distance: 483.5
click at [155, 167] on div "Partial Invoice Invoice date [DATE] Close Options Preview Print Email Customise…" at bounding box center [784, 382] width 1568 height 764
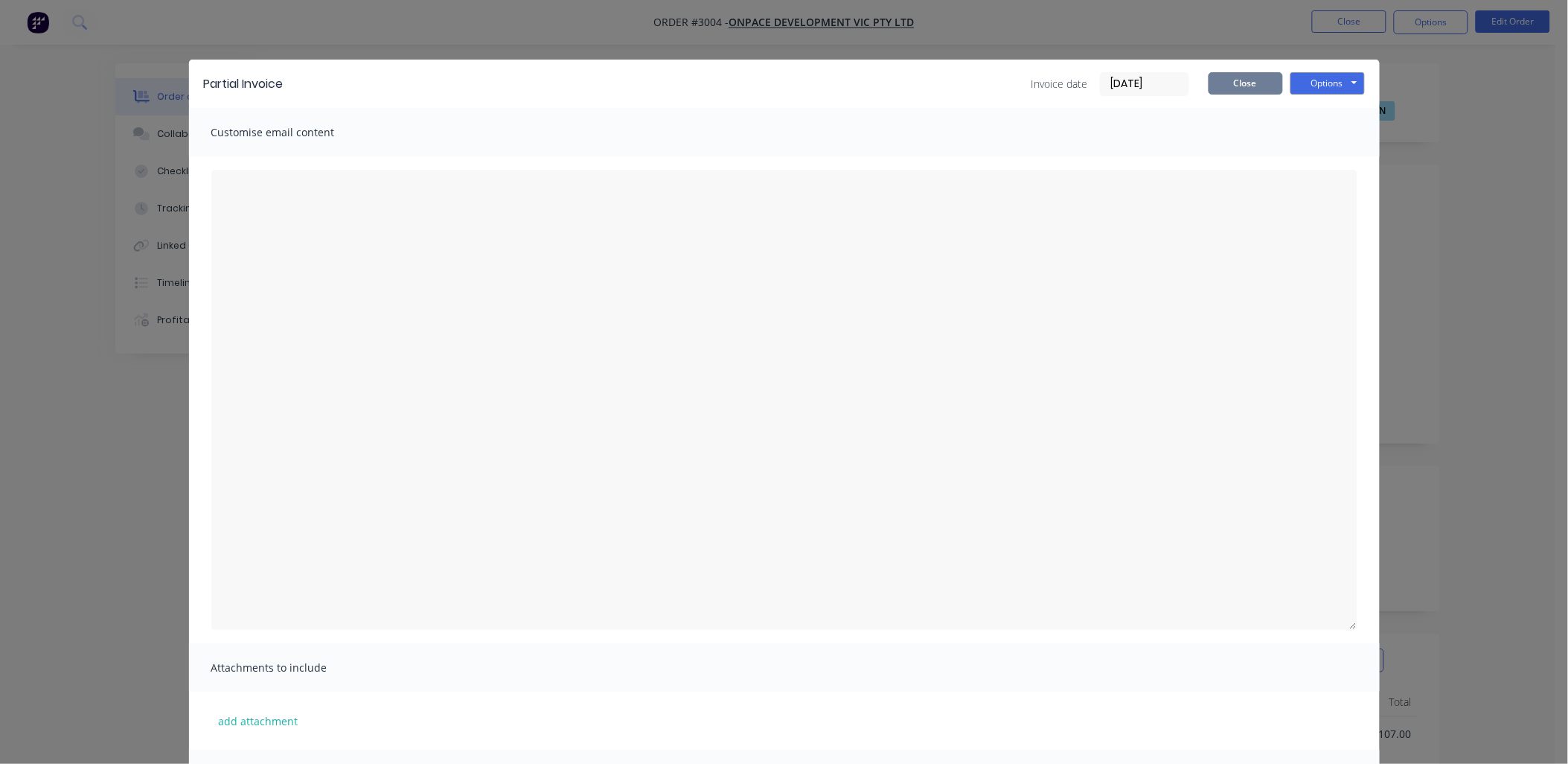
click at [1241, 83] on button "Close" at bounding box center [1246, 83] width 75 height 23
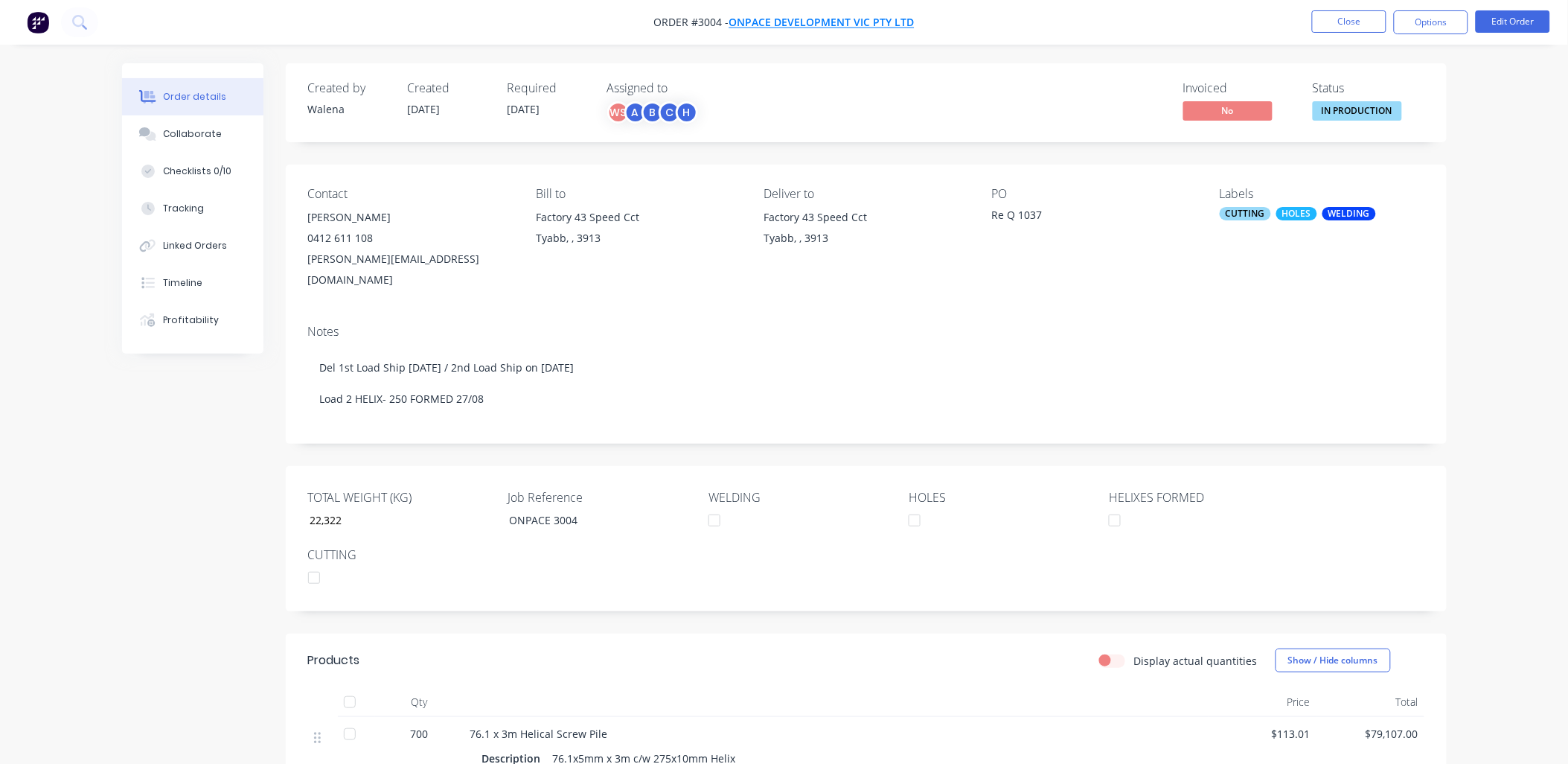
click at [804, 18] on span "Onpace Development Vic Pty Ltd" at bounding box center [822, 23] width 185 height 15
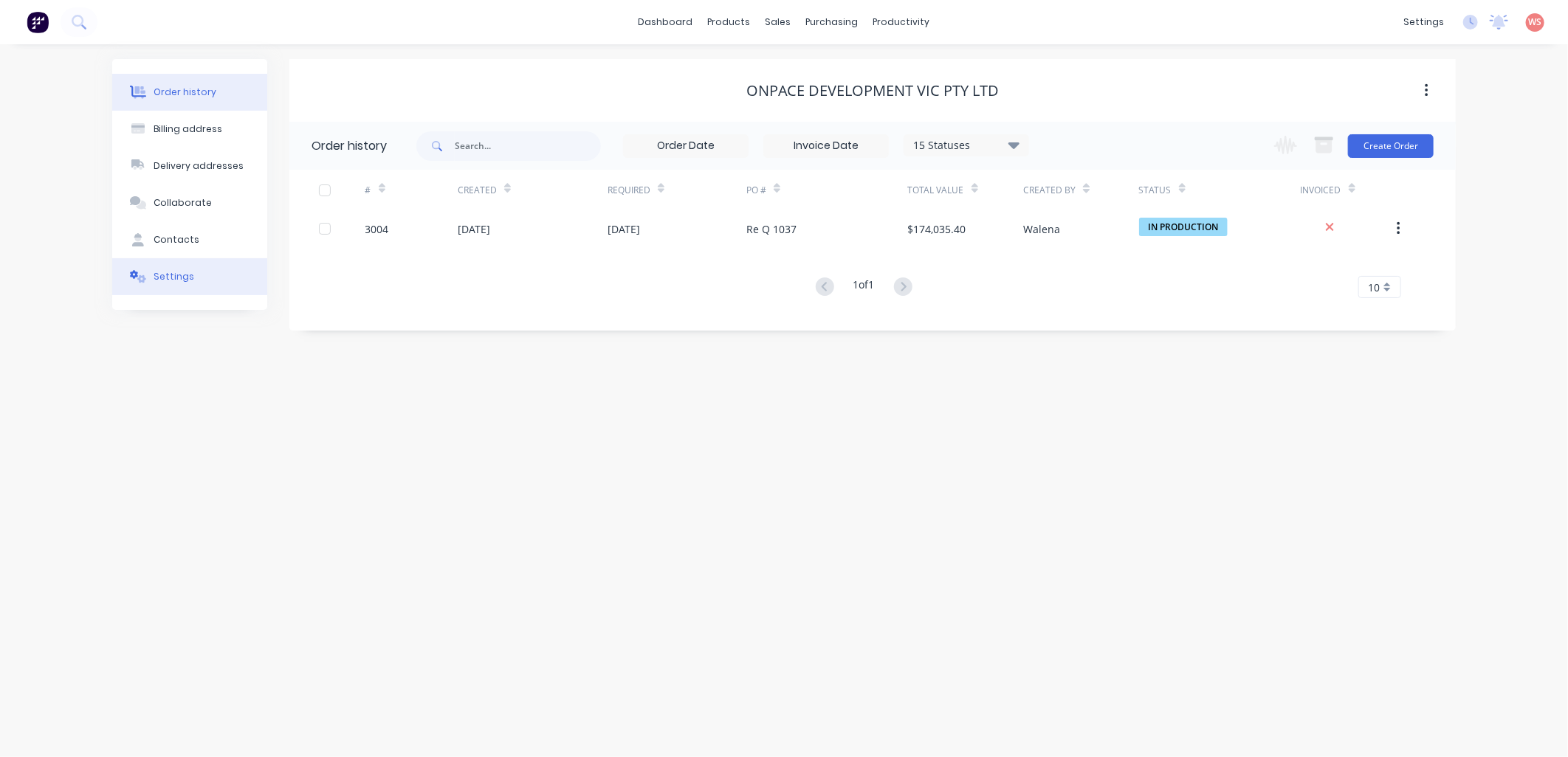
click at [175, 285] on button "Settings" at bounding box center [190, 276] width 155 height 37
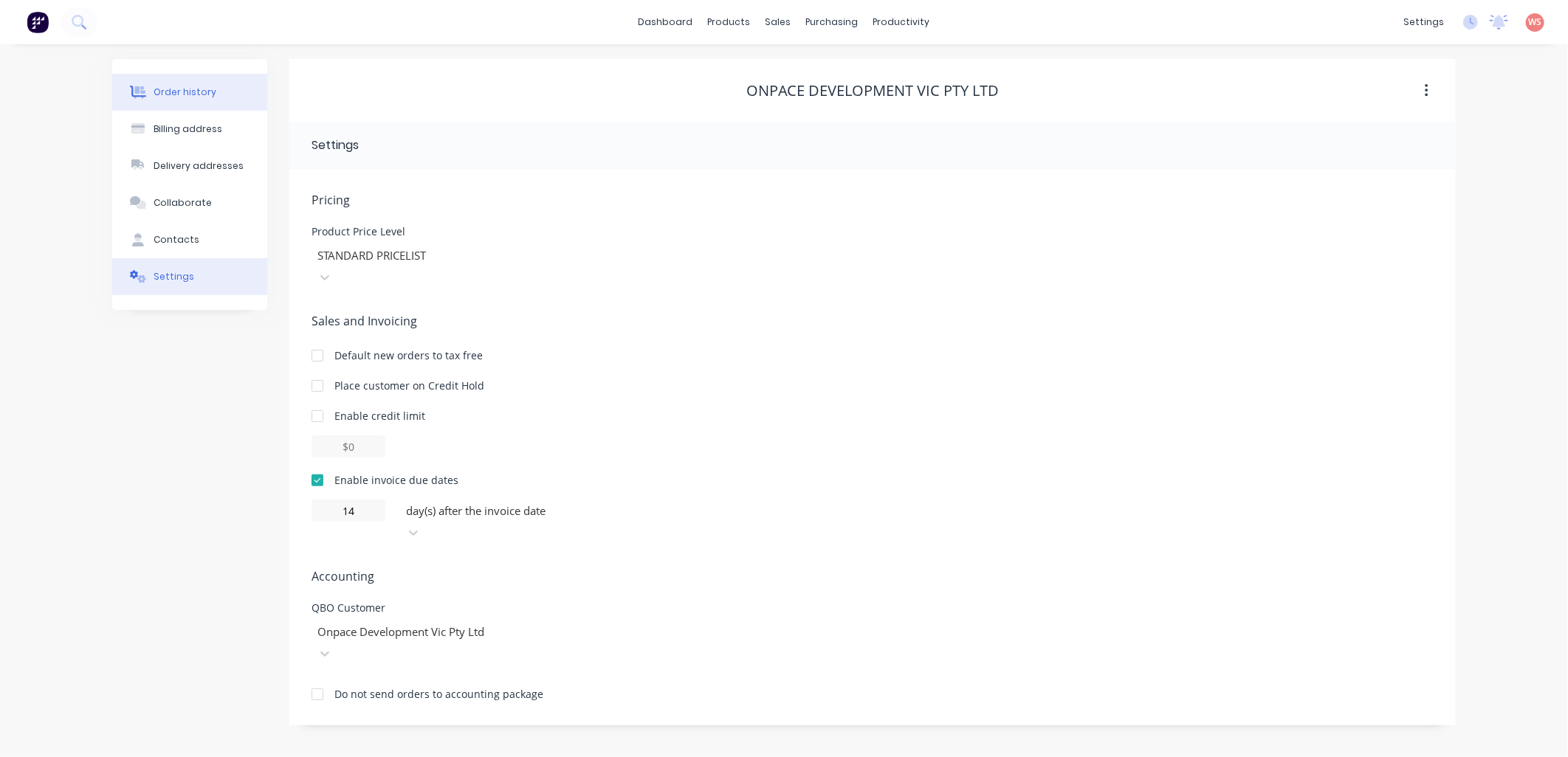
click at [202, 77] on button "Order history" at bounding box center [190, 92] width 155 height 37
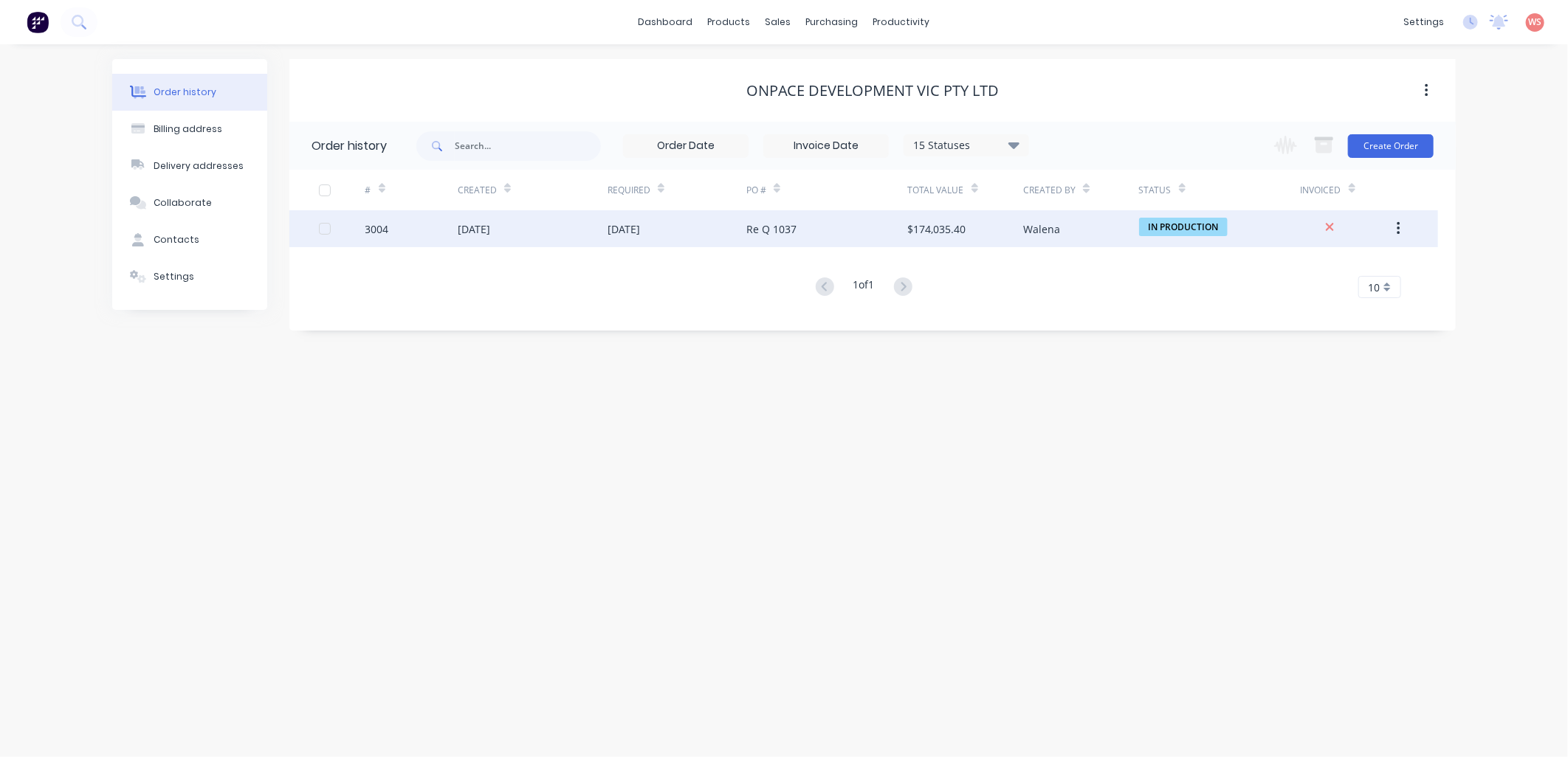
click at [490, 235] on div "[DATE]" at bounding box center [474, 229] width 33 height 15
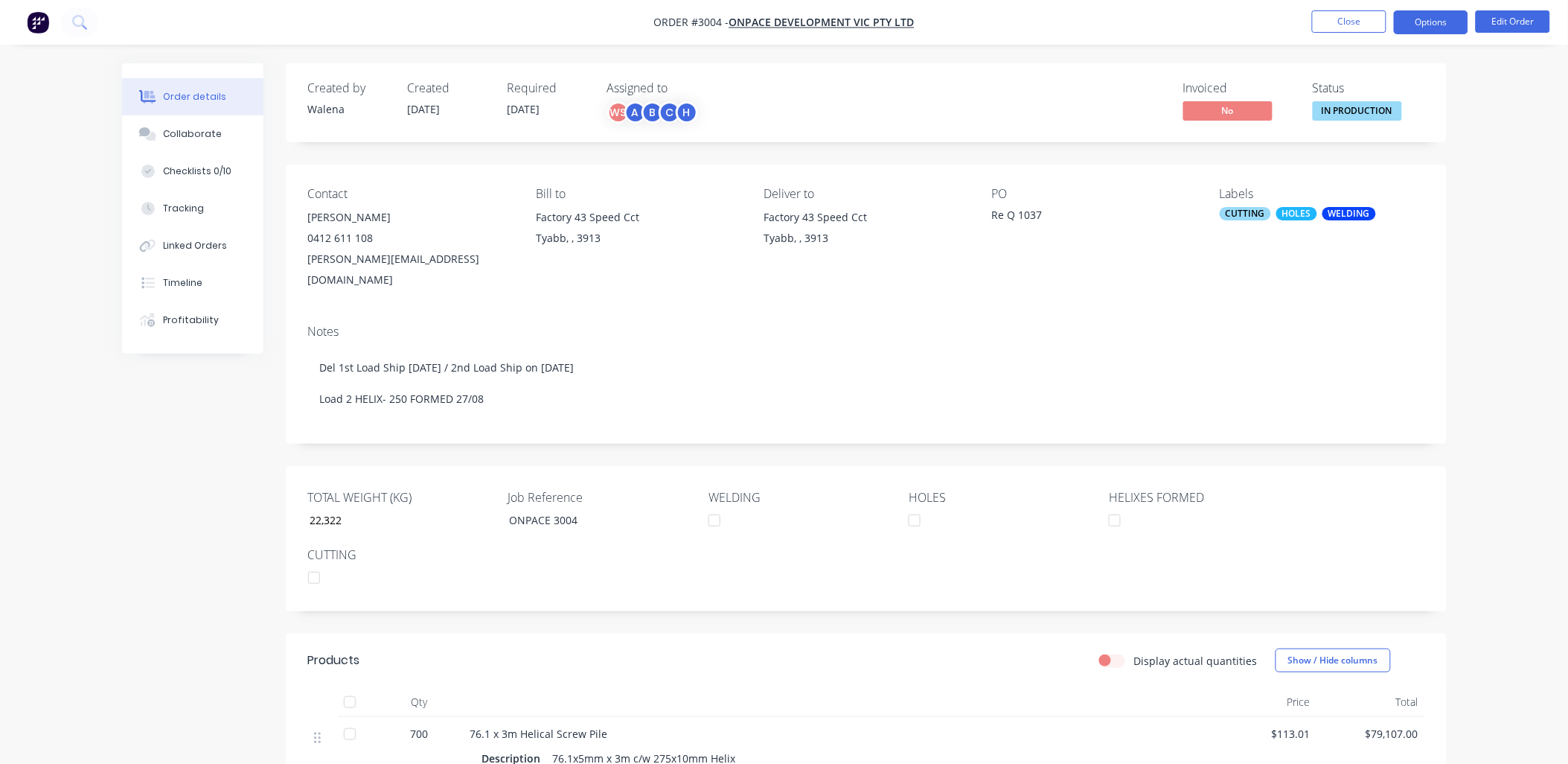
click at [1439, 26] on button "Options" at bounding box center [1431, 22] width 75 height 24
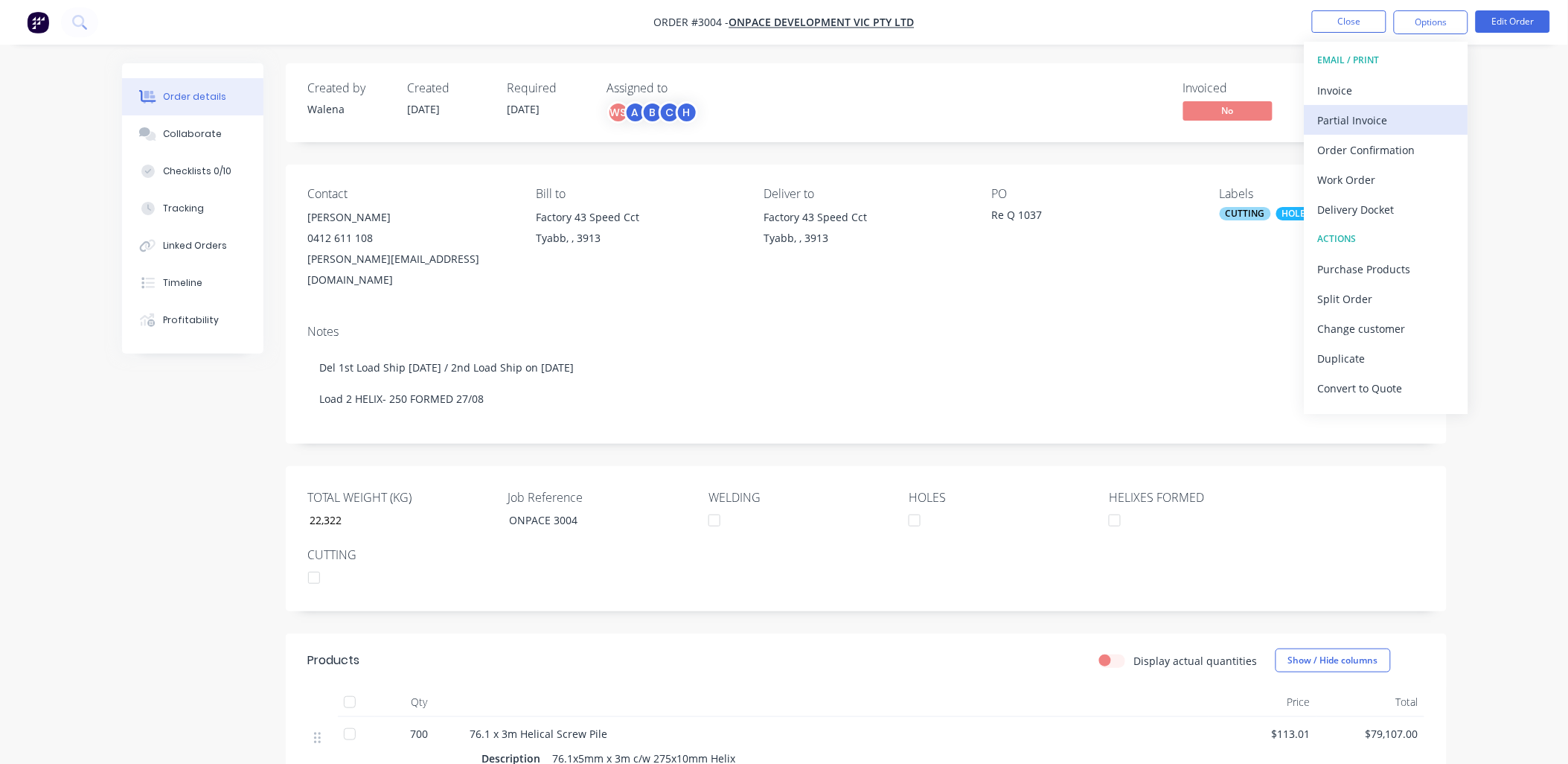
click at [1381, 113] on div "Partial Invoice" at bounding box center [1387, 120] width 137 height 22
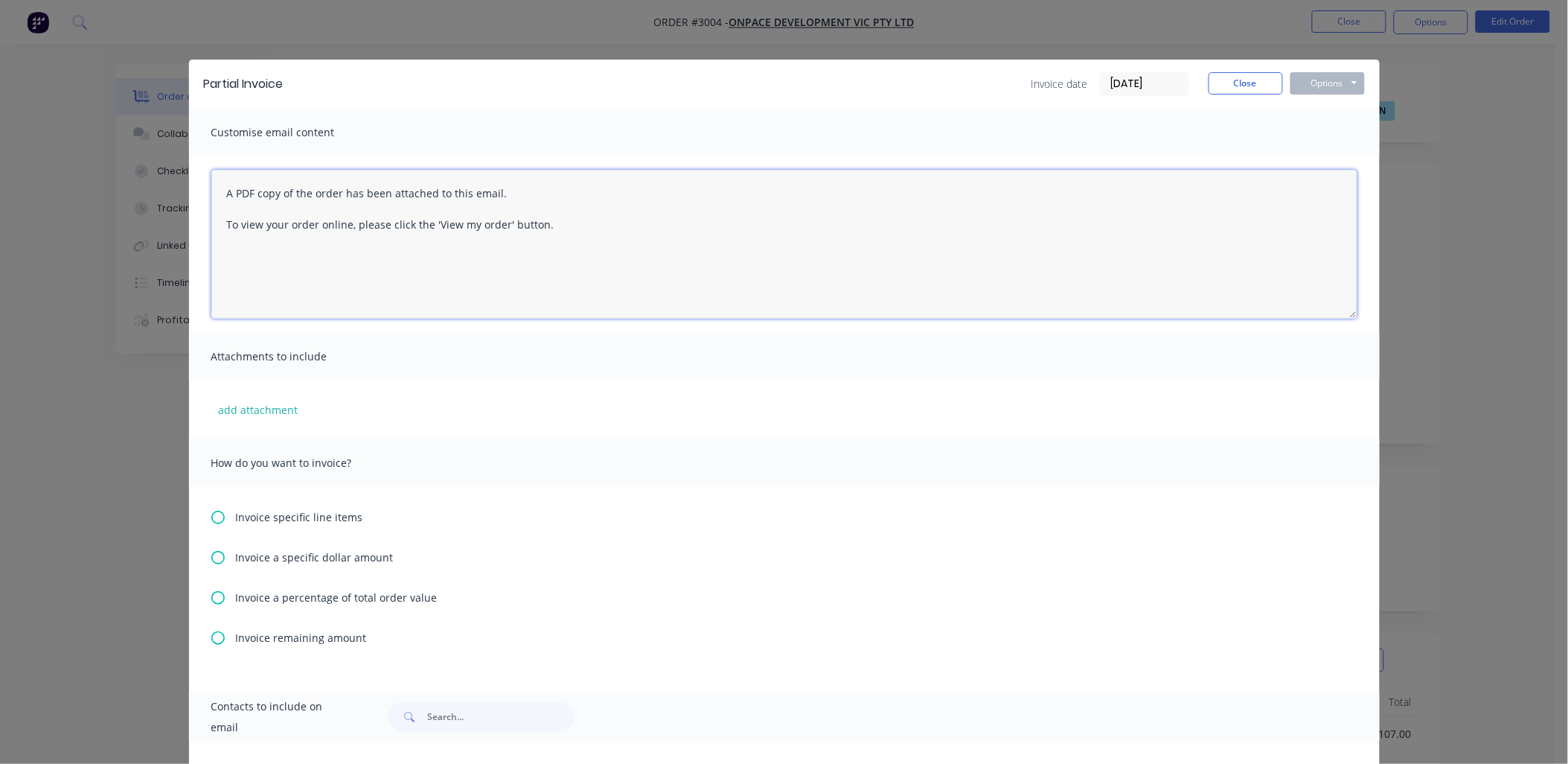
drag, startPoint x: 563, startPoint y: 243, endPoint x: 332, endPoint y: 190, distance: 237.0
click at [563, 237] on textarea "A PDF copy of the order has been attached to this email. To view your order onl…" at bounding box center [784, 243] width 1146 height 149
click at [214, 189] on textarea "A PDF copy of the order has been attached to this email. To view your order onl…" at bounding box center [784, 243] width 1146 height 149
paste textarea "Dear [PERSON_NAME] and [PERSON_NAME], Please find attached invoice being for pr…"
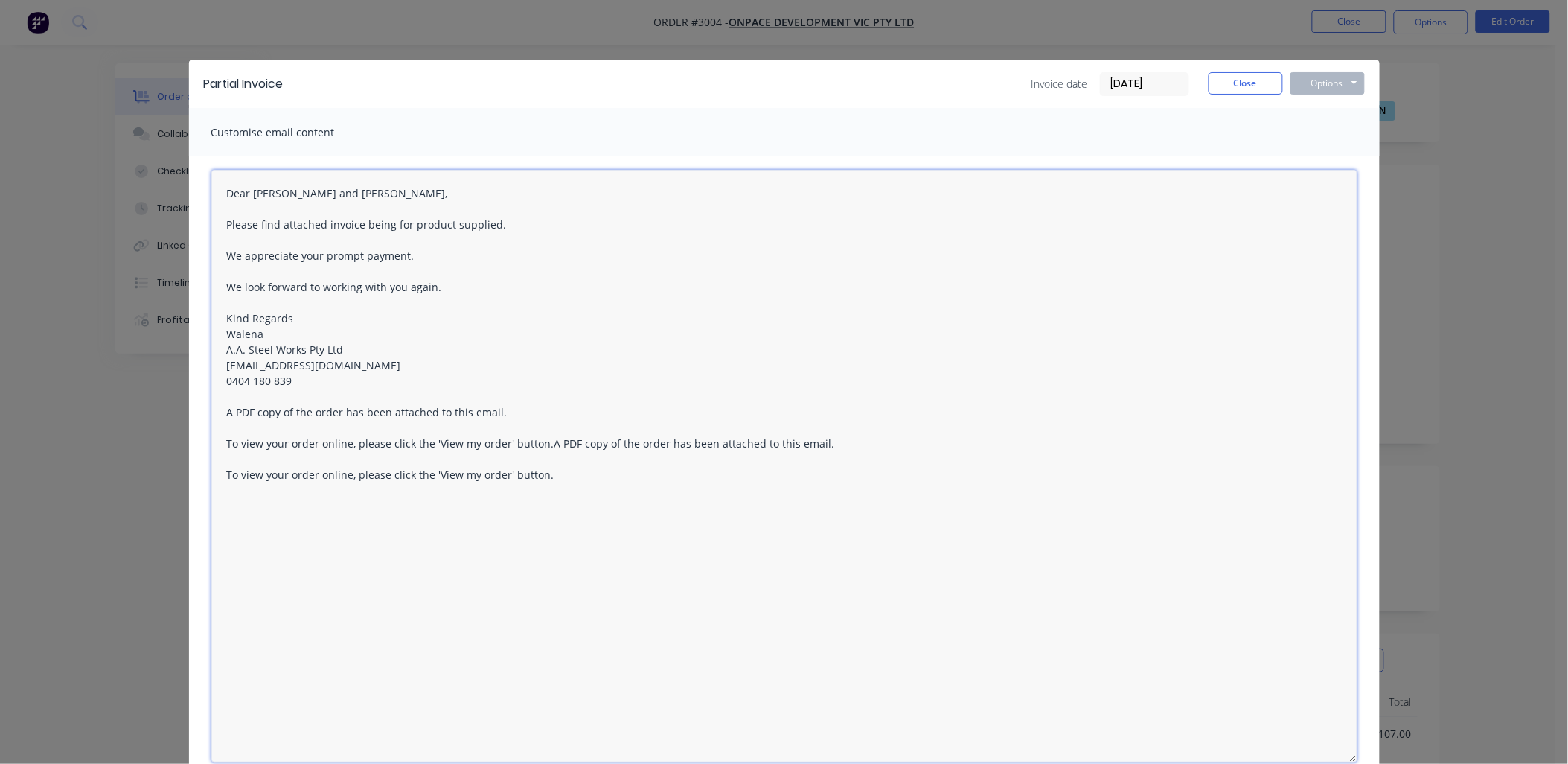
drag, startPoint x: 1344, startPoint y: 311, endPoint x: 1304, endPoint y: 753, distance: 443.8
click at [1305, 753] on textarea "Dear [PERSON_NAME] and [PERSON_NAME], Please find attached invoice being for pr…" at bounding box center [784, 466] width 1146 height 593
drag, startPoint x: 545, startPoint y: 474, endPoint x: 197, endPoint y: 474, distance: 348.0
click at [197, 474] on div "Dear [PERSON_NAME] and [PERSON_NAME], Please find attached invoice being for pr…" at bounding box center [784, 465] width 1191 height 617
drag, startPoint x: 825, startPoint y: 442, endPoint x: 538, endPoint y: 446, distance: 287.0
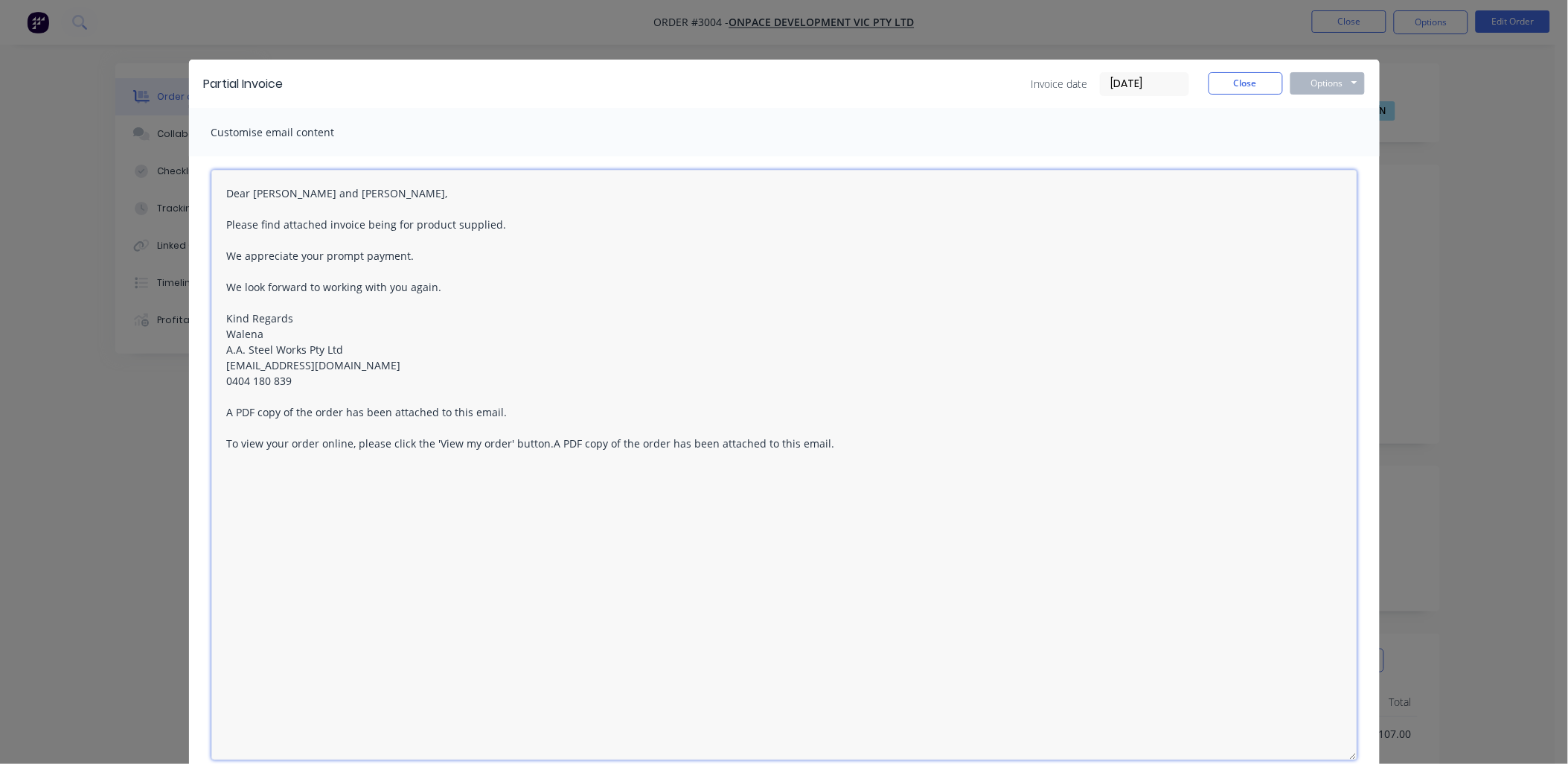
click at [538, 446] on textarea "Dear [PERSON_NAME] and [PERSON_NAME], Please find attached invoice being for pr…" at bounding box center [784, 465] width 1146 height 591
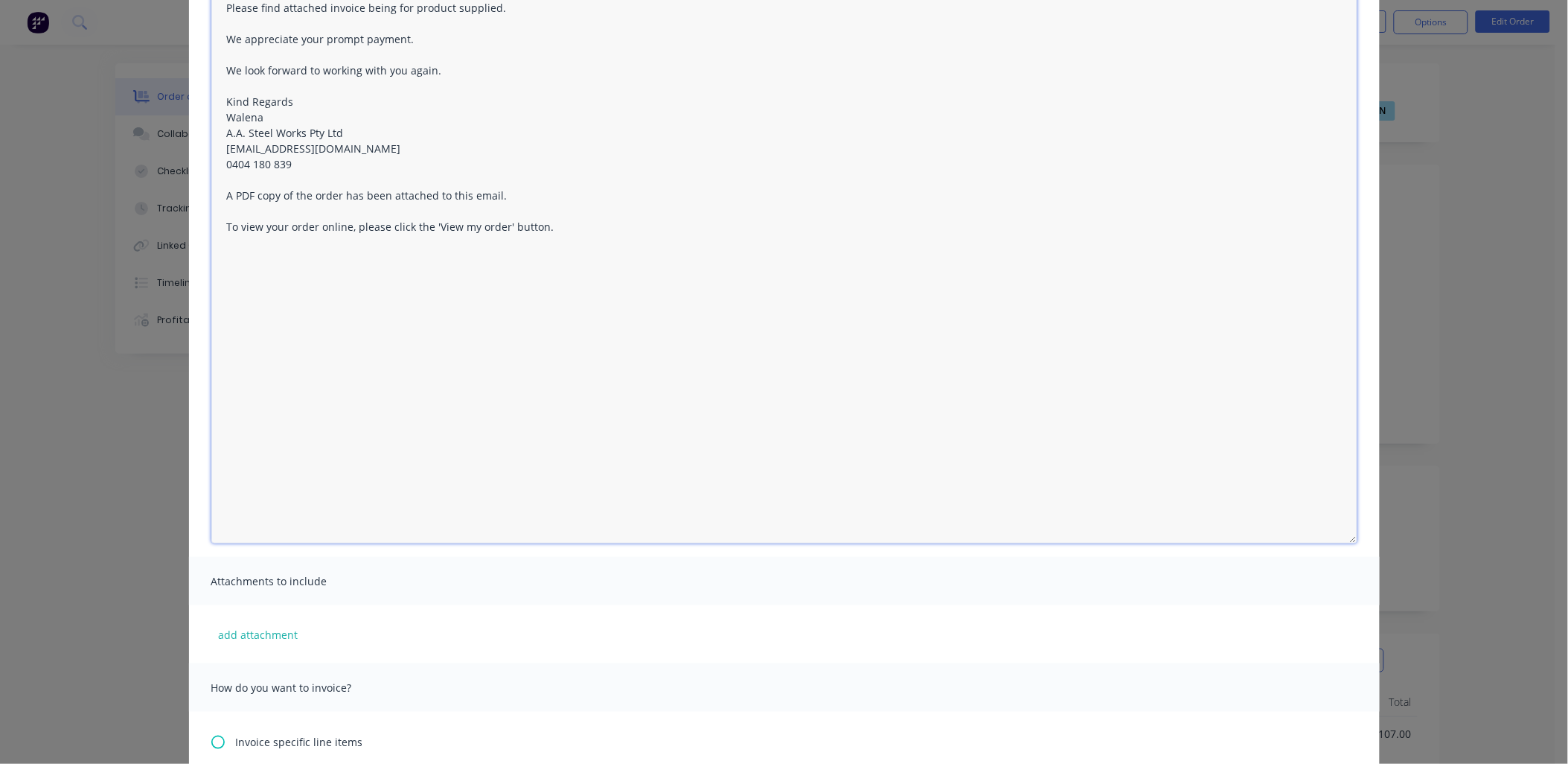
scroll to position [221, 0]
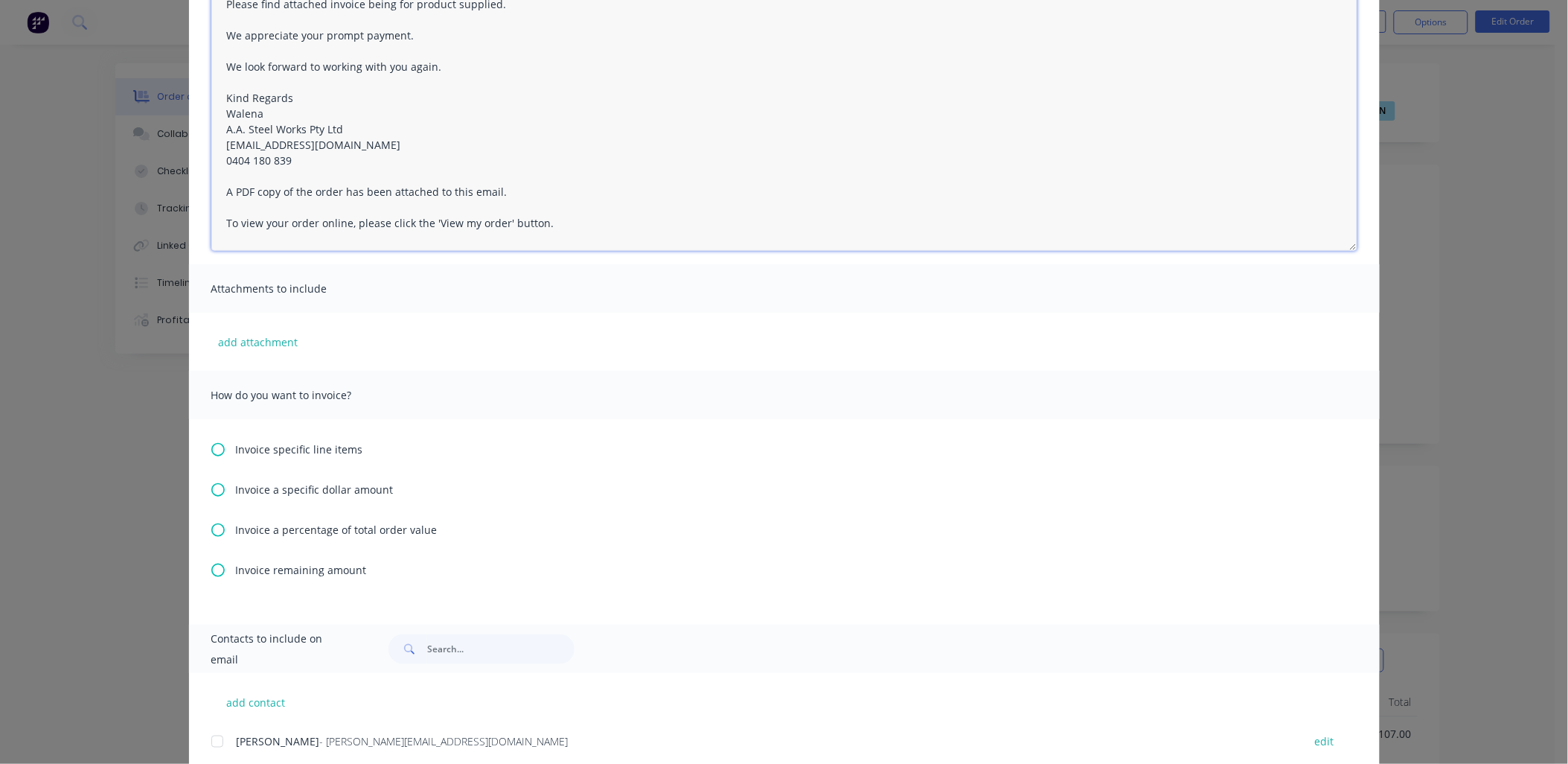
drag, startPoint x: 1344, startPoint y: 538, endPoint x: 1299, endPoint y: 249, distance: 292.5
click at [1299, 249] on textarea "Dear [PERSON_NAME] and [PERSON_NAME], Please find attached invoice being for pr…" at bounding box center [784, 99] width 1146 height 302
type textarea "Dear [PERSON_NAME] and [PERSON_NAME], Please find attached invoice being for pr…"
click at [211, 444] on icon at bounding box center [218, 449] width 14 height 14
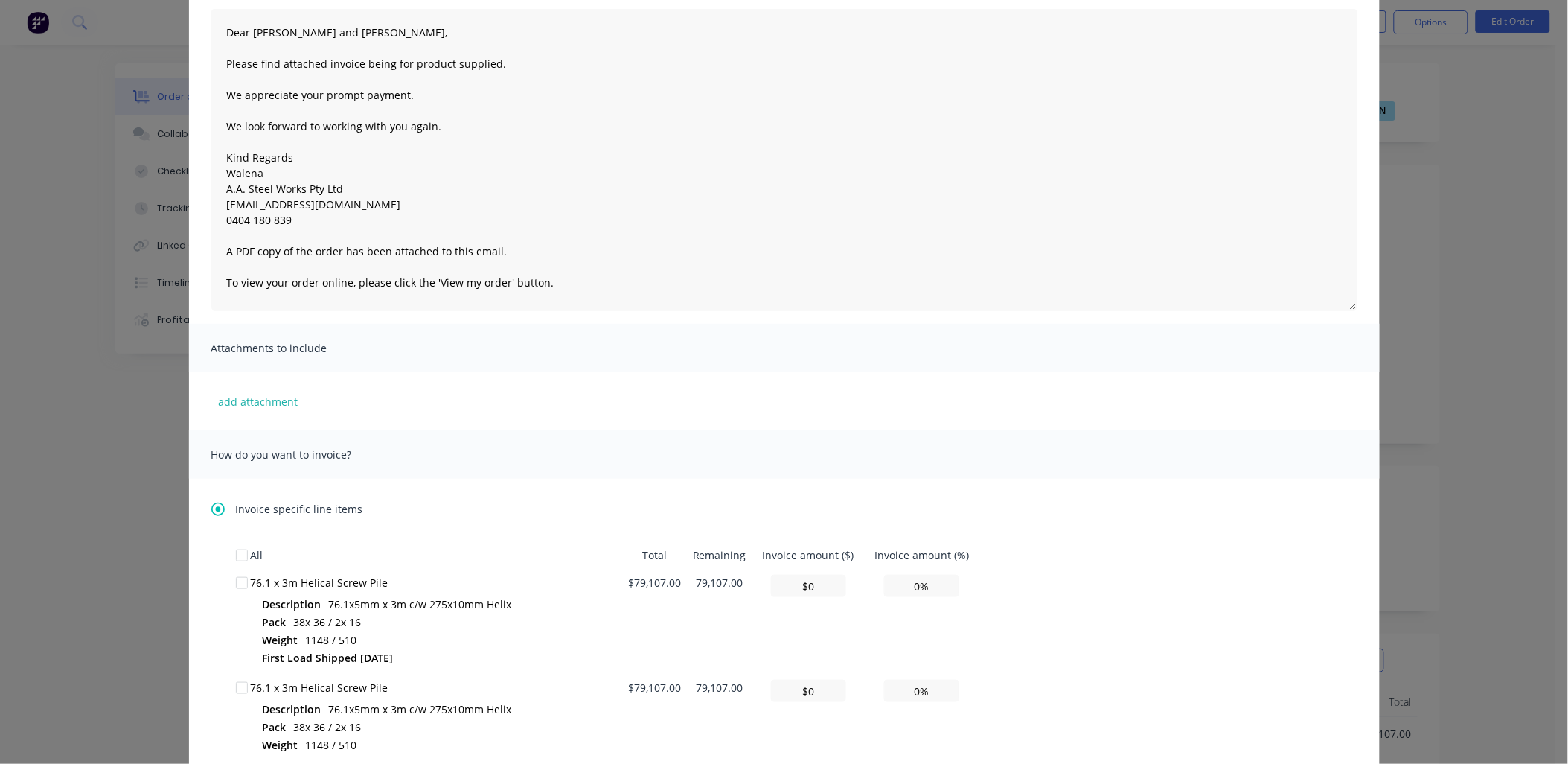
scroll to position [220, 0]
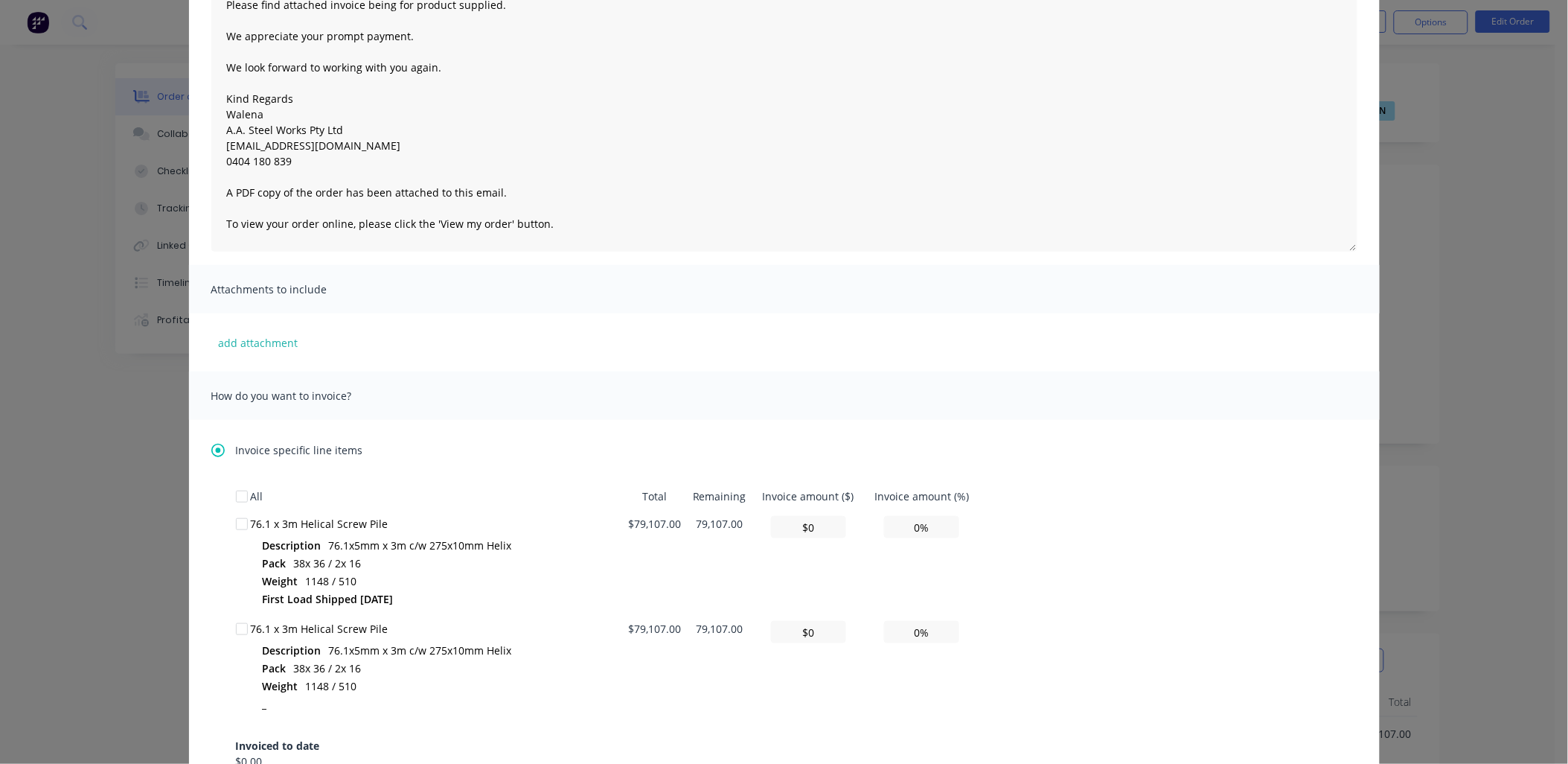
click at [231, 529] on div at bounding box center [241, 524] width 30 height 30
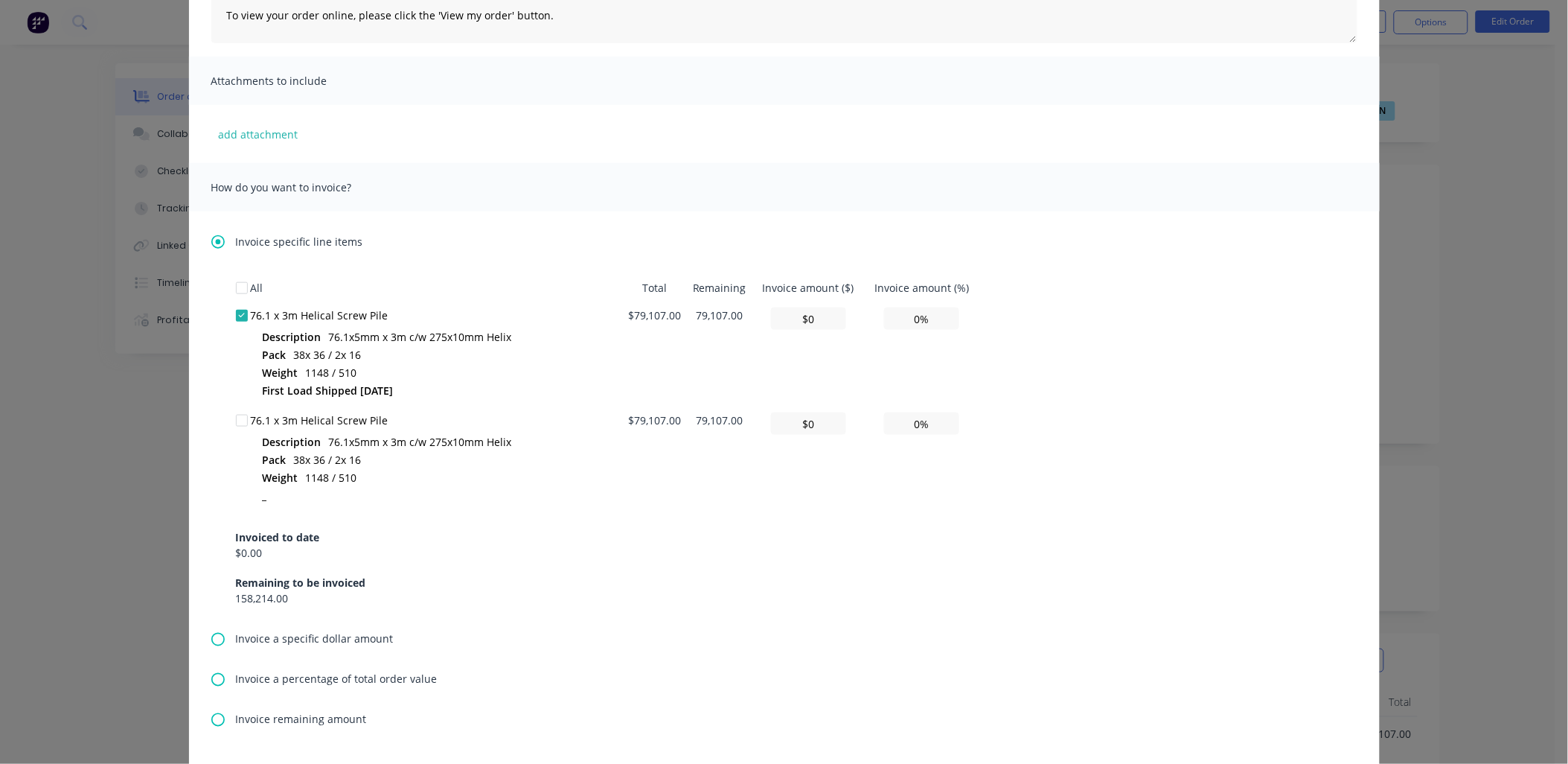
scroll to position [441, 0]
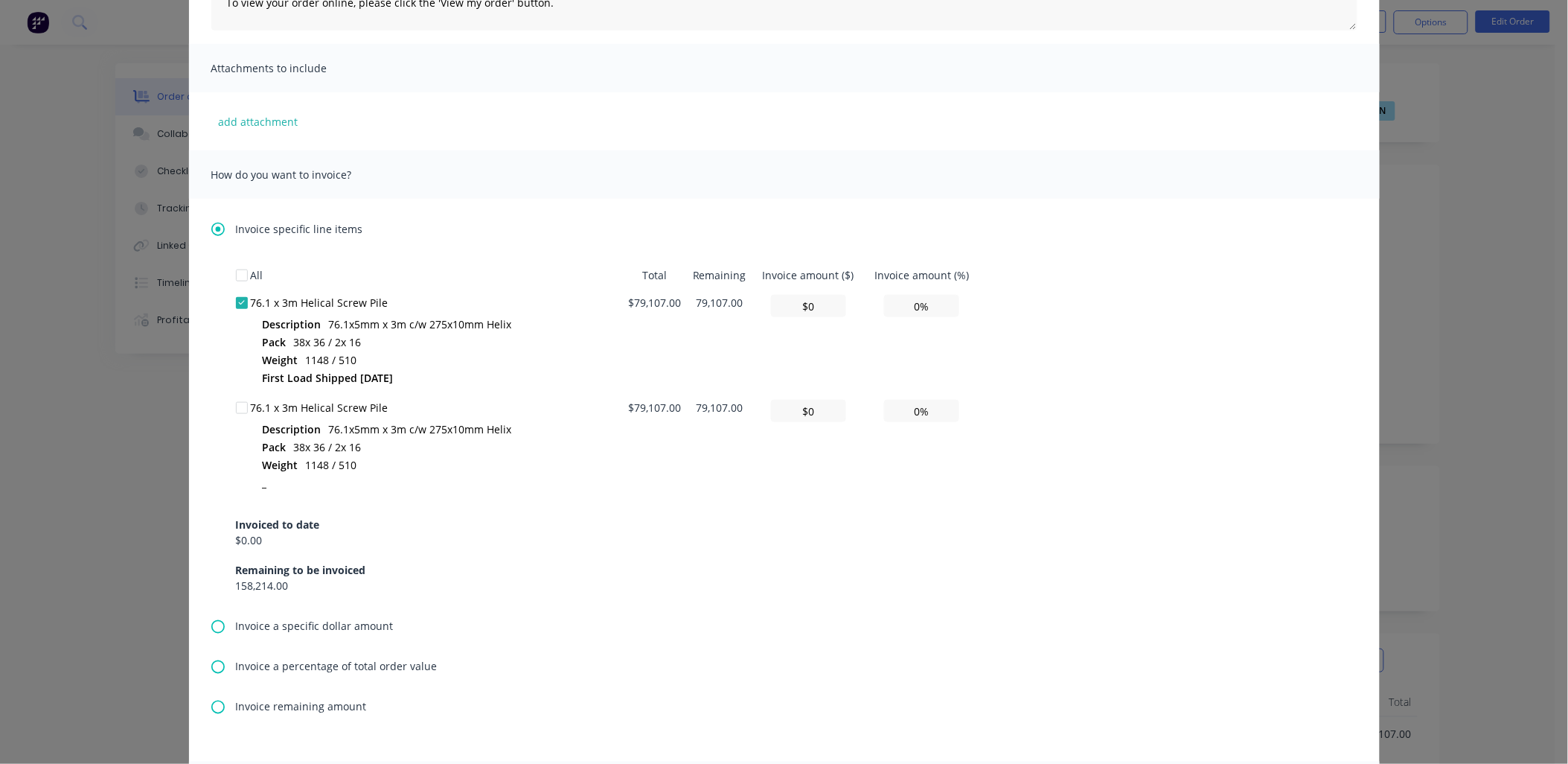
drag, startPoint x: 477, startPoint y: 482, endPoint x: 477, endPoint y: 494, distance: 12.0
click at [477, 482] on div "_" at bounding box center [442, 484] width 360 height 18
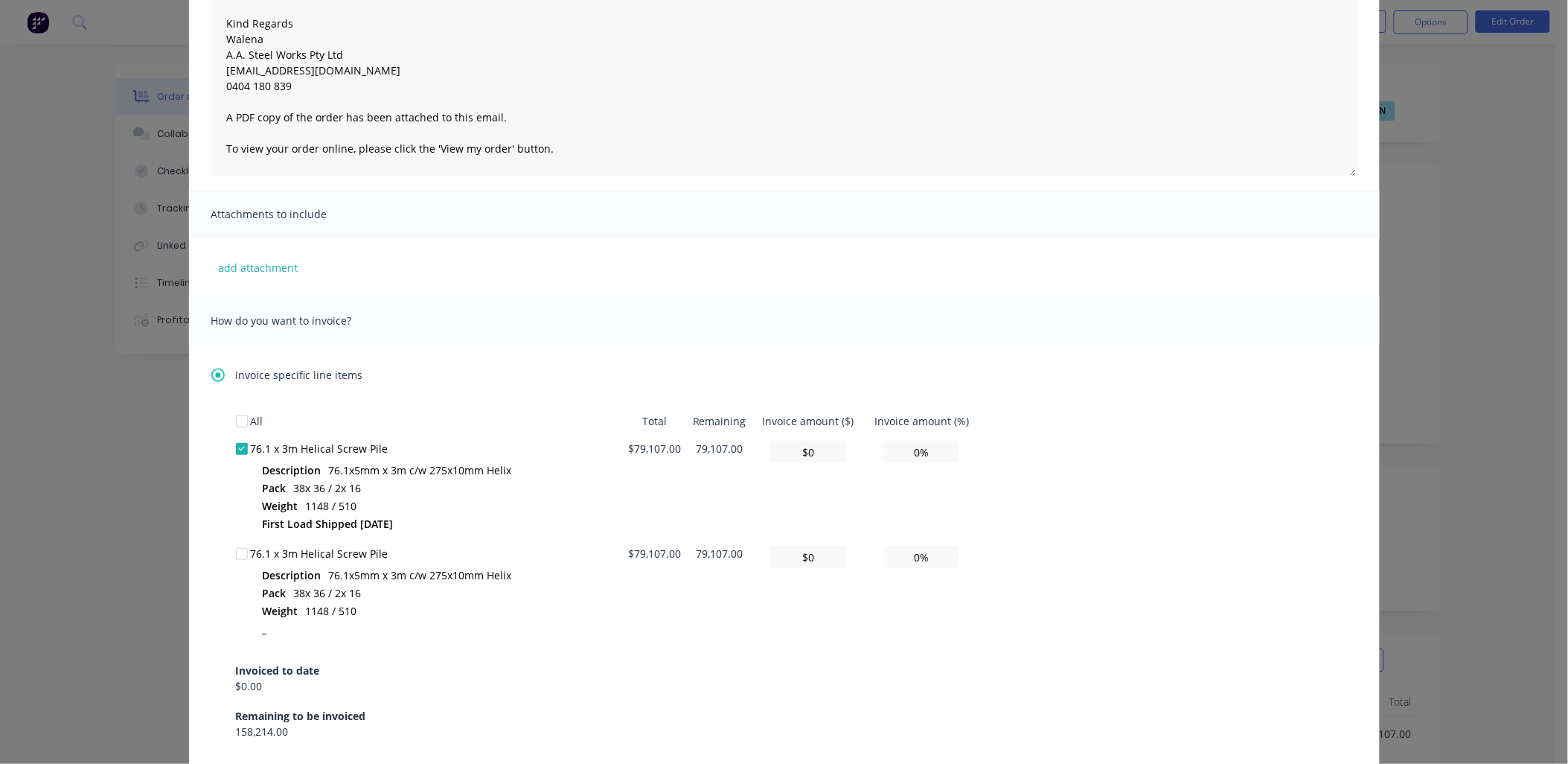
scroll to position [15, 0]
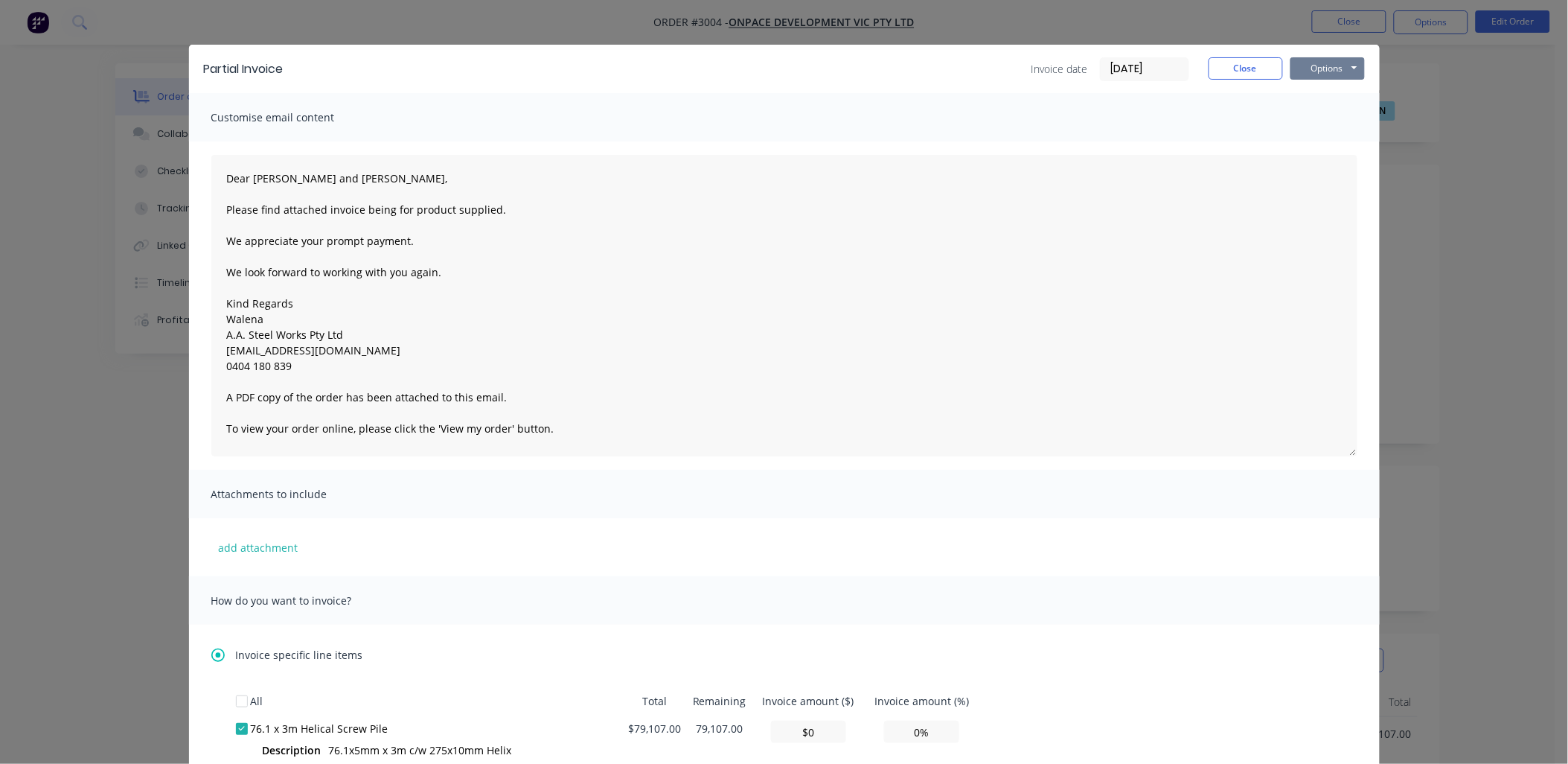
click at [1328, 67] on button "Options" at bounding box center [1328, 68] width 75 height 23
click at [1333, 88] on button "Preview" at bounding box center [1338, 95] width 96 height 25
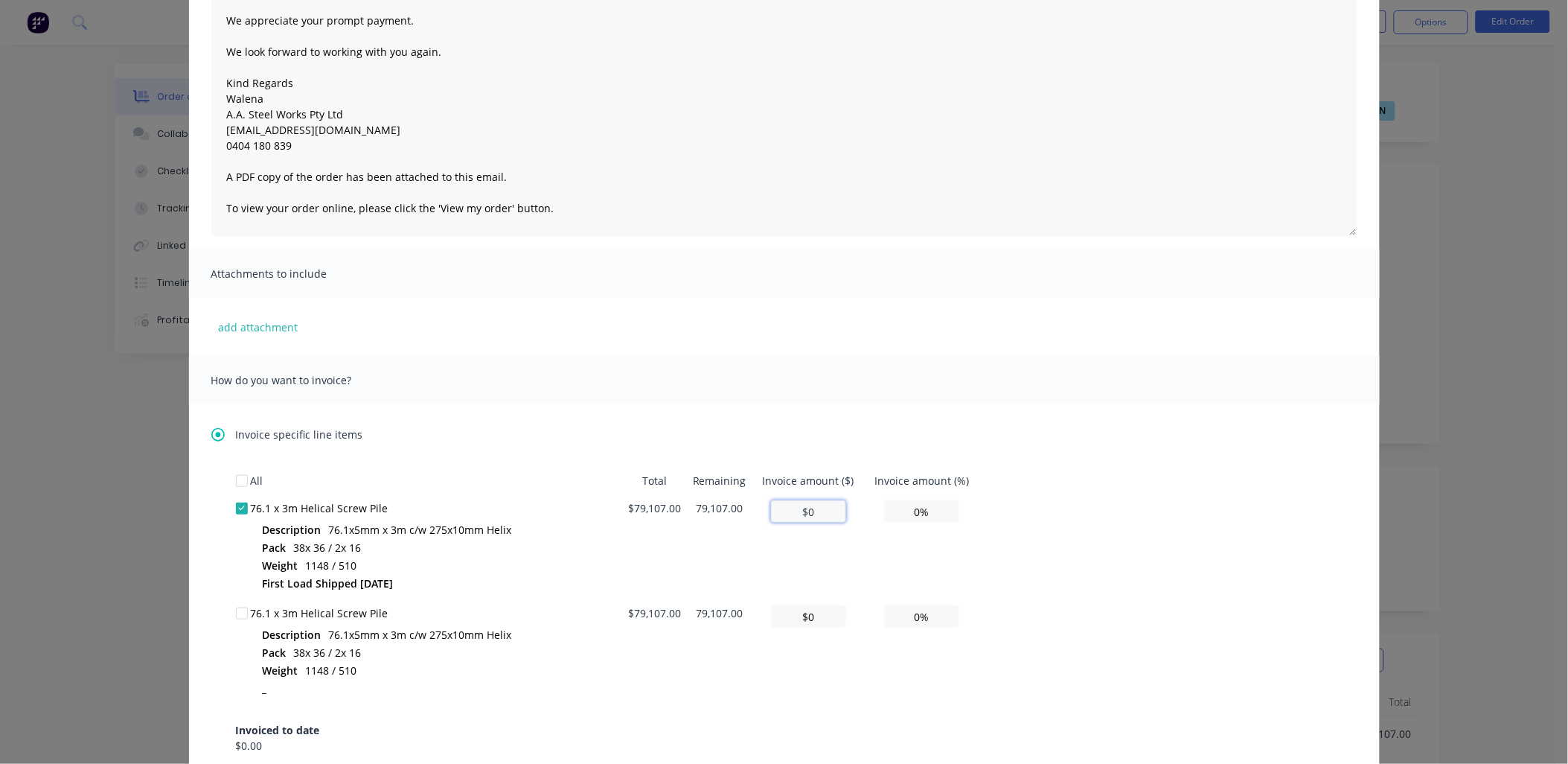
click at [819, 502] on input "$0" at bounding box center [808, 511] width 76 height 23
drag, startPoint x: 813, startPoint y: 509, endPoint x: 770, endPoint y: 509, distance: 43.0
click at [771, 509] on input "$0" at bounding box center [808, 511] width 76 height 23
type input "$7"
type input "0.01%"
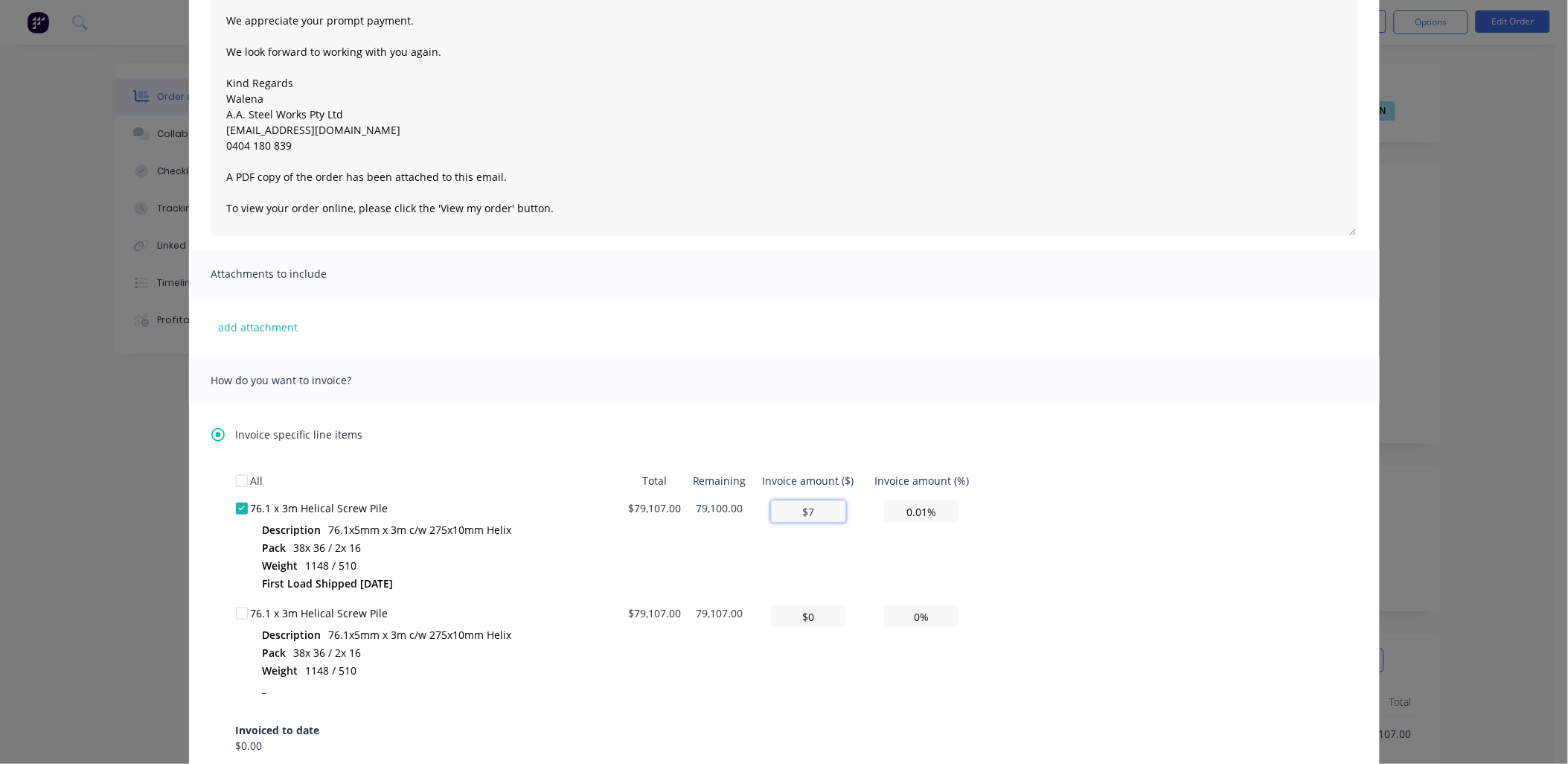
type input "$79"
type input "0.10%"
type input "$791"
type input "1.00%"
type input "$7,910"
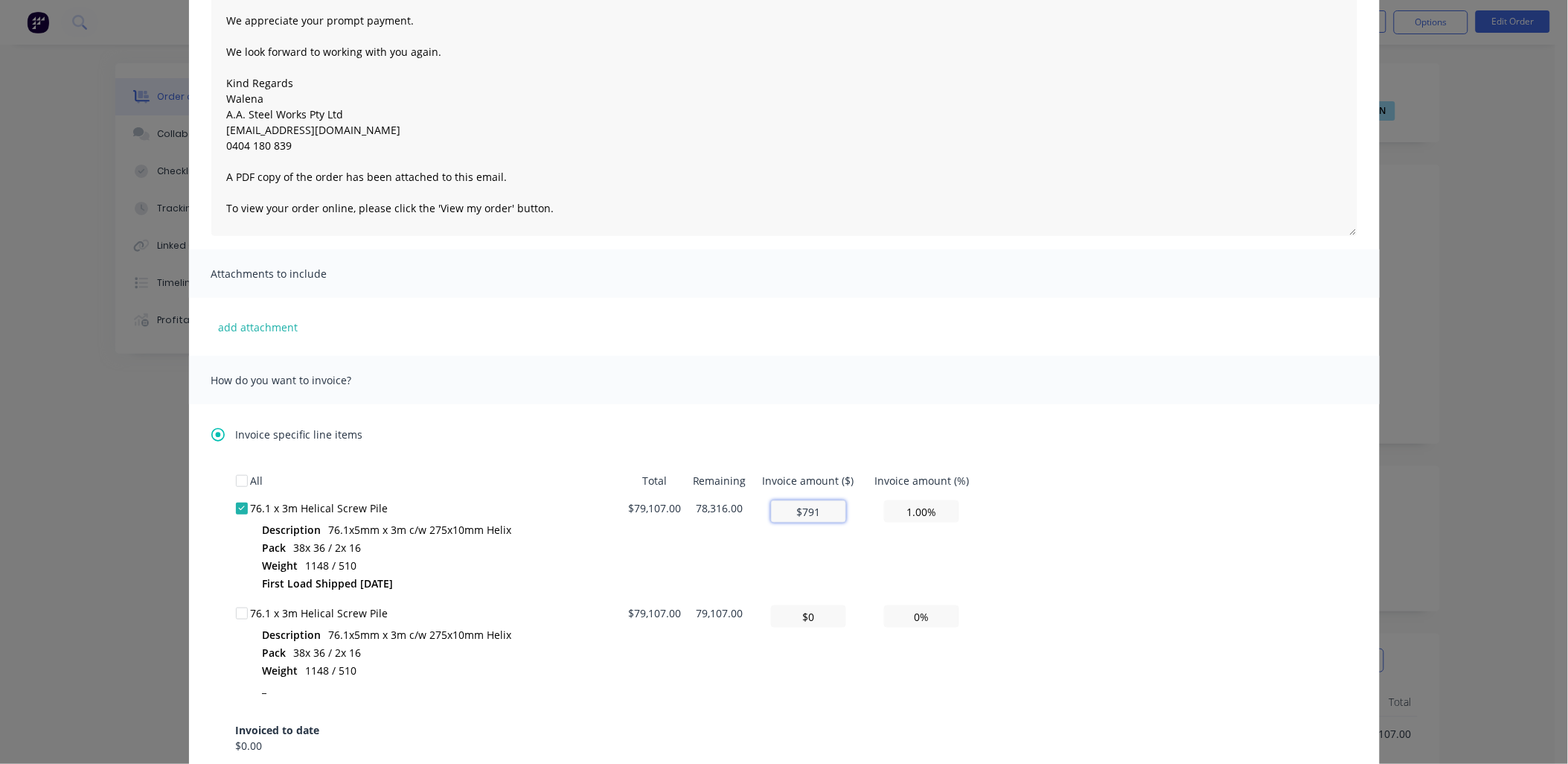
type input "10.00%"
type input "$79,107"
type input "100.00%"
type input "$79,107"
click at [1169, 480] on div "All Total Remaining Invoice amount ($) Invoice amount (%) 76.1 x 3m Helical Scr…" at bounding box center [784, 633] width 1097 height 333
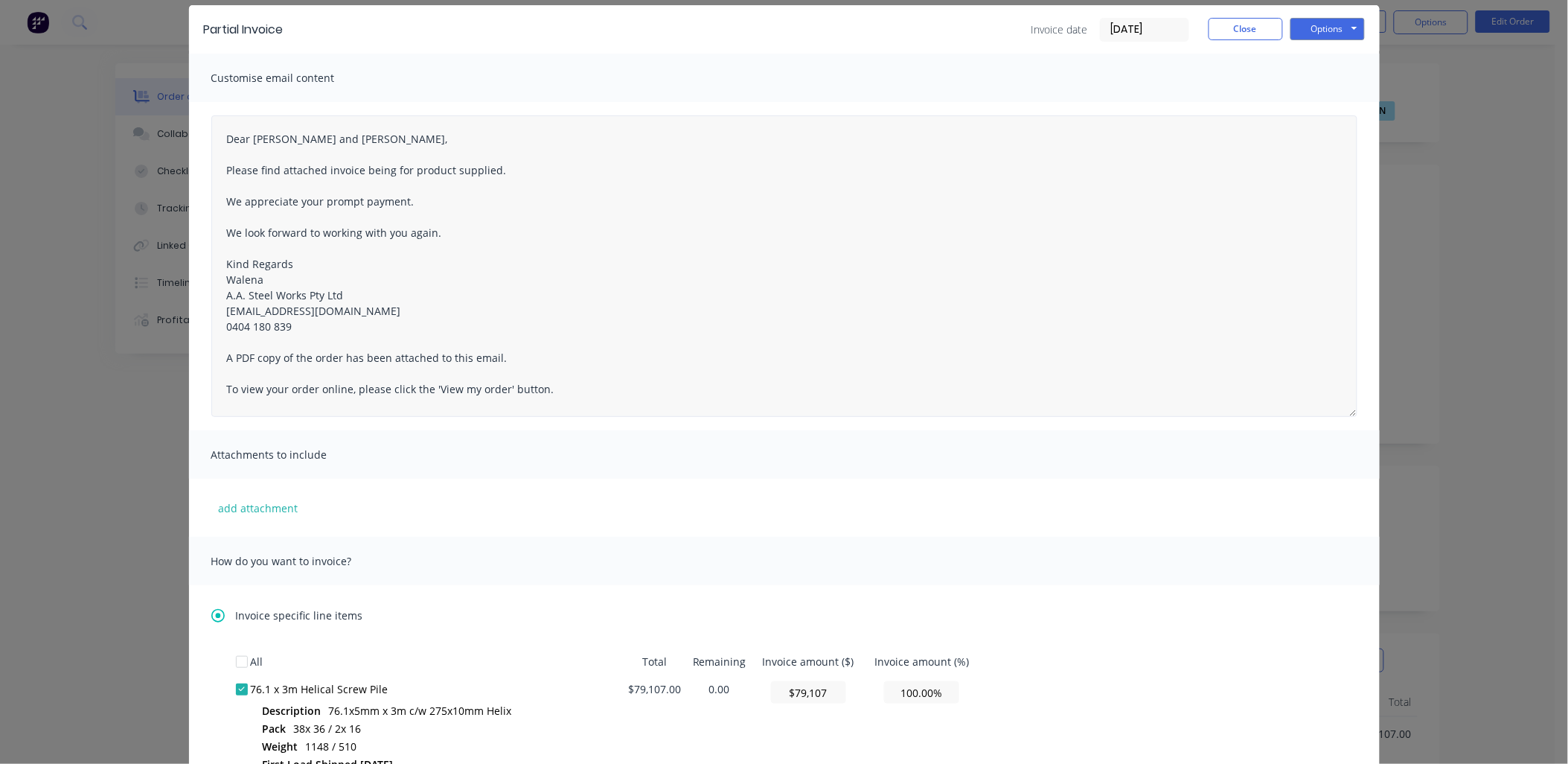
scroll to position [0, 0]
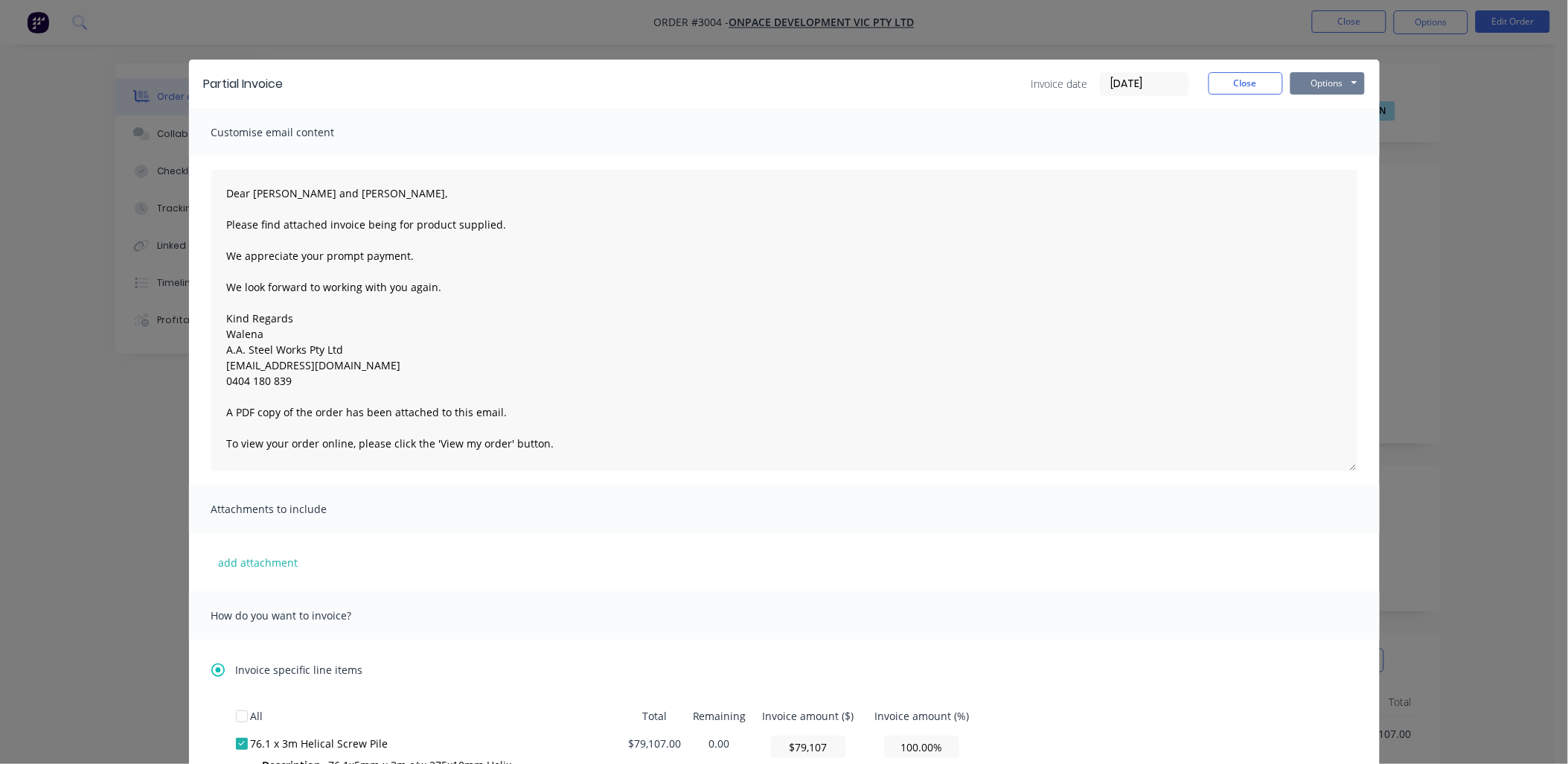
click at [1321, 84] on button "Options" at bounding box center [1328, 83] width 75 height 23
click at [1321, 110] on button "Preview" at bounding box center [1338, 109] width 96 height 25
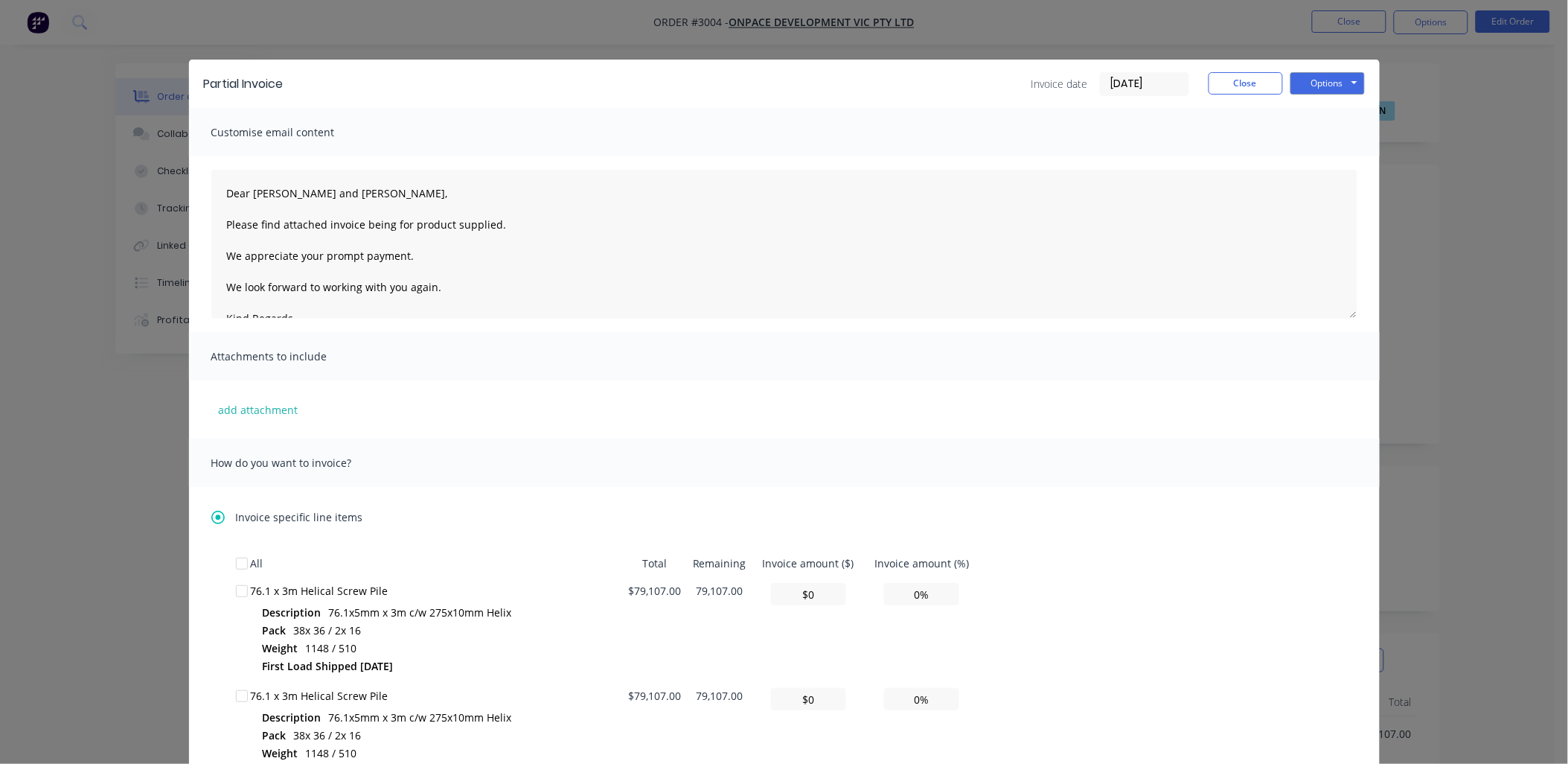
click at [1324, 552] on div "All Total Remaining Invoice amount ($) Invoice amount (%) 76.1 x 3m Helical Scr…" at bounding box center [784, 716] width 1097 height 333
click at [239, 594] on div at bounding box center [241, 591] width 30 height 30
click at [819, 596] on input "$0" at bounding box center [808, 594] width 76 height 23
drag, startPoint x: 820, startPoint y: 597, endPoint x: 763, endPoint y: 590, distance: 57.4
click at [763, 590] on td "$0" at bounding box center [808, 629] width 112 height 105
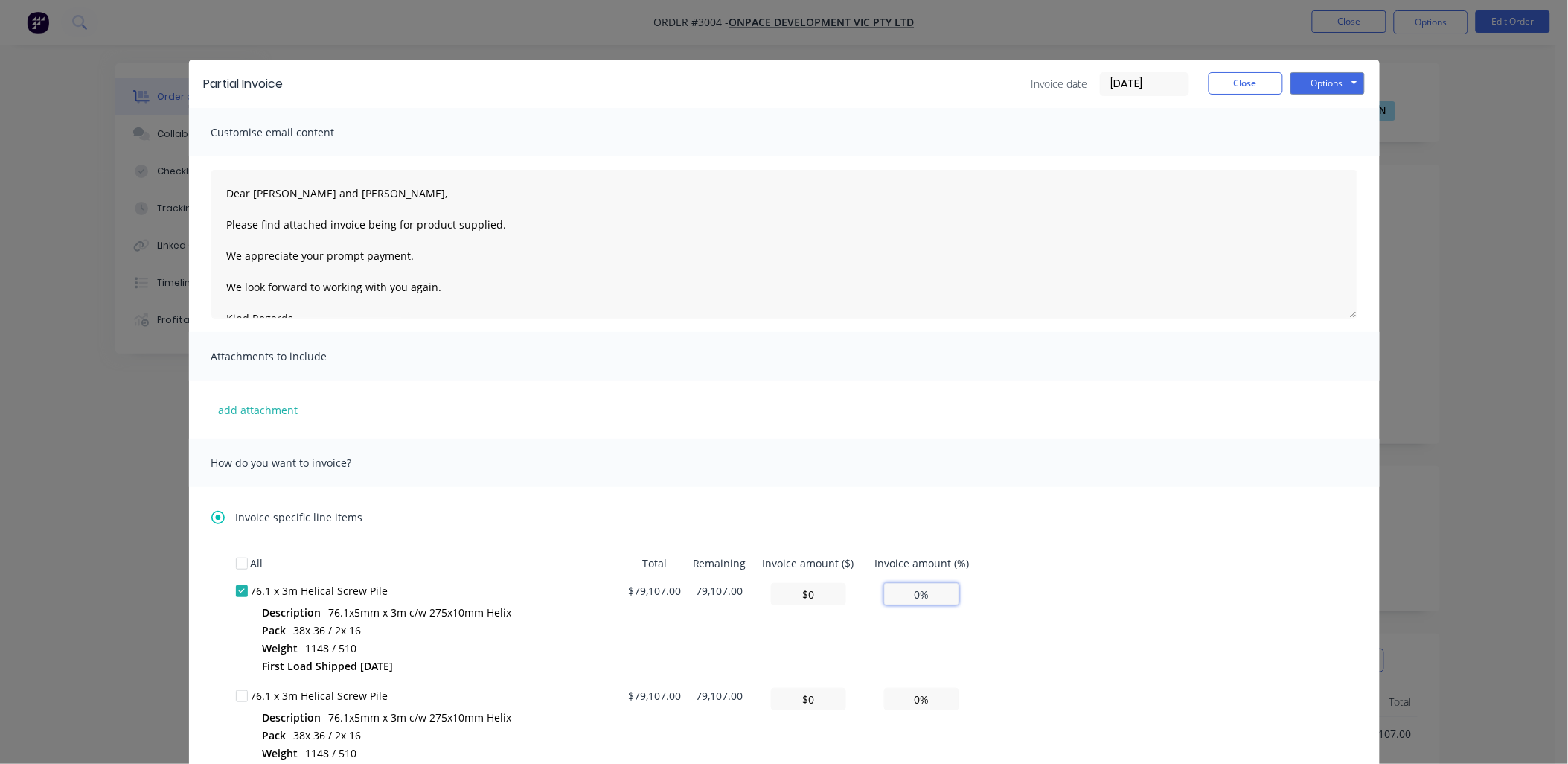
type input "$0"
type input "0.00%"
drag, startPoint x: 916, startPoint y: 594, endPoint x: 865, endPoint y: 592, distance: 51.0
click at [865, 592] on td "0.00%" at bounding box center [921, 629] width 116 height 105
type input "$7,910.70"
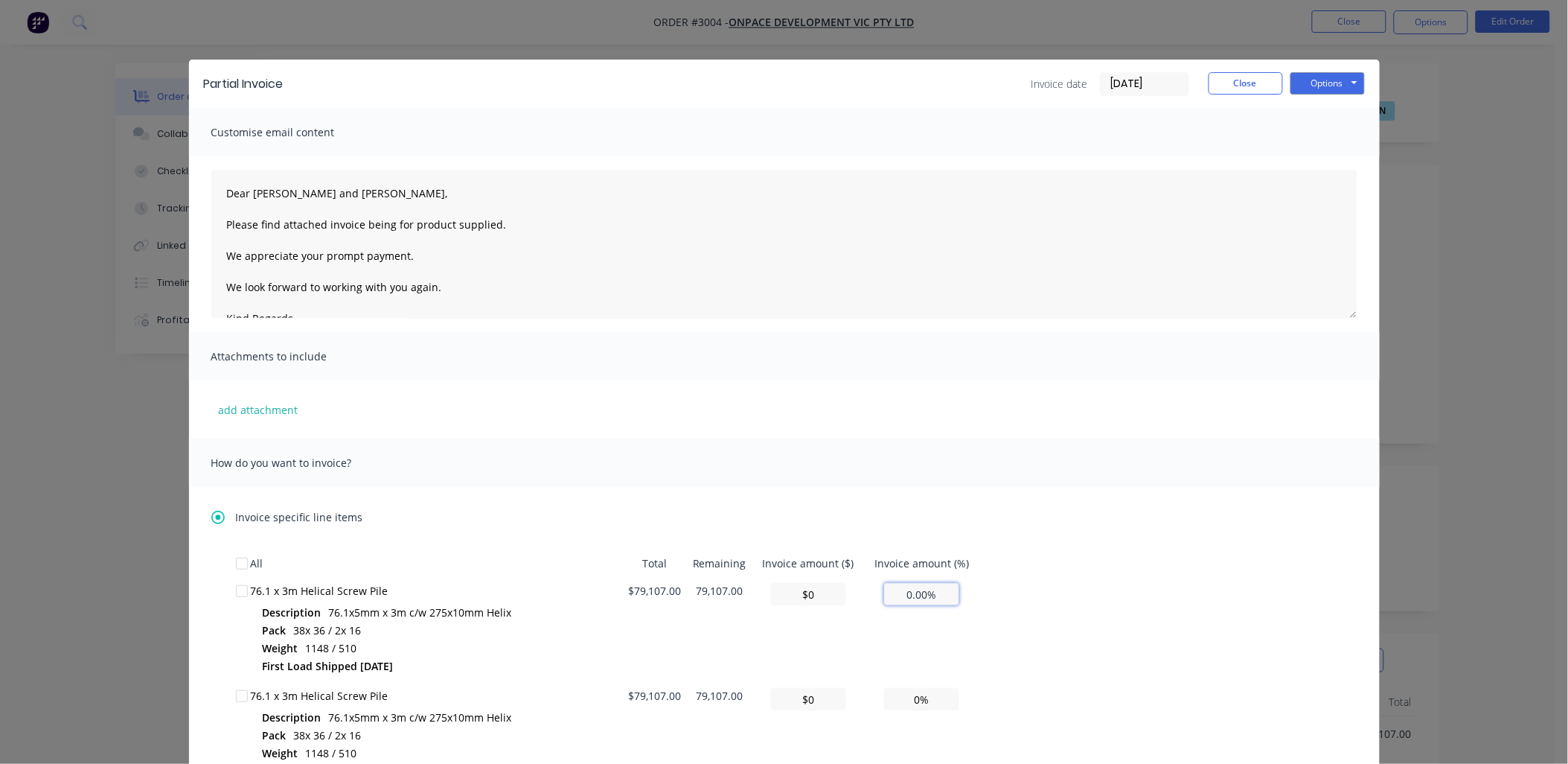
type input "10%"
type input "$79,107.00"
type input "100.00%"
click at [1165, 686] on div "All Total Remaining Invoice amount ($) Invoice amount (%) 76.1 x 3m Helical Scr…" at bounding box center [784, 716] width 1097 height 333
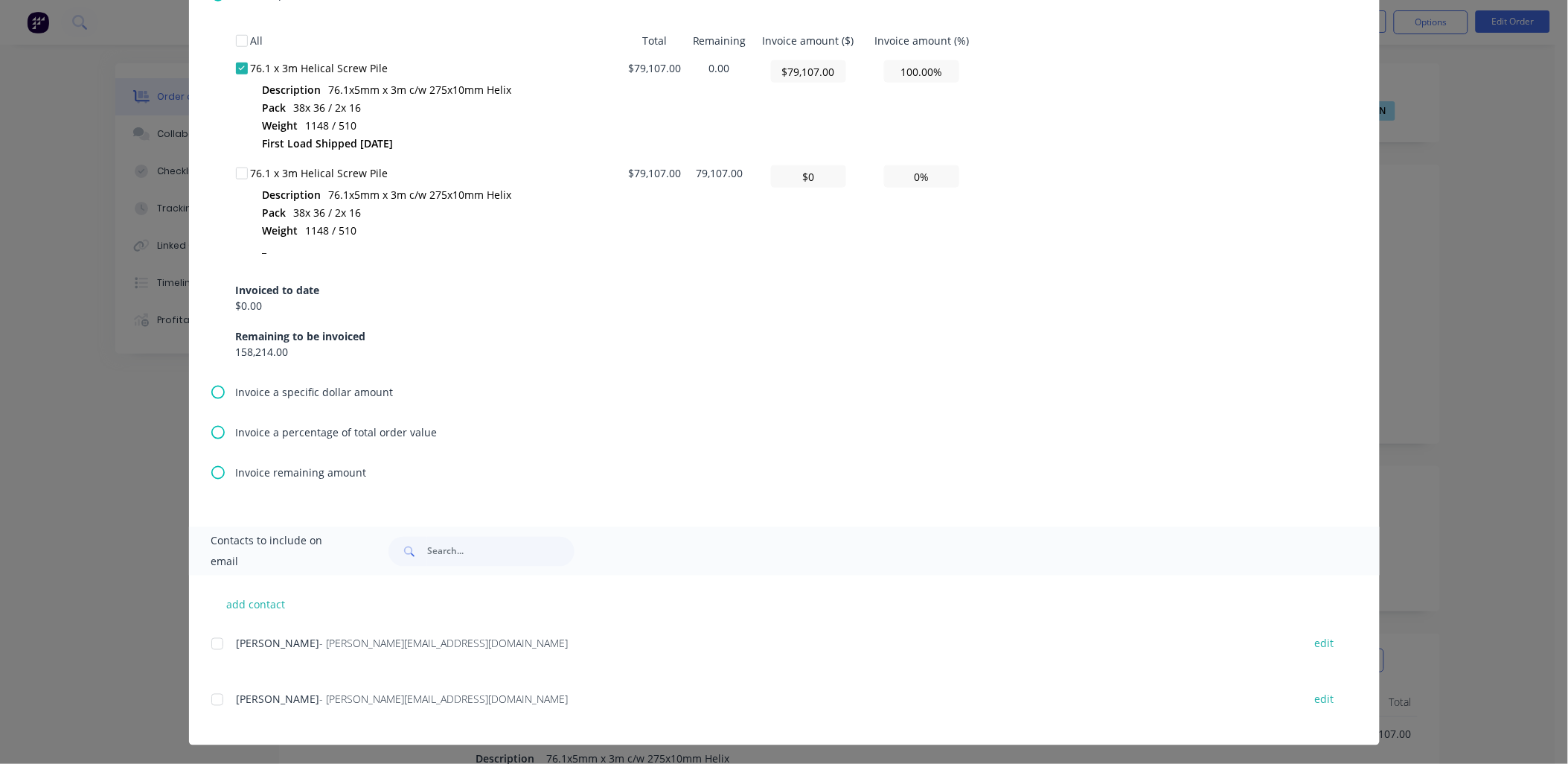
scroll to position [523, 0]
click at [212, 645] on div at bounding box center [217, 643] width 30 height 30
click at [213, 702] on div at bounding box center [217, 699] width 30 height 30
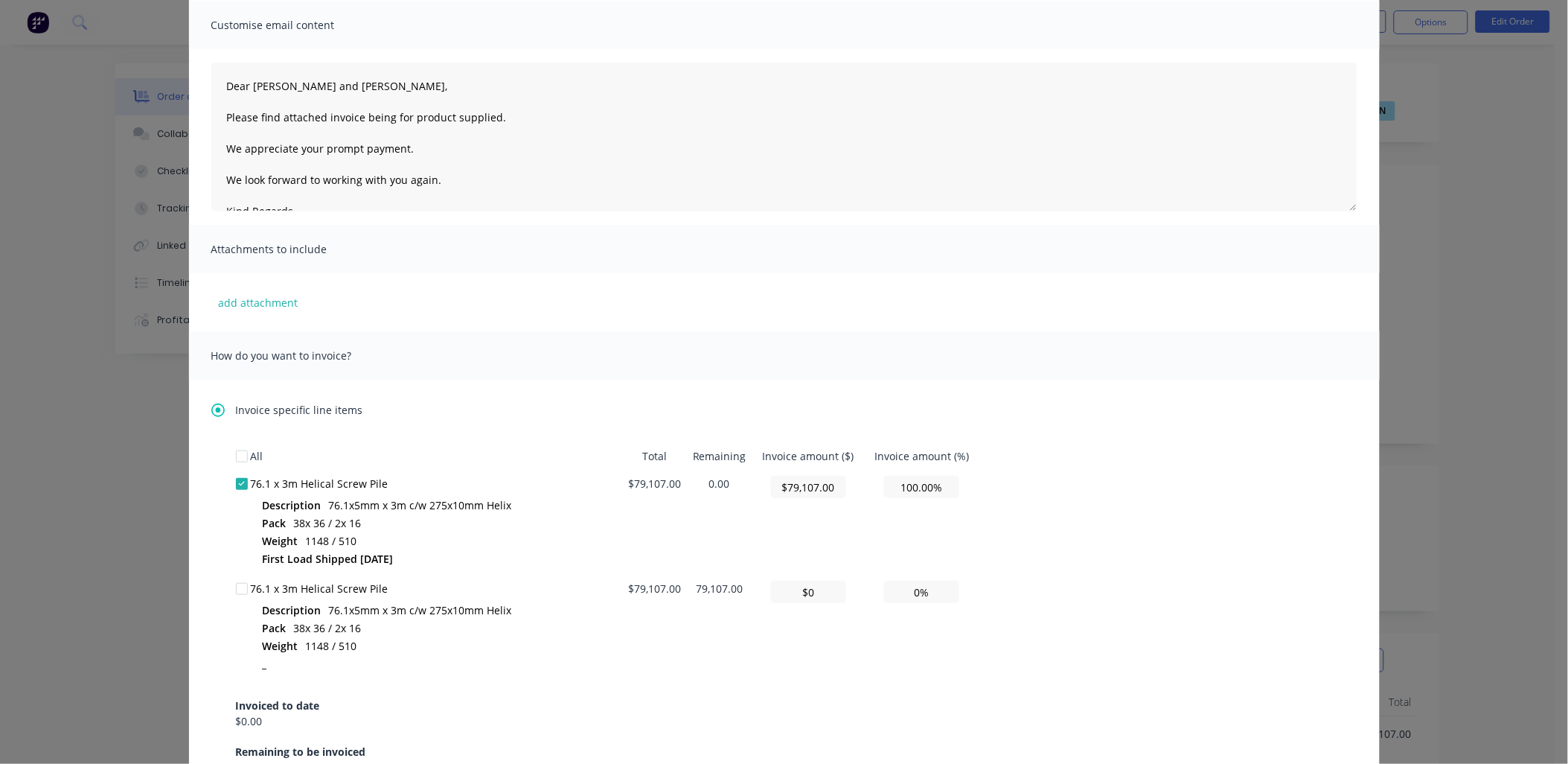
scroll to position [0, 0]
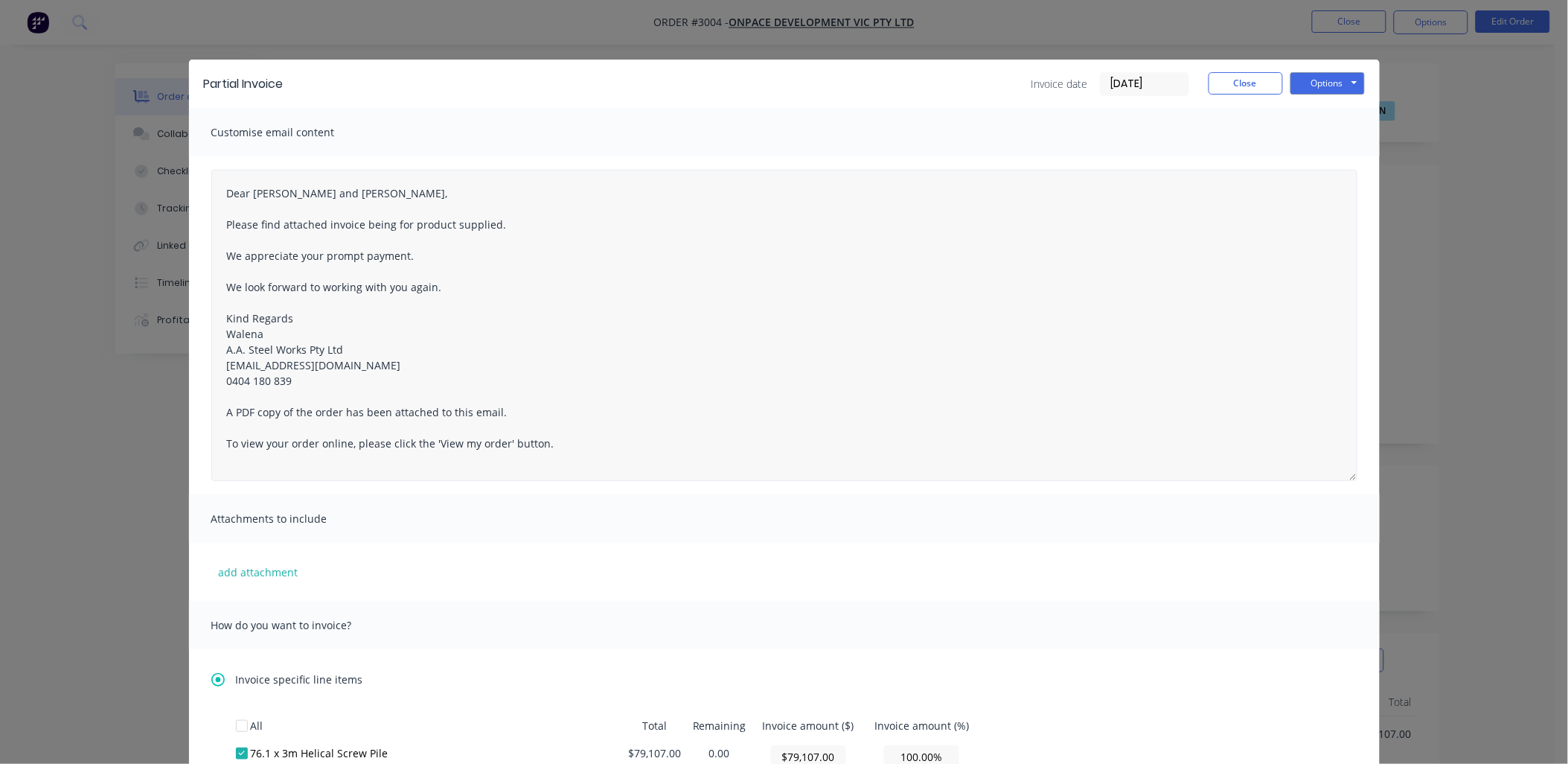
drag, startPoint x: 1344, startPoint y: 314, endPoint x: 1345, endPoint y: 477, distance: 163.0
click at [1345, 477] on textarea "Dear [PERSON_NAME] and [PERSON_NAME], Please find attached invoice being for pr…" at bounding box center [784, 325] width 1146 height 311
click at [1345, 83] on button "Options" at bounding box center [1328, 83] width 75 height 23
click at [1342, 153] on button "Email" at bounding box center [1338, 159] width 96 height 25
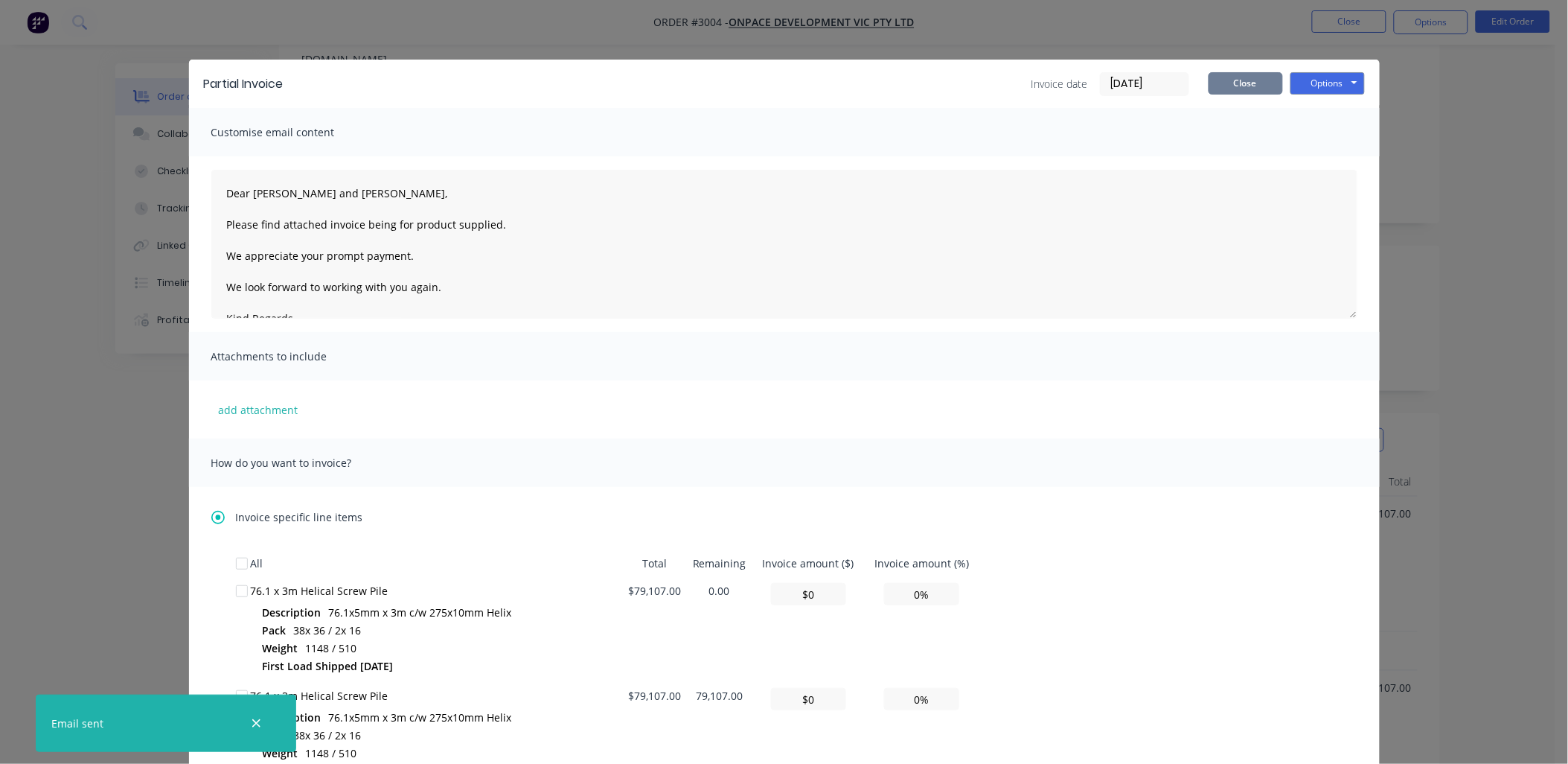
click at [1244, 80] on button "Close" at bounding box center [1246, 83] width 75 height 23
